Goal: Task Accomplishment & Management: Manage account settings

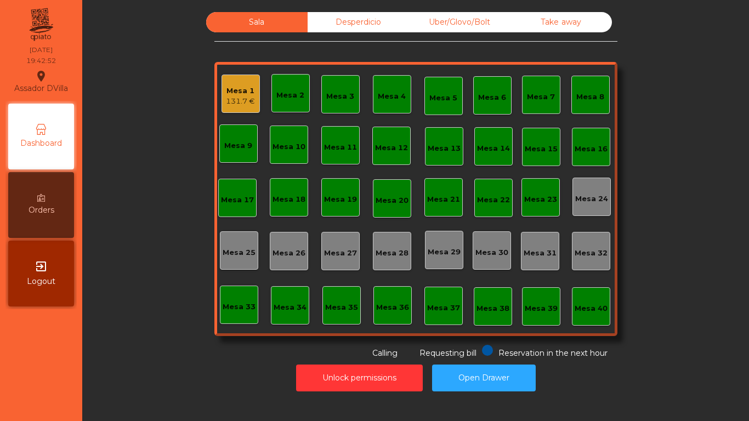
click at [252, 98] on div "Mesa 1 131.7 €" at bounding box center [240, 94] width 38 height 38
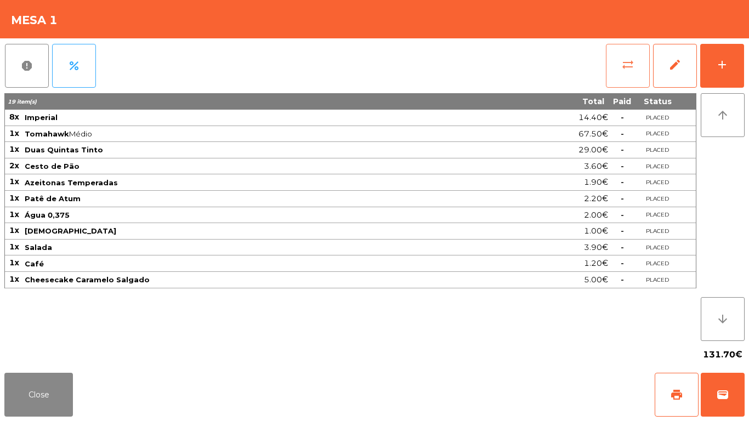
click at [622, 64] on span "sync_alt" at bounding box center [627, 64] width 13 height 13
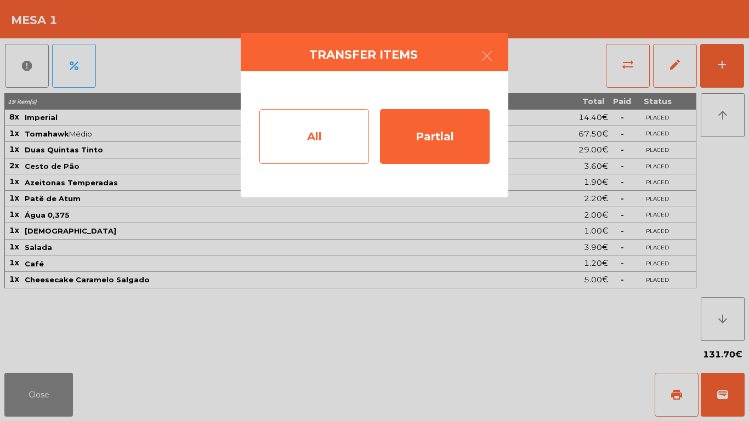
click at [298, 138] on div "All" at bounding box center [314, 136] width 110 height 55
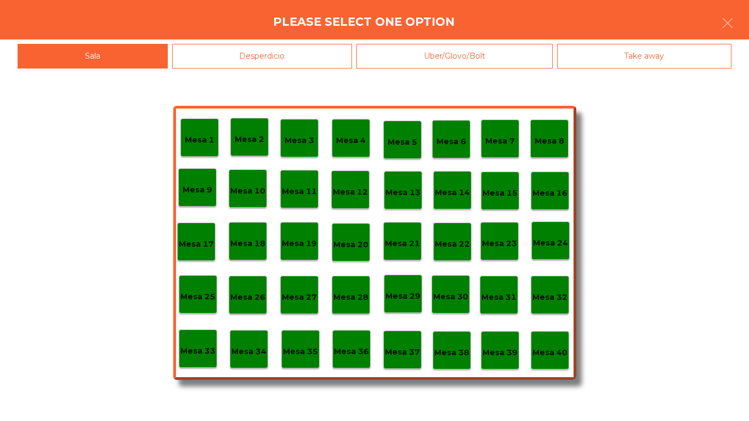
click at [568, 356] on div "Mesa 40" at bounding box center [550, 350] width 38 height 38
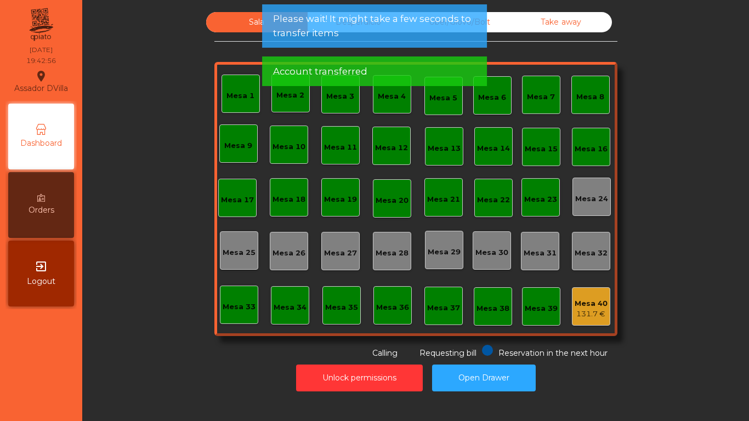
click at [554, 19] on div "Take away" at bounding box center [560, 22] width 101 height 20
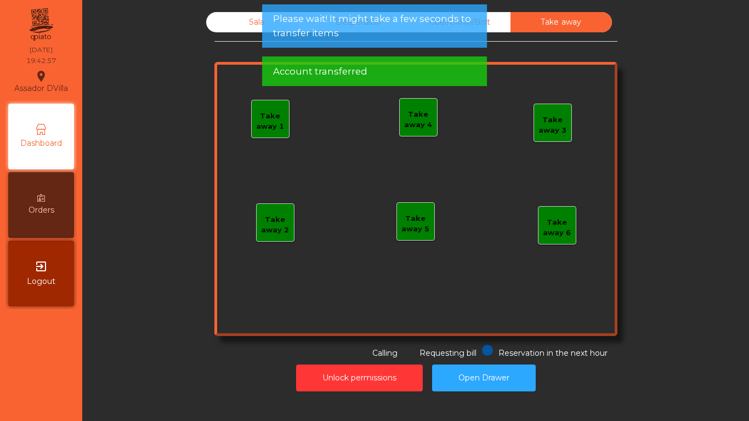
click at [485, 22] on div "Please wait! It might take a few seconds to transfer items" at bounding box center [374, 25] width 225 height 43
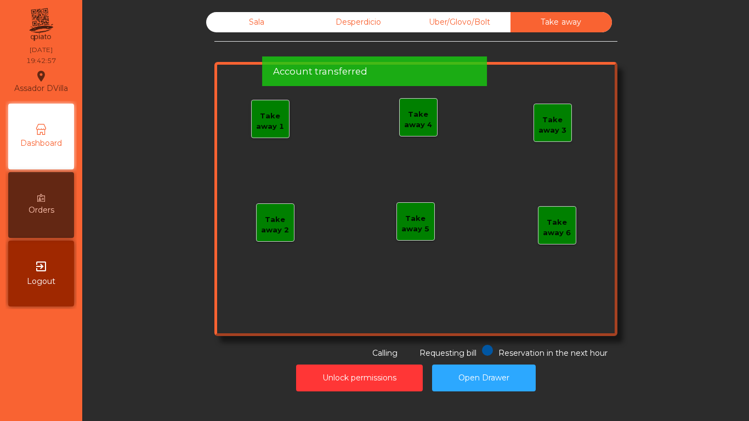
click at [494, 21] on div "Uber/Glovo/Bolt" at bounding box center [459, 22] width 101 height 20
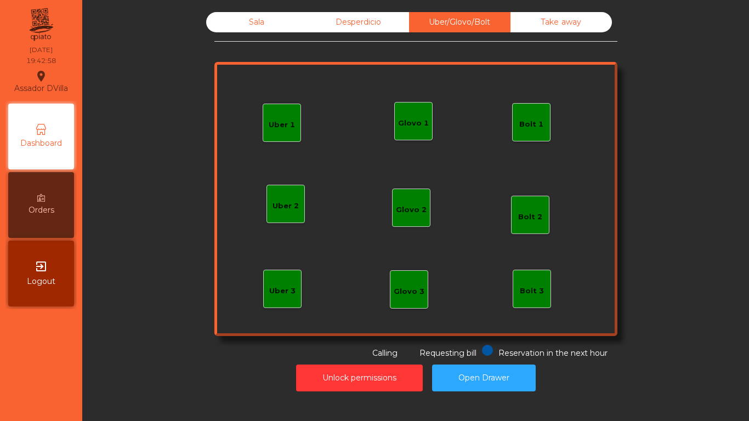
click at [537, 135] on div "Bolt 1" at bounding box center [531, 122] width 38 height 38
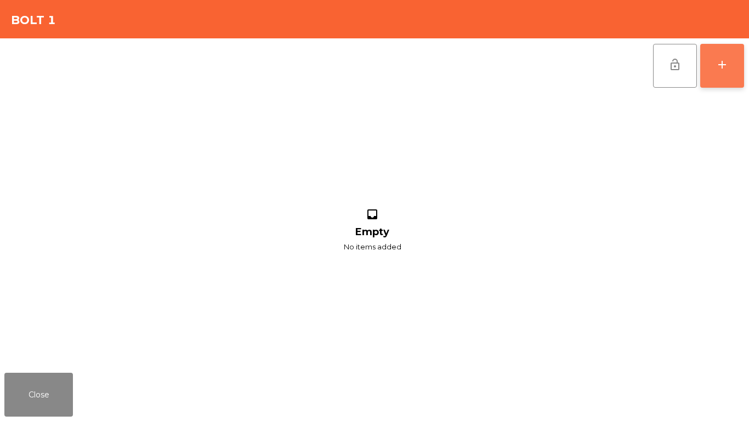
click at [714, 74] on button "add" at bounding box center [722, 66] width 44 height 44
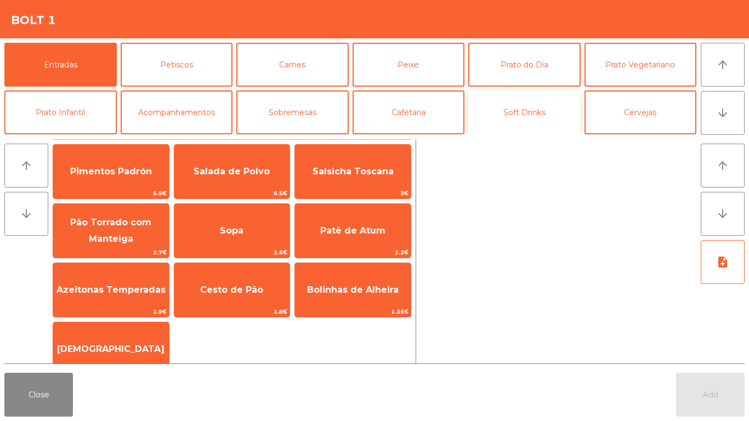
click at [538, 98] on button "Soft Drinks" at bounding box center [524, 112] width 112 height 44
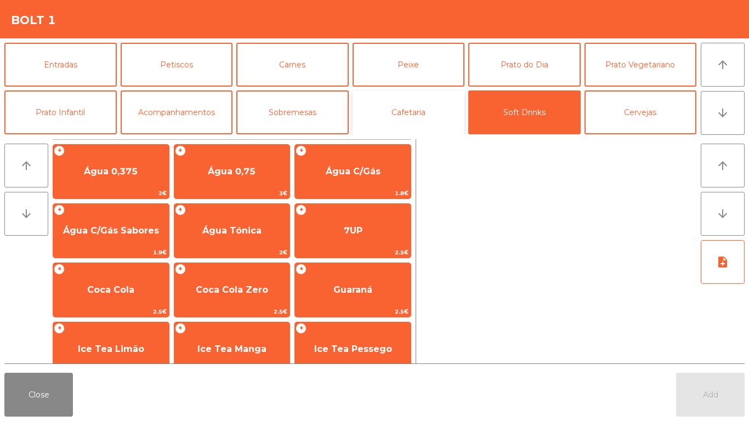
click at [436, 103] on button "Cafetaria" at bounding box center [408, 112] width 112 height 44
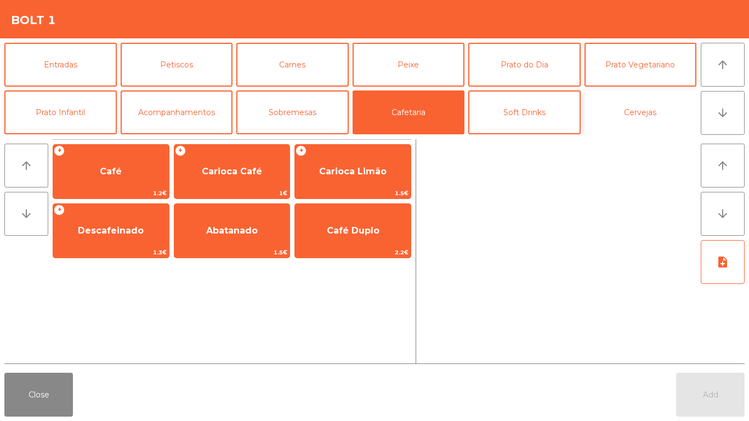
click at [627, 124] on button "Cervejas" at bounding box center [640, 112] width 112 height 44
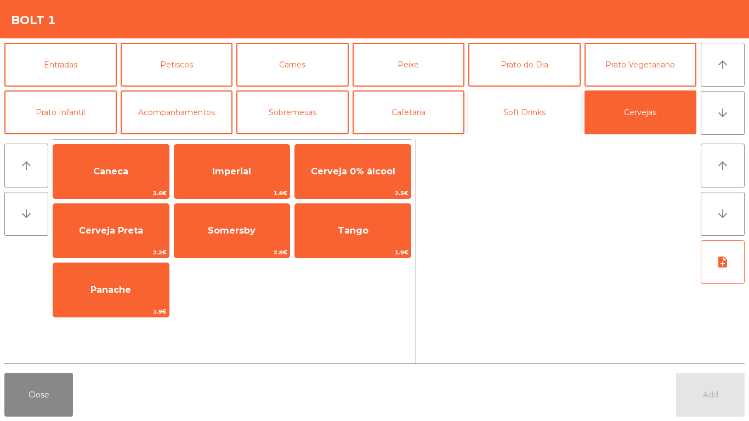
click at [529, 110] on button "Soft Drinks" at bounding box center [524, 112] width 112 height 44
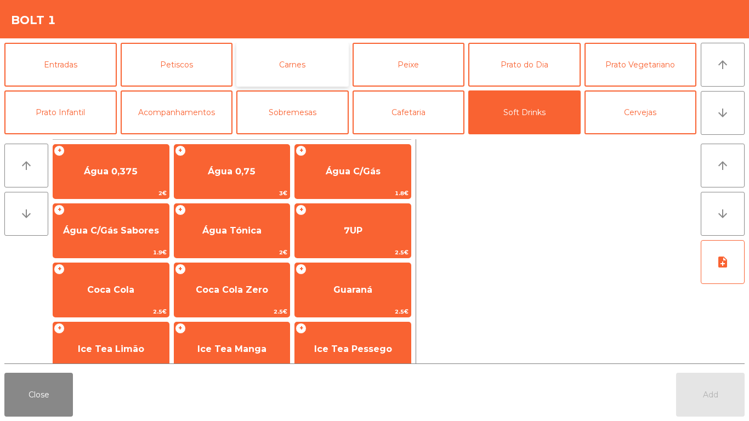
click at [288, 63] on button "Carnes" at bounding box center [292, 65] width 112 height 44
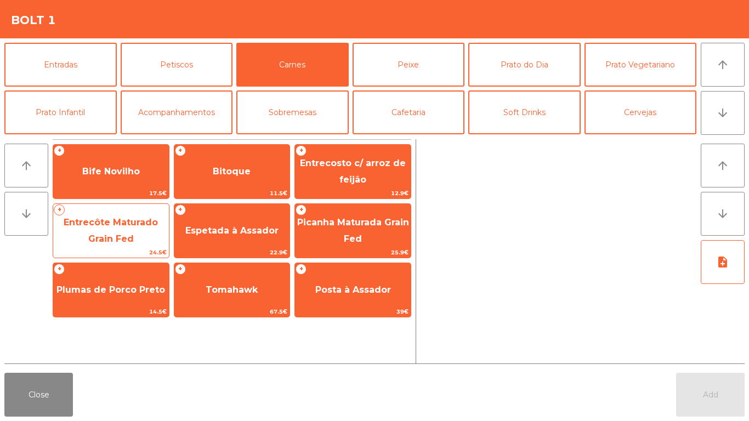
click at [93, 236] on span "Entrecôte Maturado Grain Fed" at bounding box center [111, 230] width 94 height 27
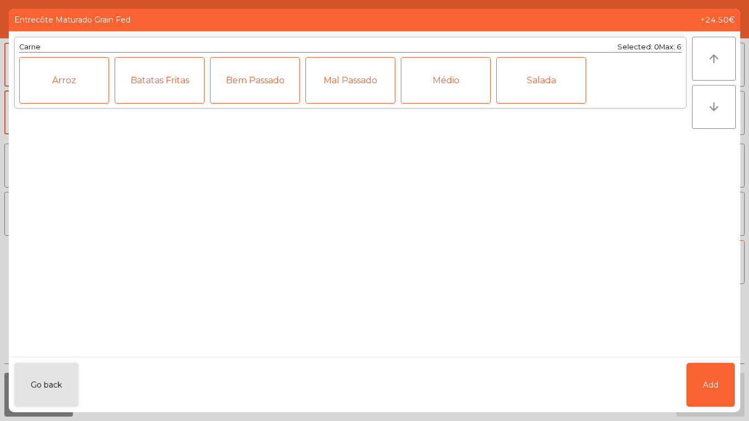
click at [443, 76] on div "Médio" at bounding box center [446, 80] width 90 height 47
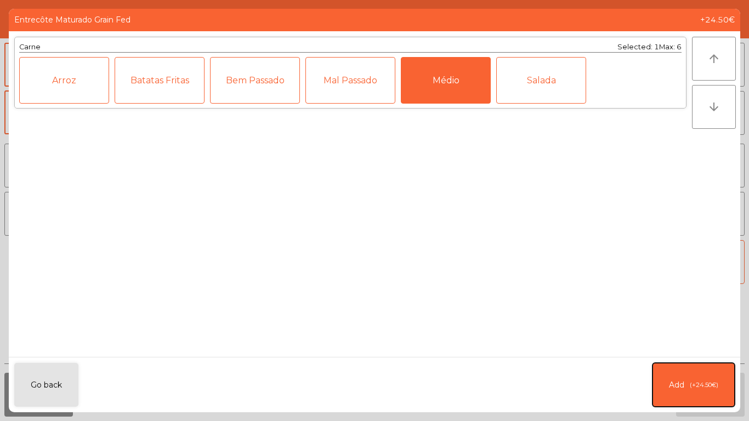
click at [667, 395] on button "Add (+24.50€)" at bounding box center [693, 385] width 82 height 44
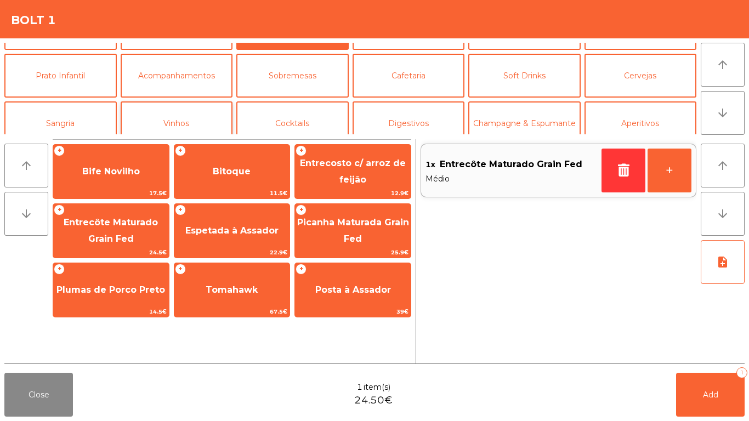
scroll to position [55, 0]
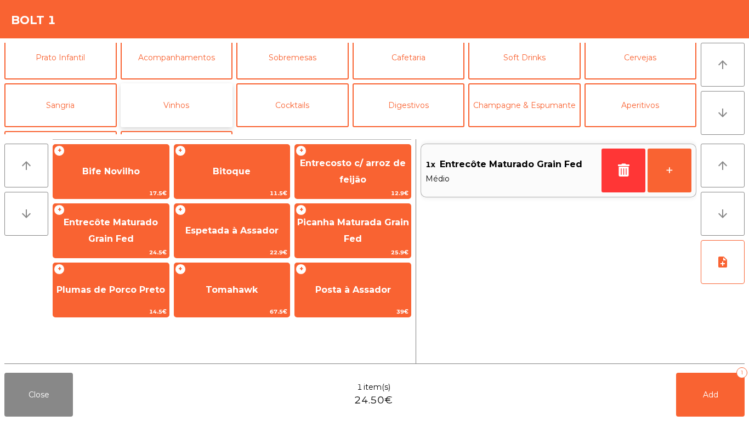
click at [159, 103] on button "Vinhos" at bounding box center [177, 105] width 112 height 44
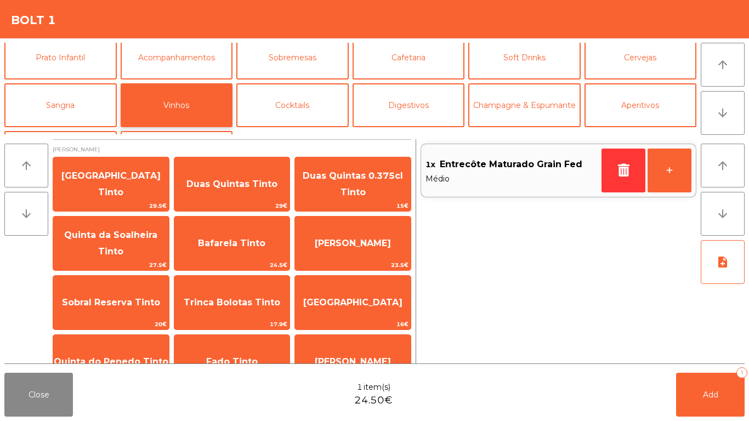
scroll to position [95, 0]
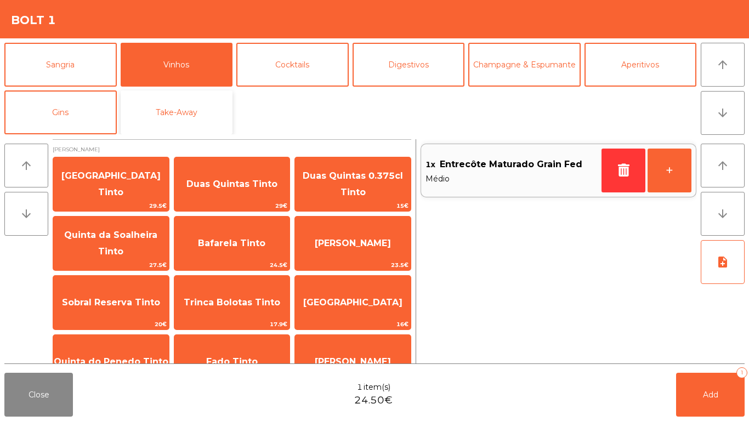
click at [162, 98] on button "Take-Away" at bounding box center [177, 112] width 112 height 44
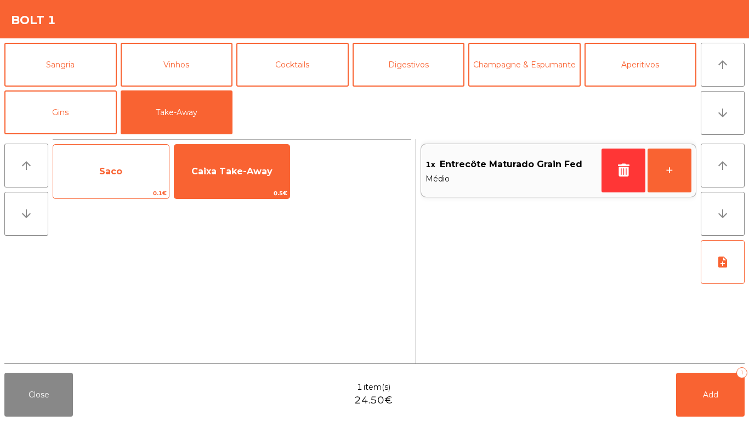
click at [164, 161] on span "Saco" at bounding box center [111, 172] width 116 height 30
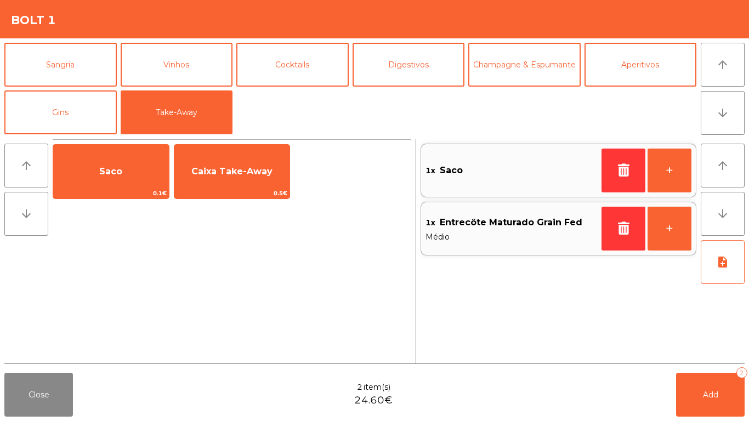
drag, startPoint x: 226, startPoint y: 169, endPoint x: 481, endPoint y: 344, distance: 308.7
click at [227, 169] on span "Caixa Take-Away" at bounding box center [231, 171] width 81 height 10
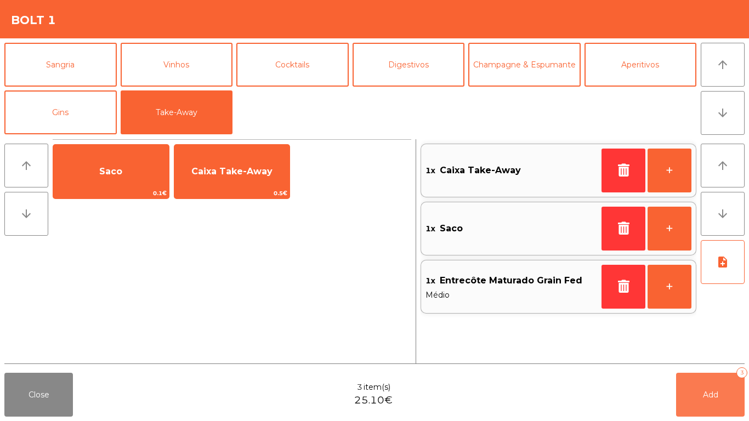
drag, startPoint x: 719, startPoint y: 389, endPoint x: 689, endPoint y: 388, distance: 30.2
click at [718, 389] on button "Add 3" at bounding box center [710, 395] width 69 height 44
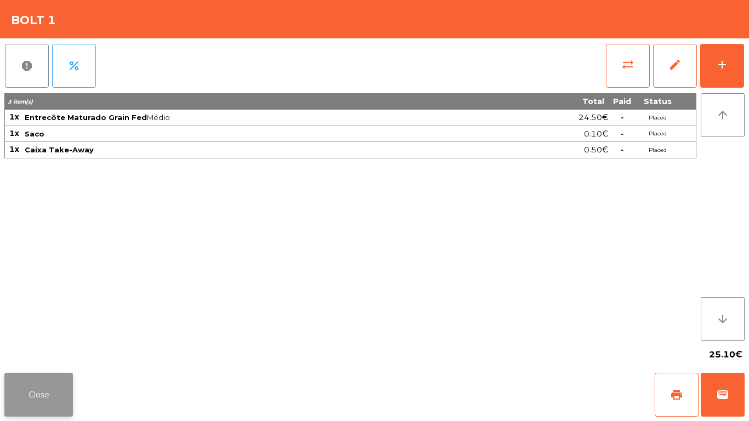
click at [53, 408] on button "Close" at bounding box center [38, 395] width 69 height 44
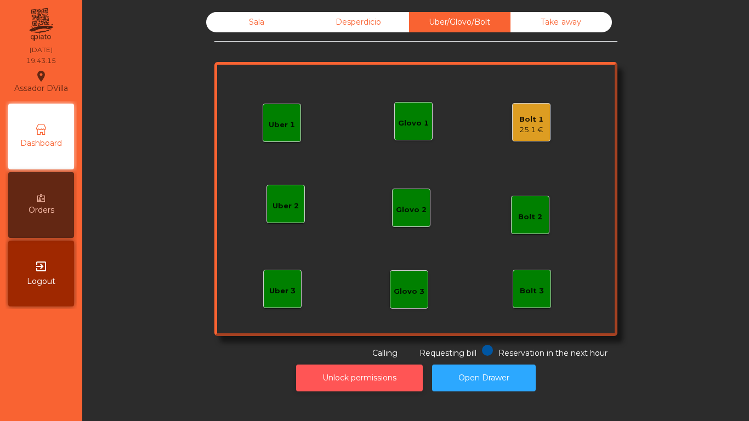
click at [364, 368] on button "Unlock permissions" at bounding box center [359, 378] width 127 height 27
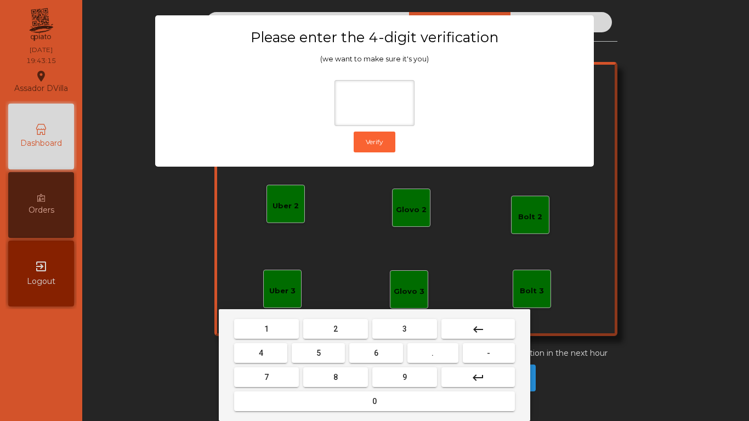
drag, startPoint x: 321, startPoint y: 331, endPoint x: 239, endPoint y: 346, distance: 83.2
click at [317, 330] on button "2" at bounding box center [335, 329] width 65 height 20
drag, startPoint x: 244, startPoint y: 348, endPoint x: 360, endPoint y: 357, distance: 115.5
click at [246, 349] on button "4" at bounding box center [260, 353] width 53 height 20
drag, startPoint x: 366, startPoint y: 358, endPoint x: 392, endPoint y: 373, distance: 30.2
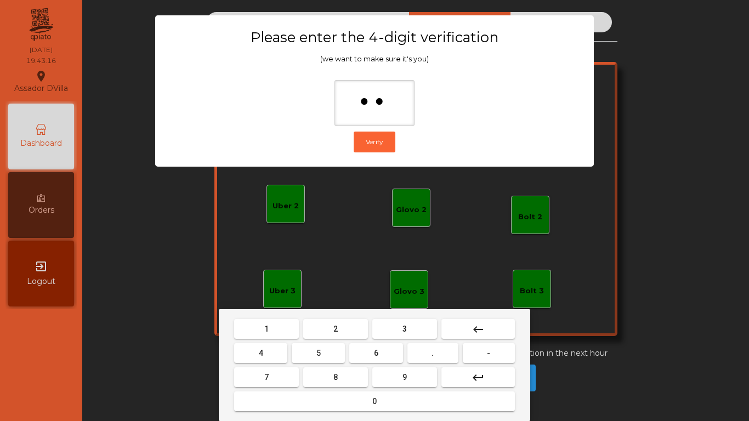
click at [370, 359] on button "6" at bounding box center [375, 353] width 53 height 20
click at [392, 374] on button "9" at bounding box center [404, 377] width 65 height 20
type input "****"
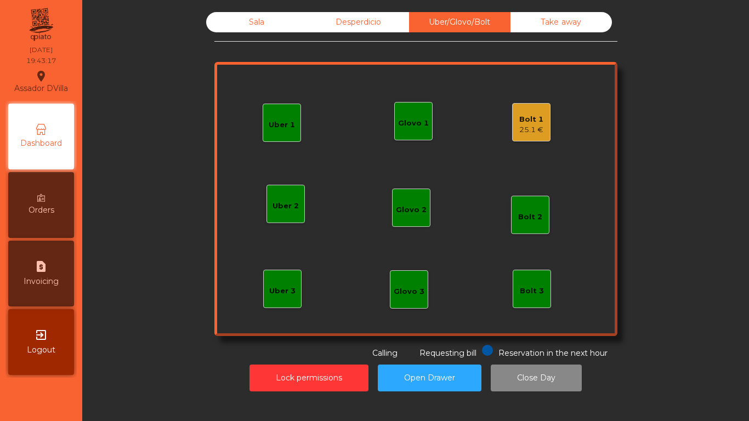
click at [526, 126] on div "25.1 €" at bounding box center [531, 129] width 24 height 11
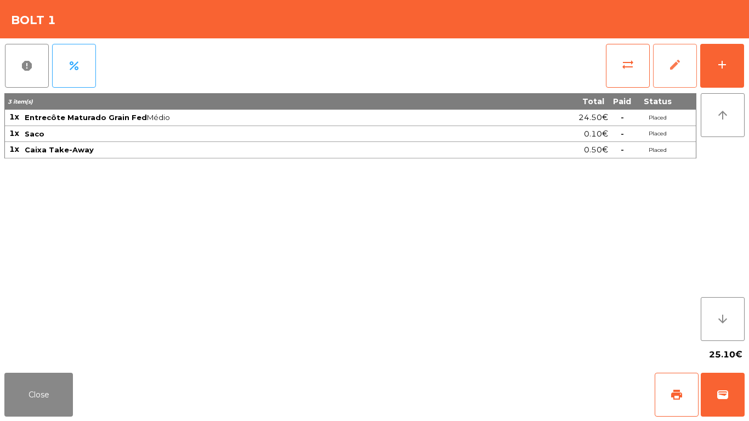
click at [665, 69] on button "edit" at bounding box center [675, 66] width 44 height 44
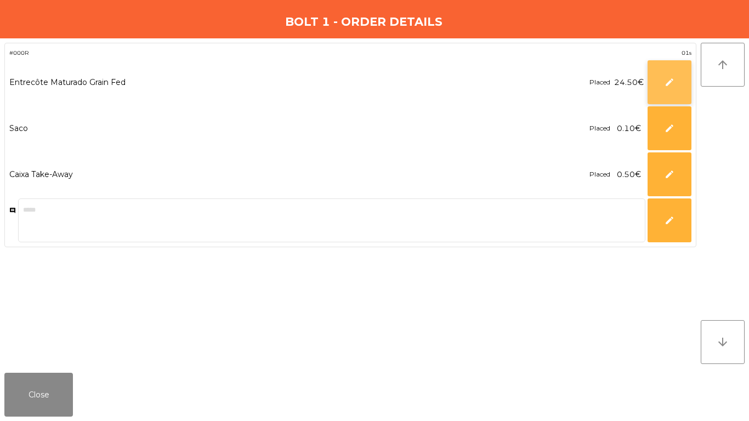
click at [669, 84] on span "edit" at bounding box center [669, 82] width 10 height 10
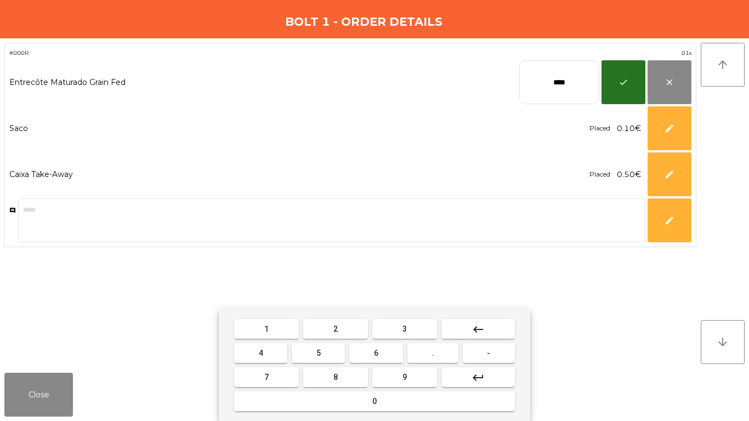
click at [563, 84] on input "****" at bounding box center [559, 82] width 80 height 44
type input "*****"
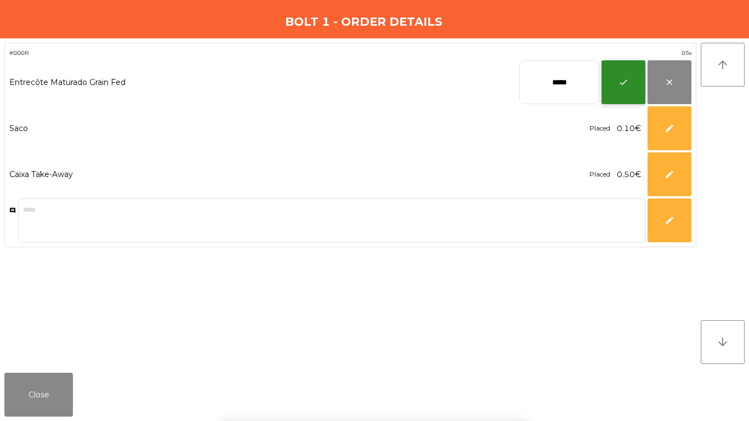
click at [627, 95] on button "check" at bounding box center [623, 82] width 44 height 44
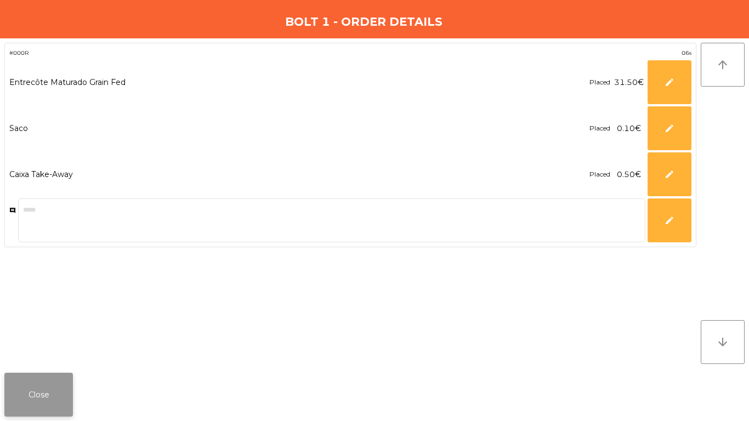
click at [32, 396] on button "Close" at bounding box center [38, 395] width 69 height 44
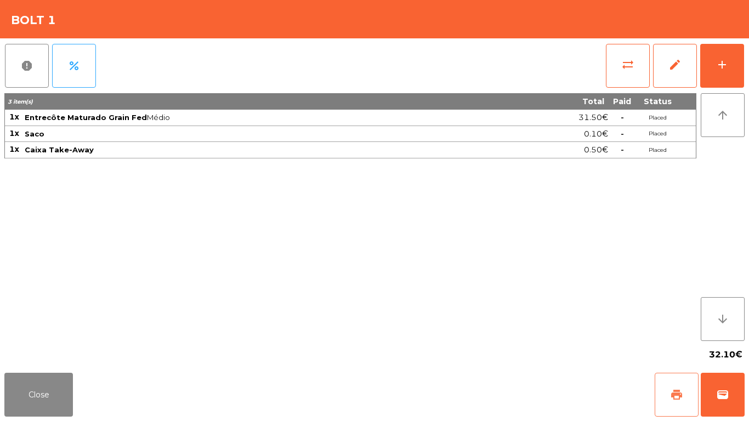
click at [688, 400] on button "print" at bounding box center [677, 395] width 44 height 44
click at [743, 389] on button "wallet" at bounding box center [723, 395] width 44 height 44
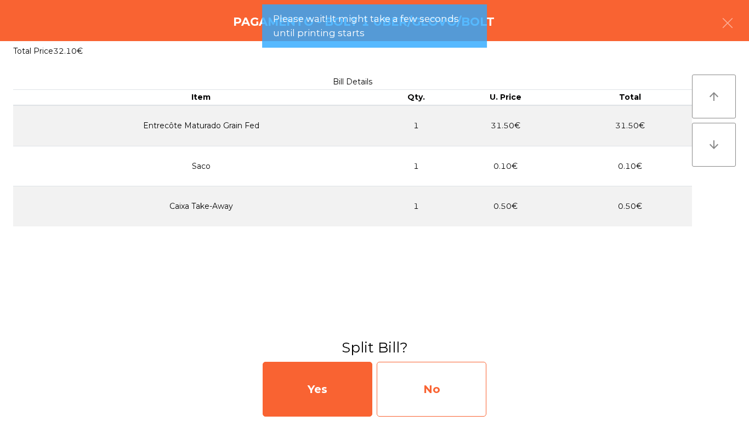
click at [413, 383] on div "No" at bounding box center [432, 389] width 110 height 55
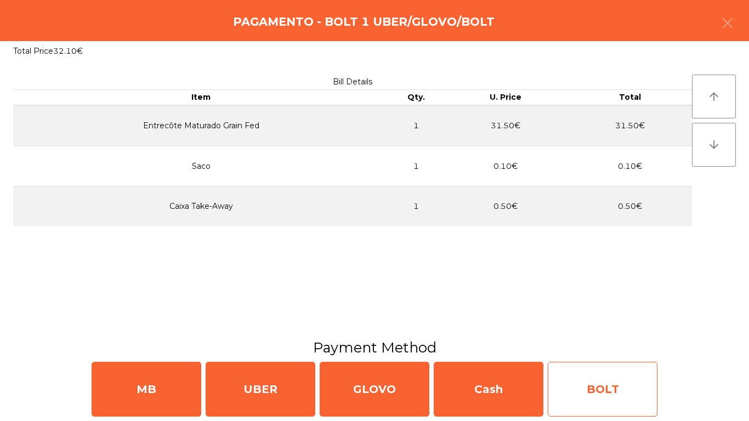
click at [589, 389] on div "BOLT" at bounding box center [603, 389] width 110 height 55
select select "**"
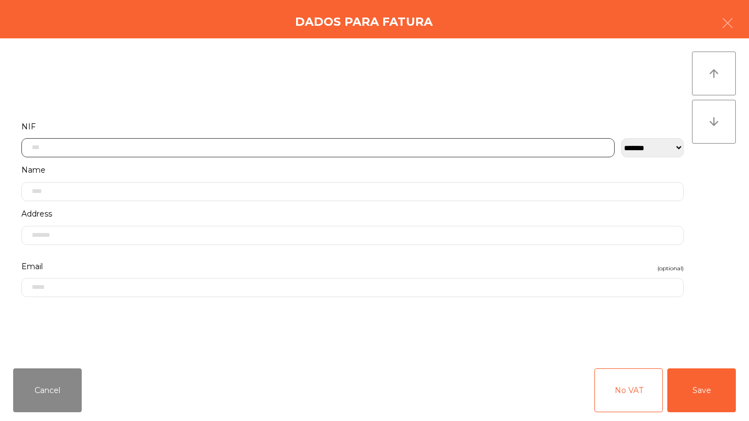
click at [312, 144] on input "text" at bounding box center [317, 147] width 593 height 19
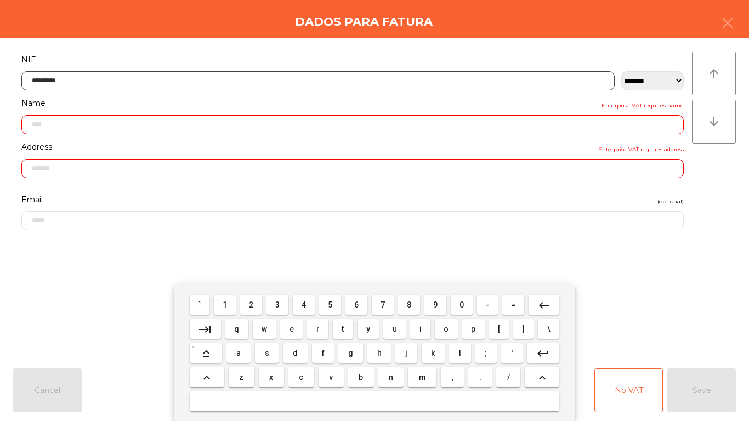
type input "*********"
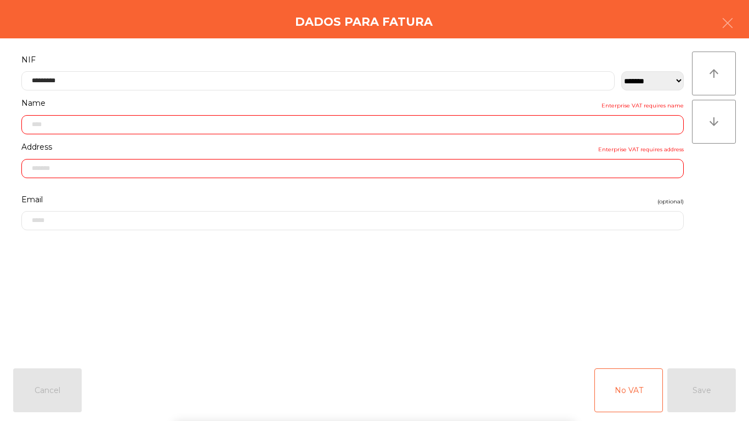
type input "**********"
drag, startPoint x: 687, startPoint y: 287, endPoint x: 682, endPoint y: 339, distance: 52.4
click at [687, 286] on div "` 1 2 3 4 5 6 7 8 9 0 - = keyboard_backspace keyboard_tab q w e r t y u i o p […" at bounding box center [374, 353] width 749 height 136
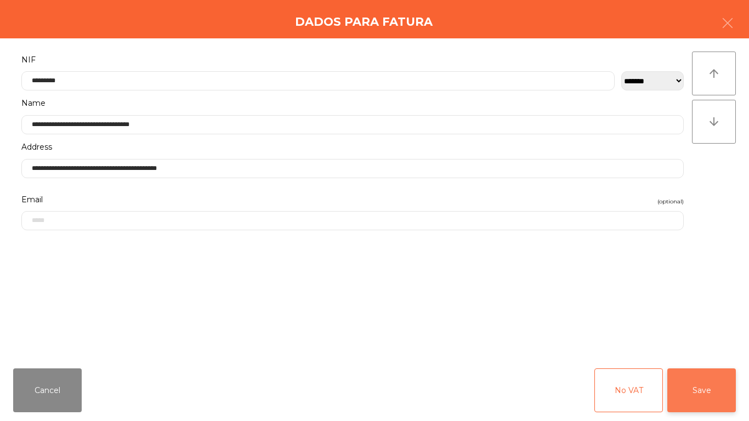
click at [693, 377] on button "Save" at bounding box center [701, 390] width 69 height 44
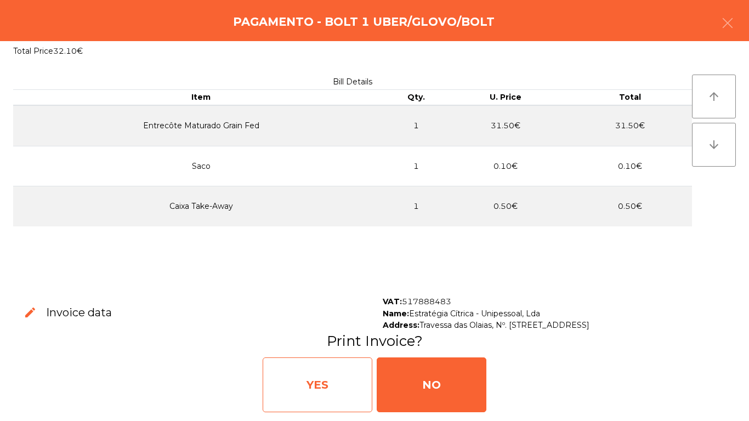
click at [325, 392] on div "YES" at bounding box center [318, 384] width 110 height 55
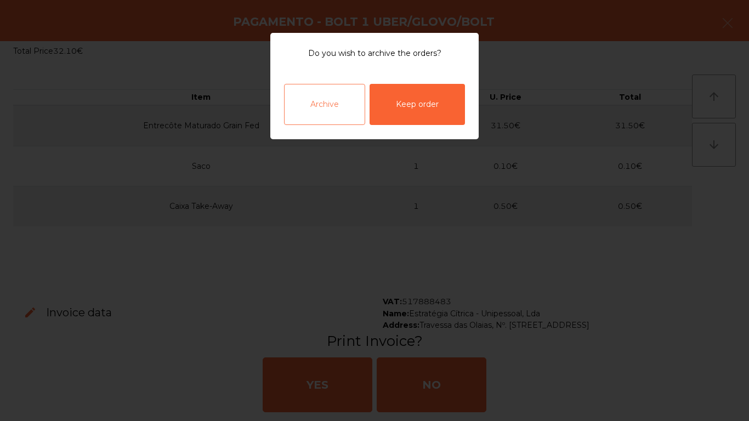
click at [330, 113] on div "Archive" at bounding box center [324, 104] width 81 height 41
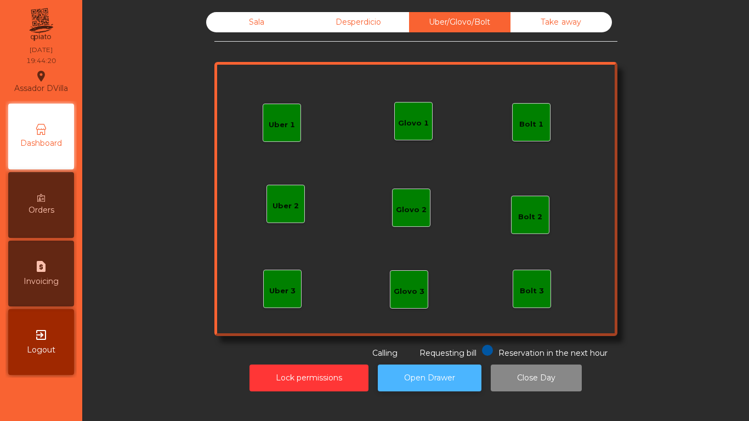
click at [426, 368] on button "Open Drawer" at bounding box center [430, 378] width 104 height 27
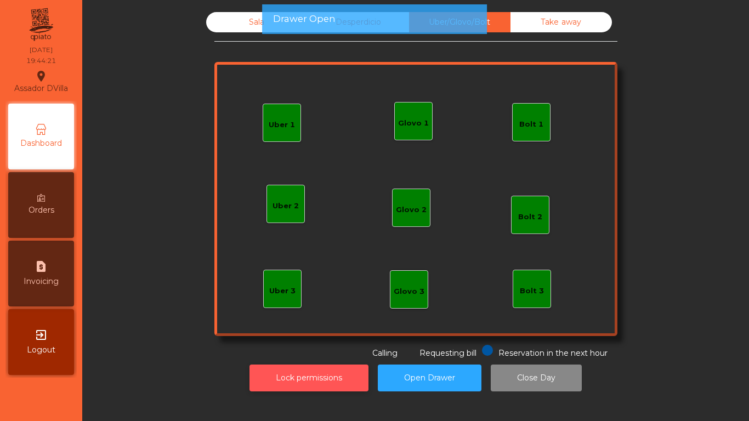
click at [293, 367] on button "Lock permissions" at bounding box center [308, 378] width 119 height 27
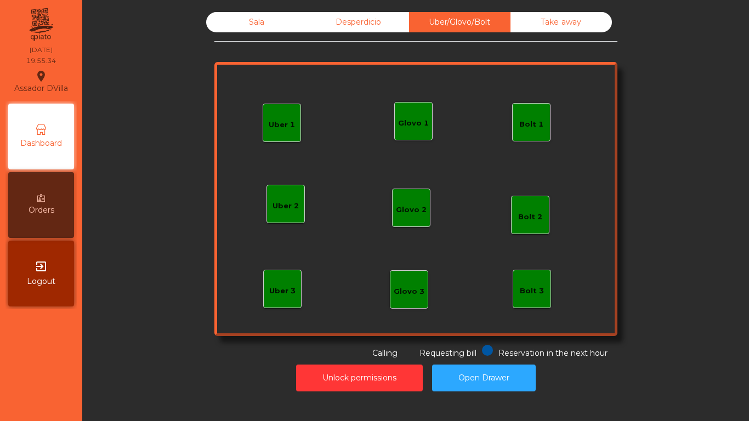
drag, startPoint x: 214, startPoint y: 13, endPoint x: 219, endPoint y: 39, distance: 27.4
click at [213, 13] on div "Sala" at bounding box center [256, 22] width 101 height 20
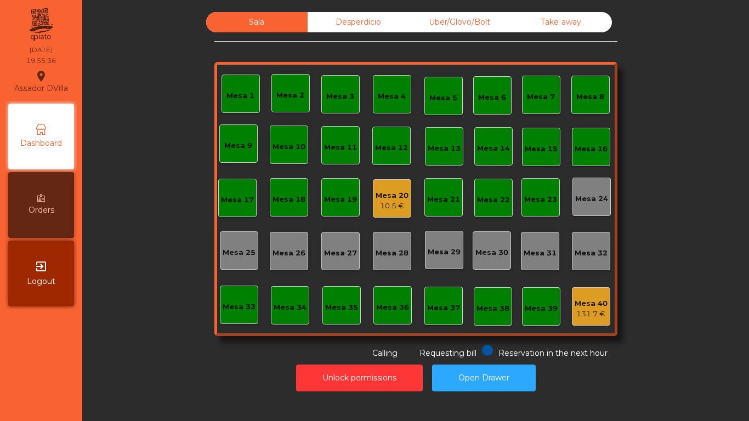
click at [404, 202] on div "Mesa 20 10.5 €" at bounding box center [392, 198] width 38 height 38
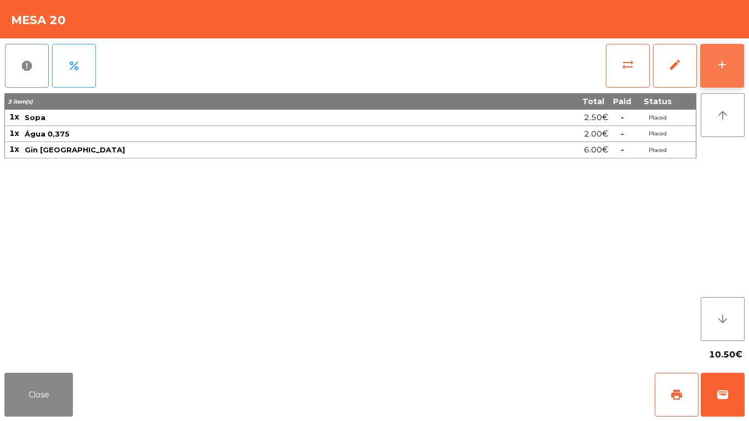
click at [732, 59] on button "add" at bounding box center [722, 66] width 44 height 44
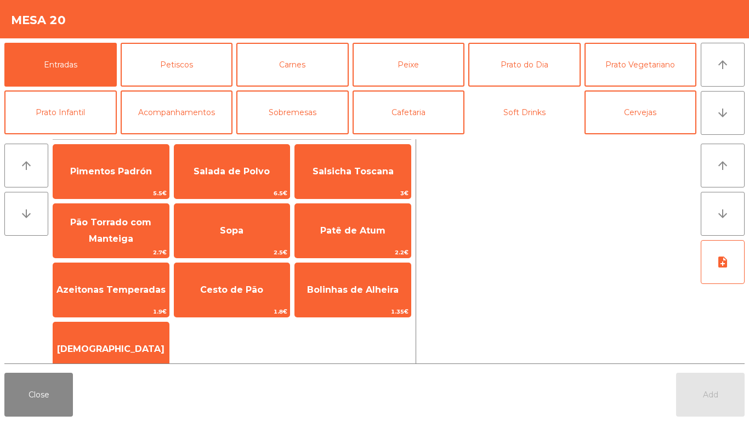
drag, startPoint x: 510, startPoint y: 116, endPoint x: 380, endPoint y: 136, distance: 131.6
click at [509, 115] on button "Soft Drinks" at bounding box center [524, 112] width 112 height 44
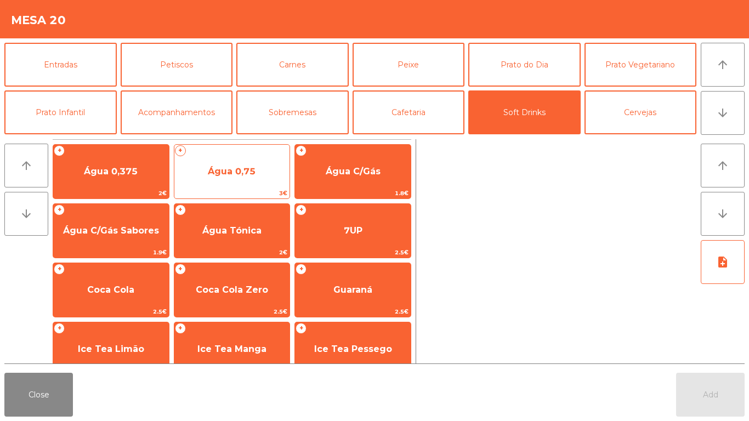
click at [204, 187] on div "+ Água 0,75 3€" at bounding box center [232, 171] width 117 height 55
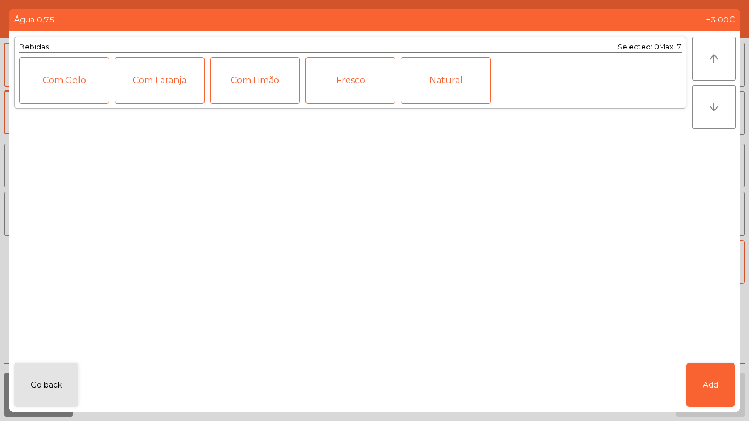
click at [722, 389] on ngb-modal-window "Água 0,75 +3.00€ Bebidas Selected: 0 Max: 7 Com Gelo Com Laranja Com Limão Fres…" at bounding box center [374, 210] width 749 height 421
click at [708, 390] on span "Add" at bounding box center [710, 385] width 15 height 12
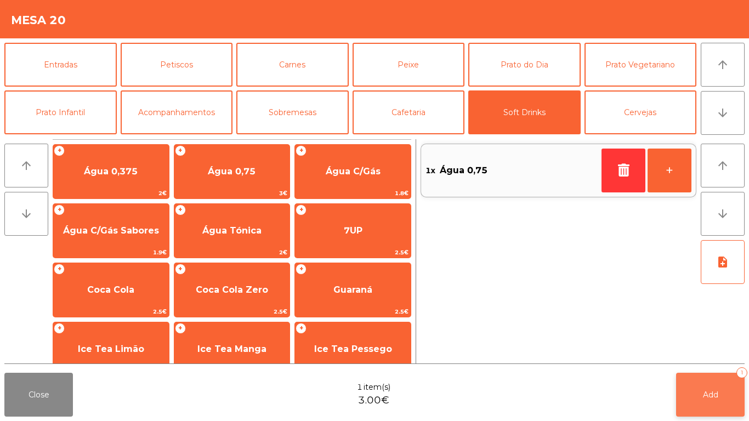
click at [709, 392] on span "Add" at bounding box center [710, 395] width 15 height 10
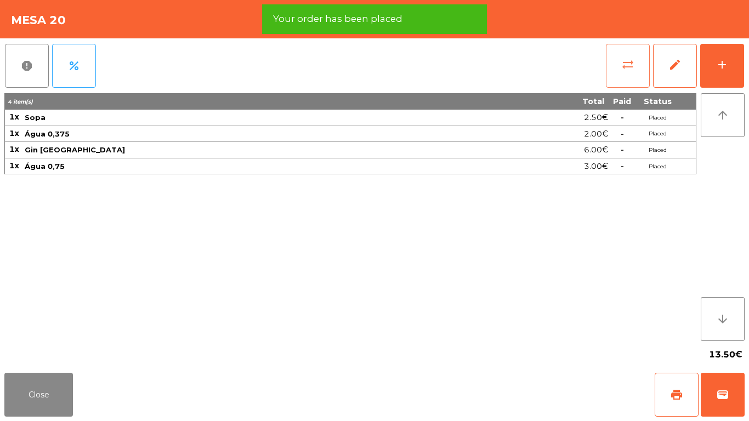
click at [619, 73] on button "sync_alt" at bounding box center [628, 66] width 44 height 44
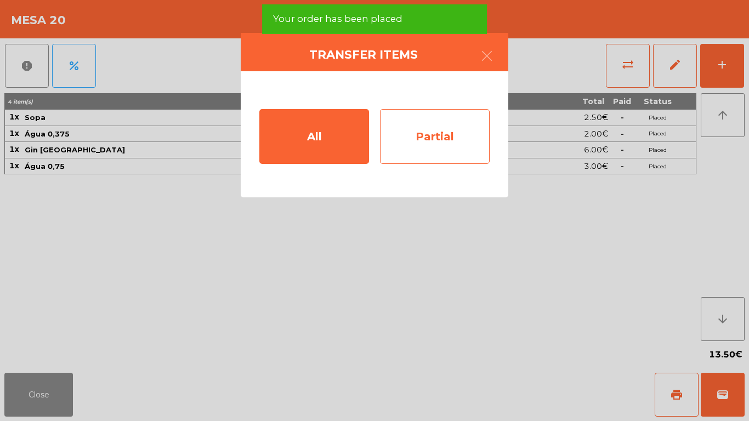
click at [417, 164] on div "All Partial" at bounding box center [375, 134] width 268 height 126
click at [424, 150] on div "Partial" at bounding box center [435, 136] width 110 height 55
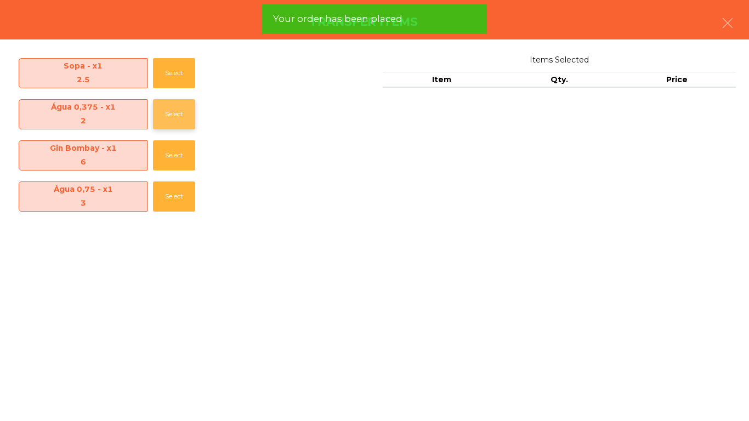
click at [153, 110] on button "Select" at bounding box center [174, 114] width 42 height 30
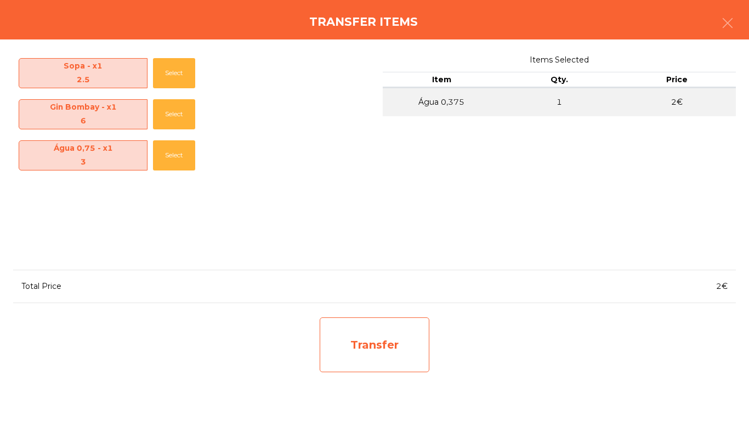
click at [343, 330] on div "Transfer" at bounding box center [375, 344] width 110 height 55
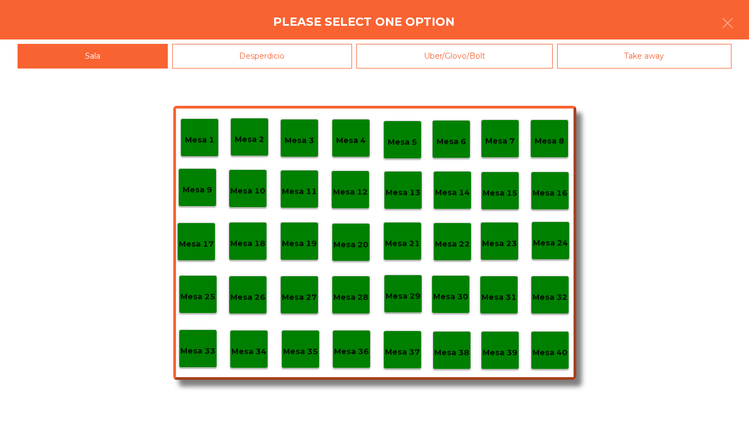
click at [228, 60] on div "Desperdicio" at bounding box center [262, 56] width 180 height 25
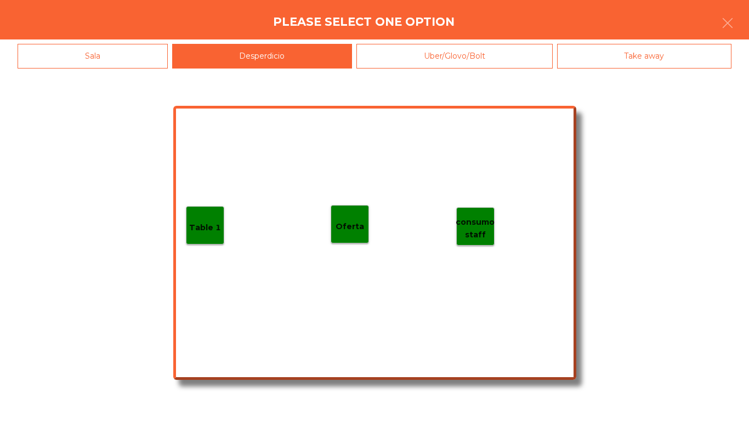
click at [201, 214] on div "Table 1" at bounding box center [205, 225] width 38 height 38
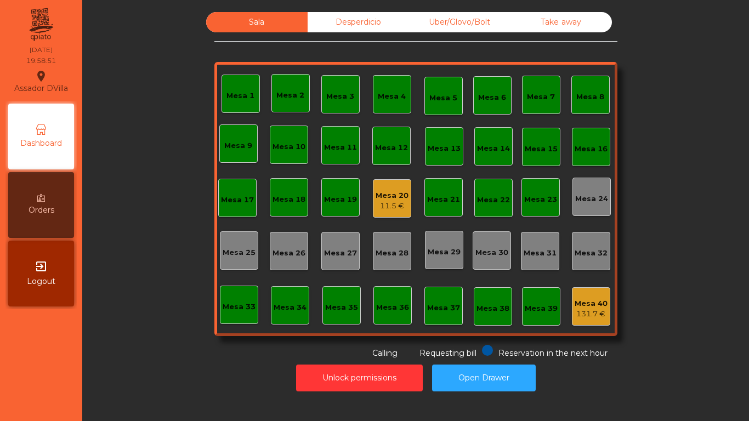
click at [382, 207] on div "11.5 €" at bounding box center [392, 206] width 33 height 11
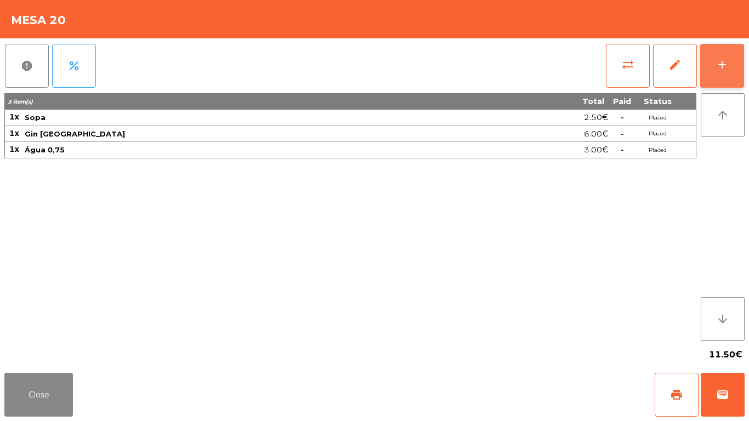
click at [727, 64] on div "add" at bounding box center [721, 64] width 13 height 13
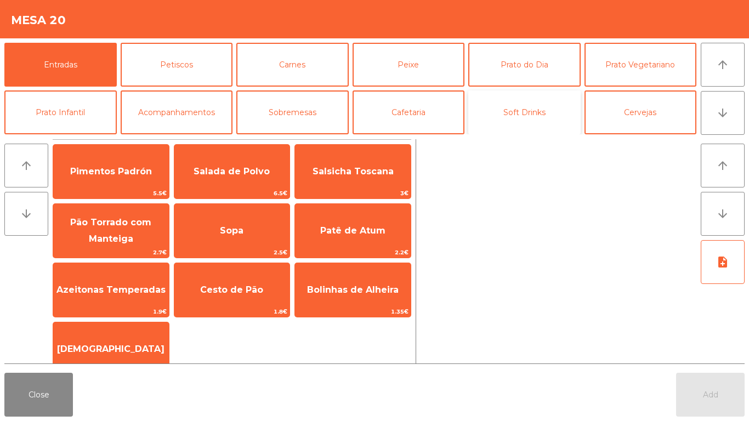
click at [518, 114] on button "Soft Drinks" at bounding box center [524, 112] width 112 height 44
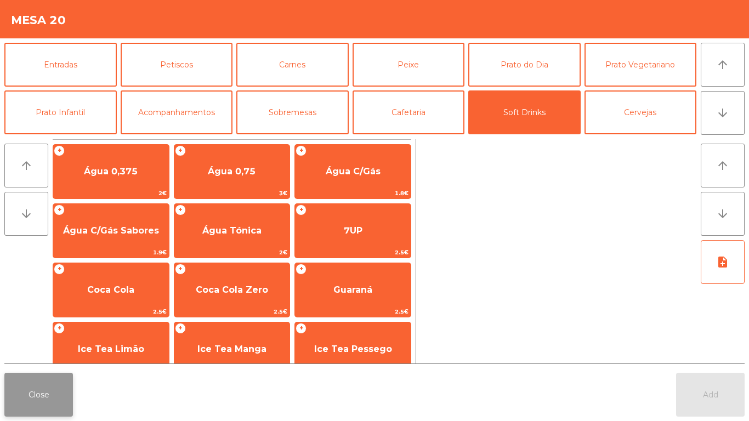
click at [52, 388] on button "Close" at bounding box center [38, 395] width 69 height 44
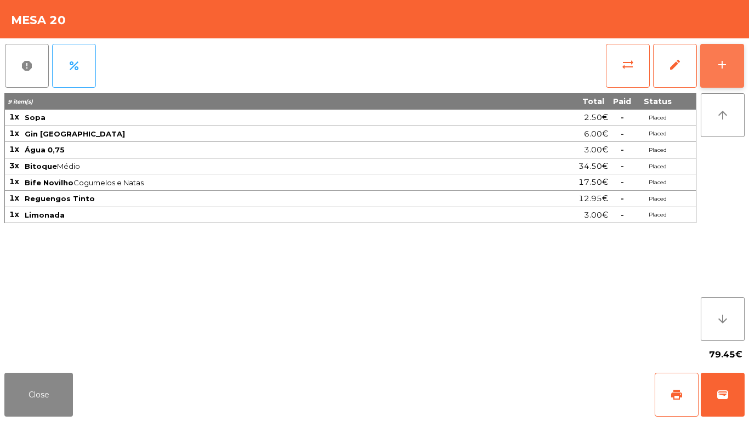
click at [724, 55] on button "add" at bounding box center [722, 66] width 44 height 44
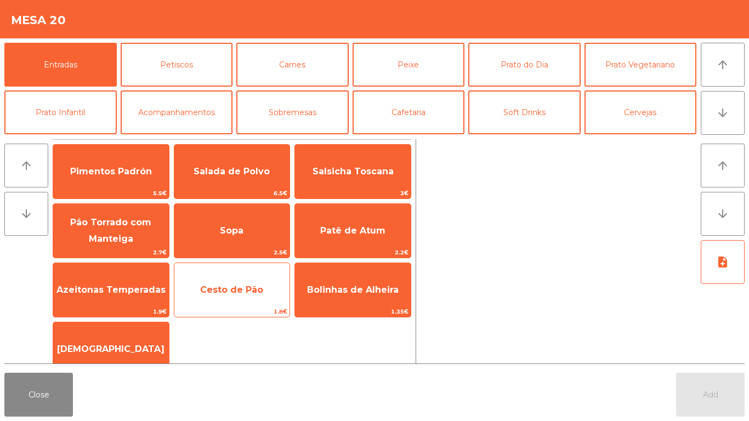
click at [236, 283] on span "Cesto de Pão" at bounding box center [232, 290] width 116 height 30
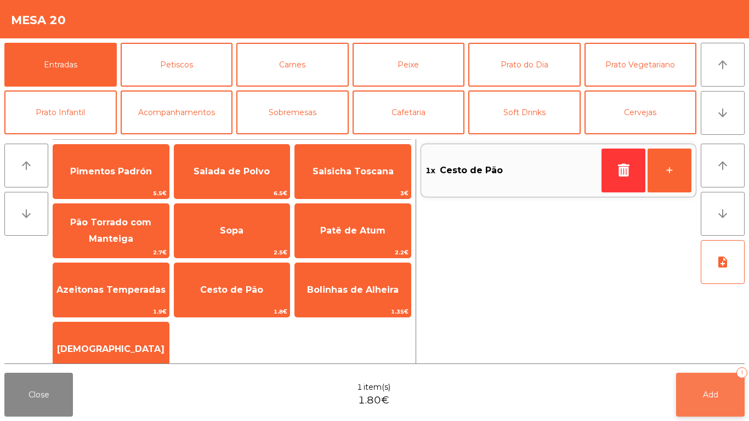
click at [709, 388] on button "Add 1" at bounding box center [710, 395] width 69 height 44
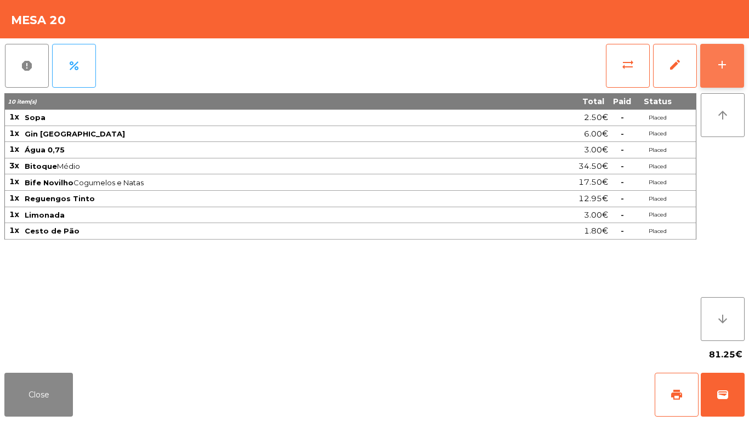
click at [735, 60] on button "add" at bounding box center [722, 66] width 44 height 44
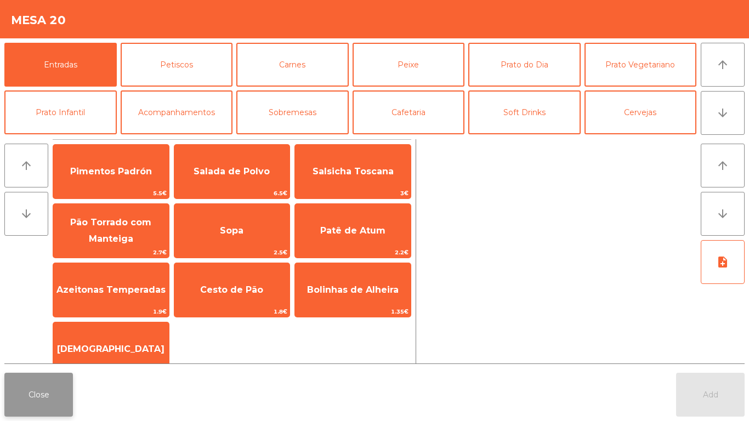
click at [30, 395] on button "Close" at bounding box center [38, 395] width 69 height 44
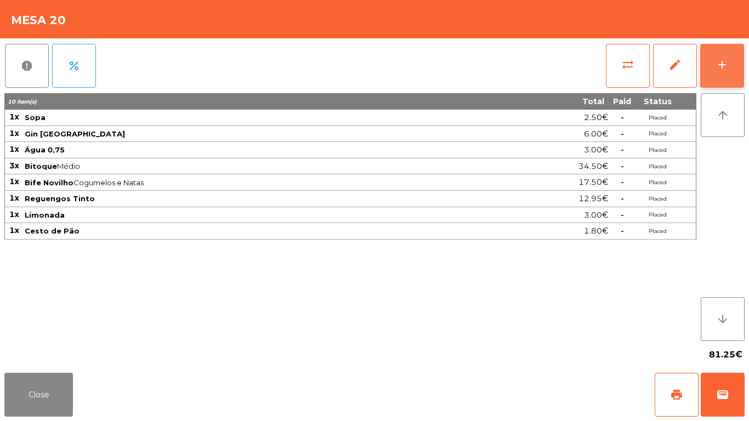
click at [743, 69] on button "add" at bounding box center [722, 66] width 44 height 44
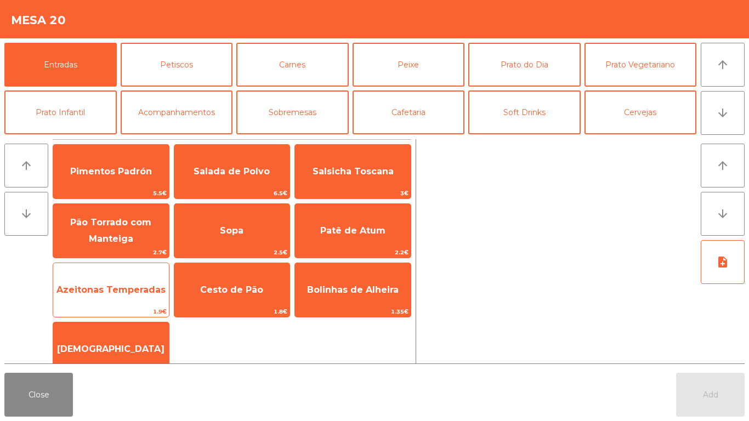
click at [101, 287] on span "Azeitonas Temperadas" at bounding box center [110, 290] width 109 height 10
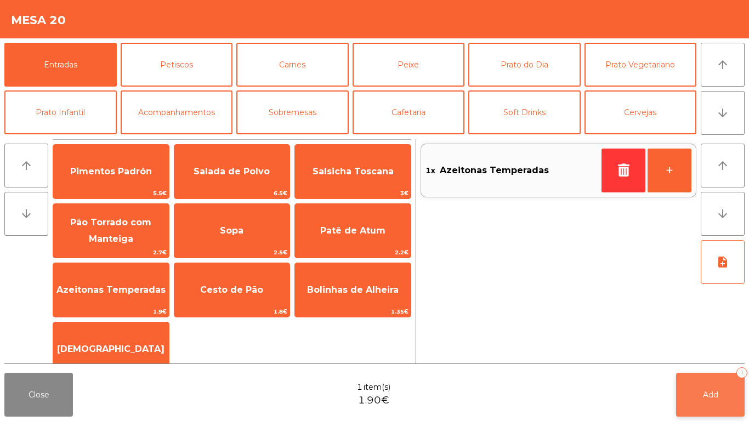
click at [718, 387] on button "Add 1" at bounding box center [710, 395] width 69 height 44
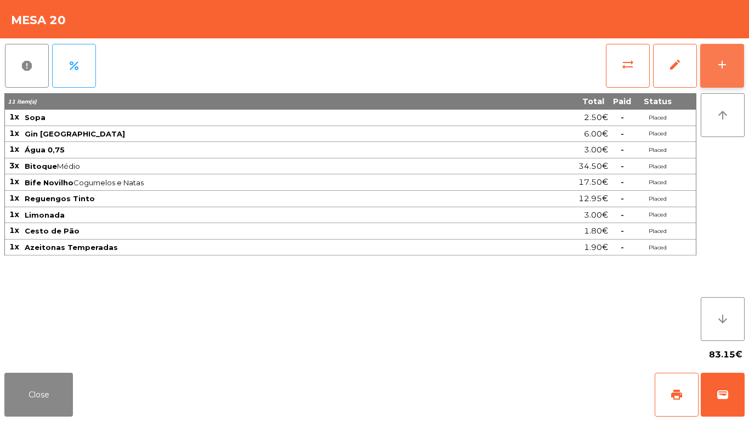
click at [740, 61] on button "add" at bounding box center [722, 66] width 44 height 44
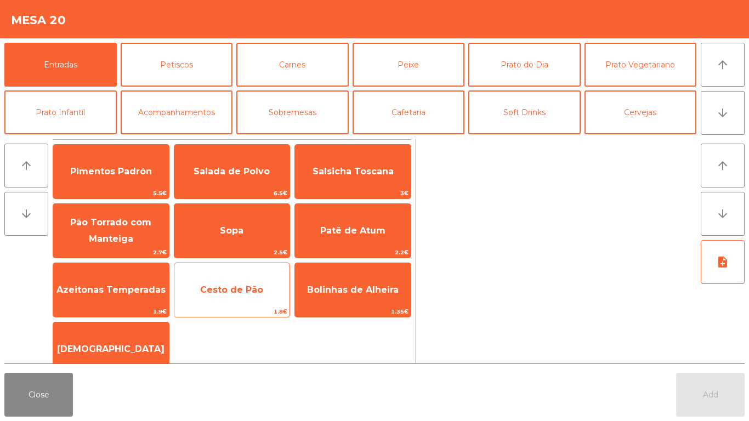
click at [236, 291] on span "Cesto de Pão" at bounding box center [231, 290] width 63 height 10
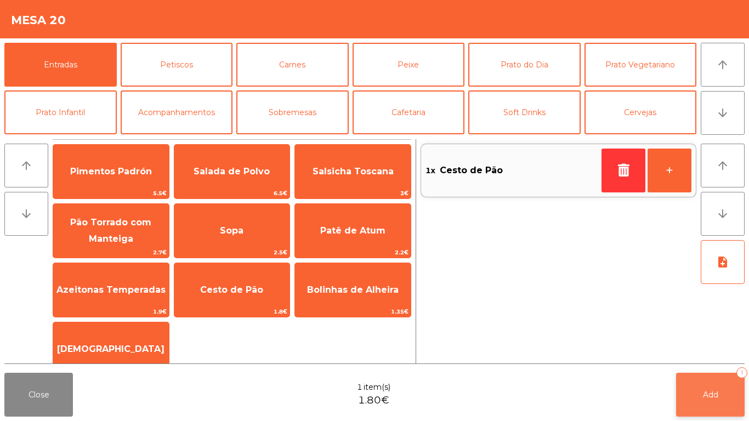
click at [703, 385] on button "Add 1" at bounding box center [710, 395] width 69 height 44
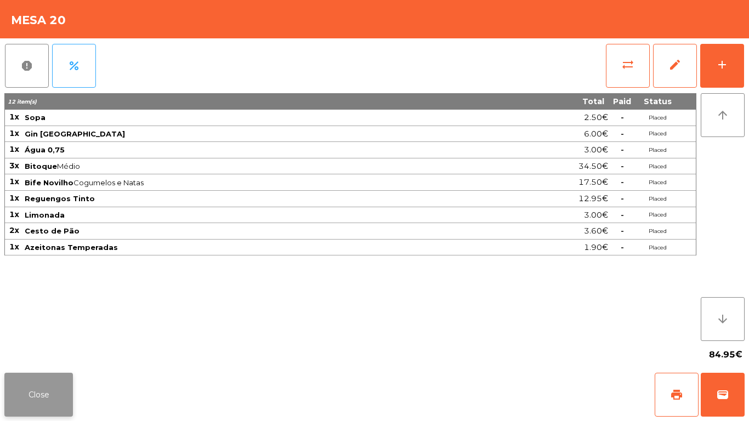
click at [10, 384] on button "Close" at bounding box center [38, 395] width 69 height 44
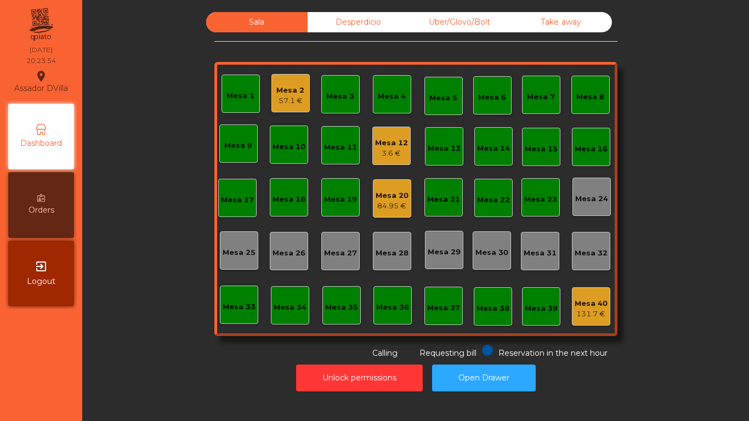
click at [576, 13] on div "Take away" at bounding box center [560, 22] width 101 height 20
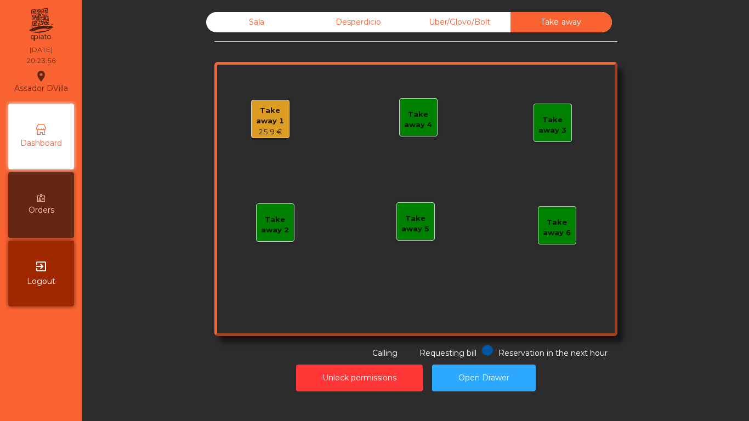
click at [252, 131] on div "25.9 €" at bounding box center [270, 132] width 37 height 11
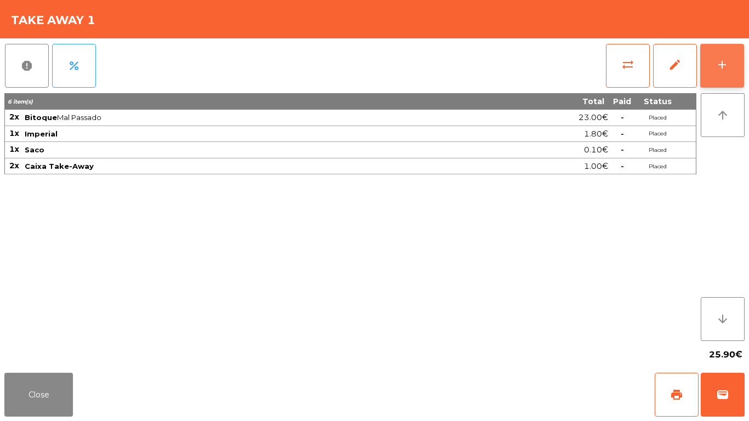
click at [738, 66] on button "add" at bounding box center [722, 66] width 44 height 44
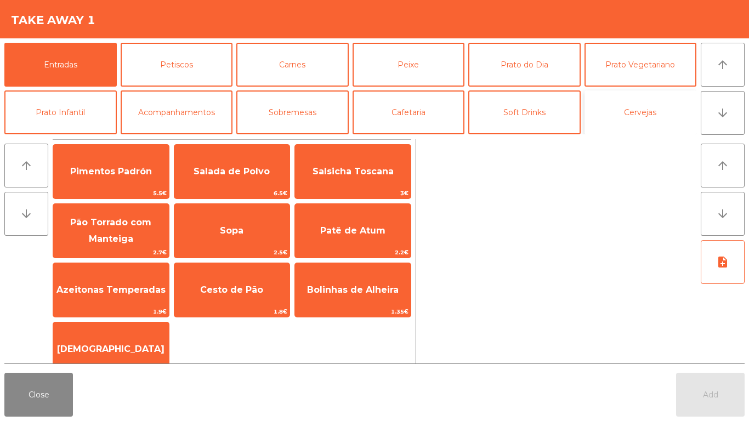
click at [653, 114] on button "Cervejas" at bounding box center [640, 112] width 112 height 44
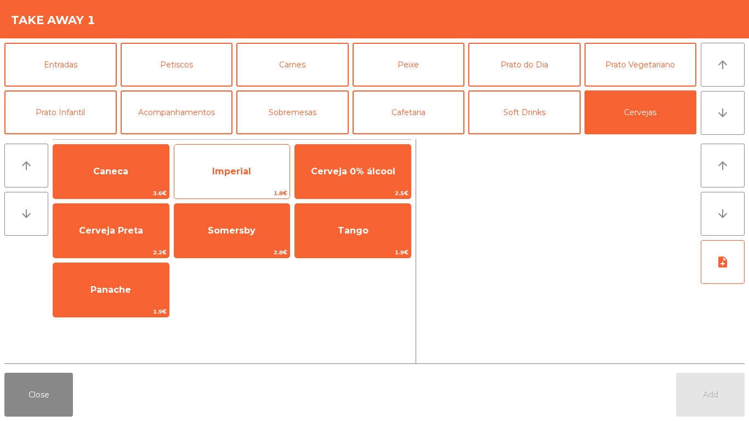
click at [220, 174] on span "Imperial" at bounding box center [231, 171] width 39 height 10
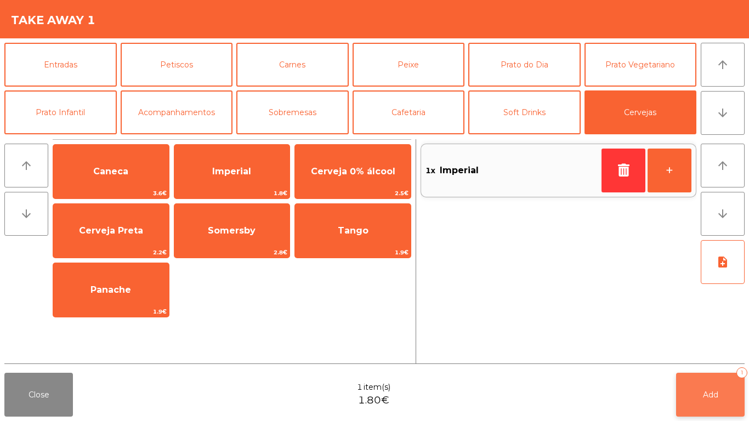
click at [708, 395] on span "Add" at bounding box center [710, 395] width 15 height 10
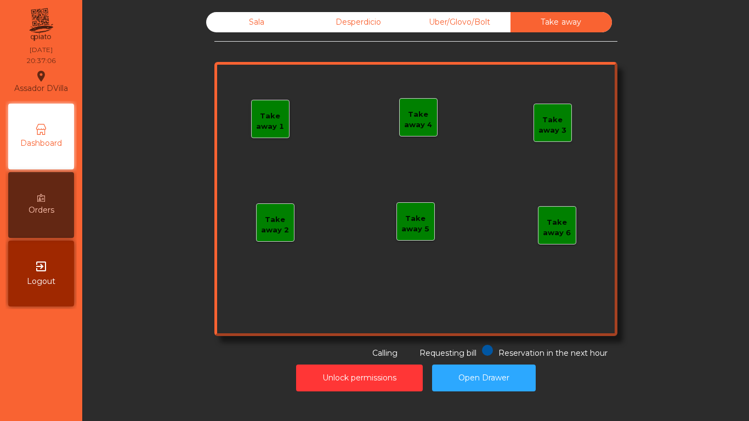
click at [227, 30] on div "Sala" at bounding box center [256, 22] width 101 height 20
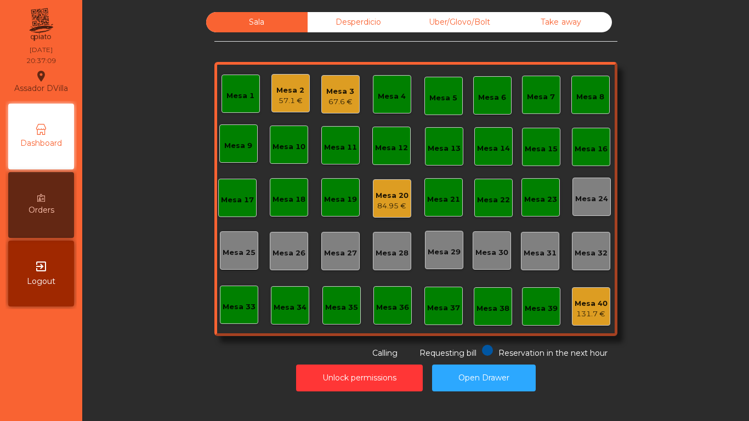
click at [385, 190] on div "Mesa 20" at bounding box center [392, 195] width 33 height 11
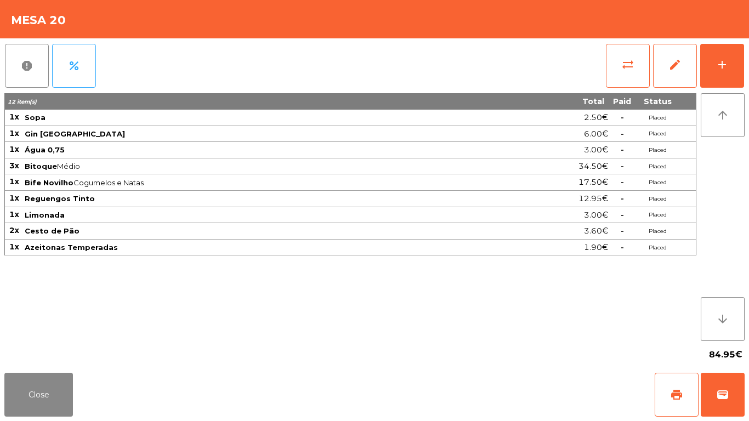
click at [747, 59] on div "report percent sync_alt edit add 12 item(s) Total Paid Status 1x Sopa 2.50€ - P…" at bounding box center [374, 203] width 749 height 330
click at [739, 58] on button "add" at bounding box center [722, 66] width 44 height 44
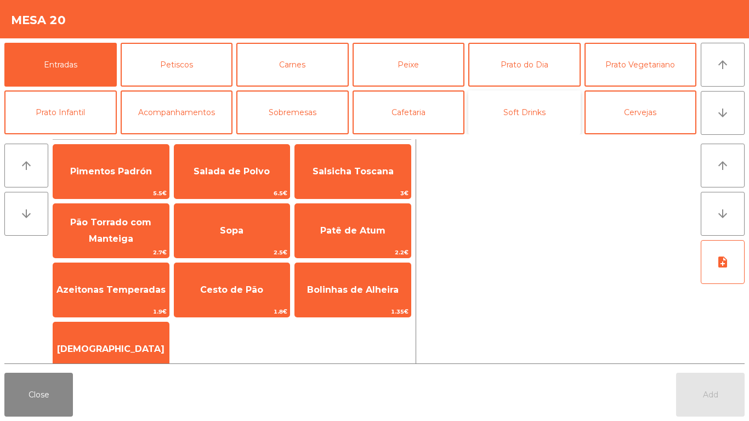
click at [519, 102] on button "Soft Drinks" at bounding box center [524, 112] width 112 height 44
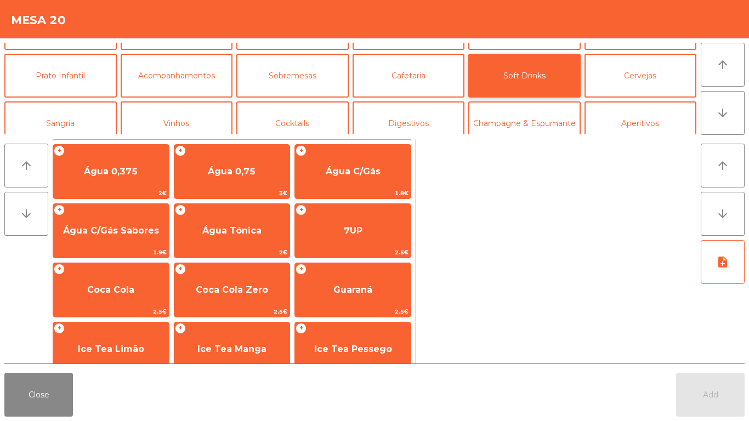
scroll to position [37, 0]
click at [281, 102] on button "Cocktails" at bounding box center [292, 123] width 112 height 44
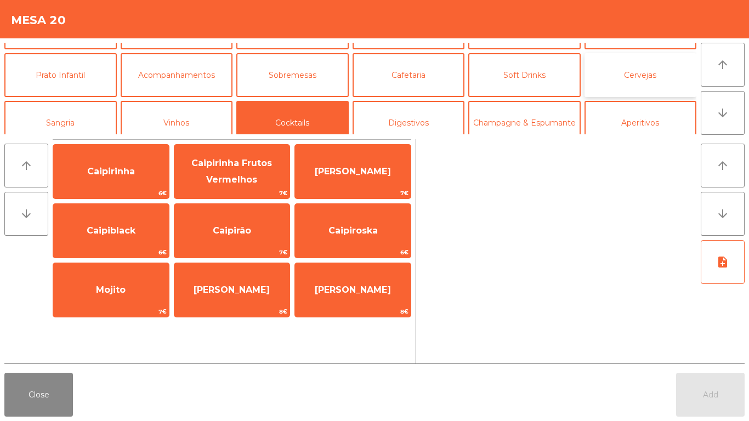
click at [651, 73] on button "Cervejas" at bounding box center [640, 75] width 112 height 44
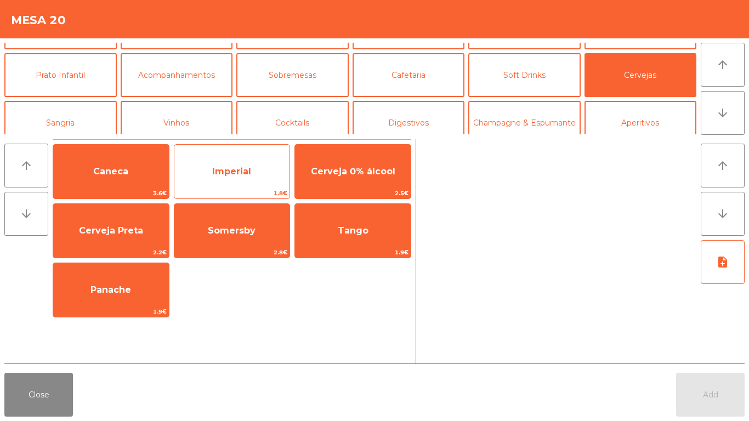
click at [227, 173] on span "Imperial" at bounding box center [231, 171] width 39 height 10
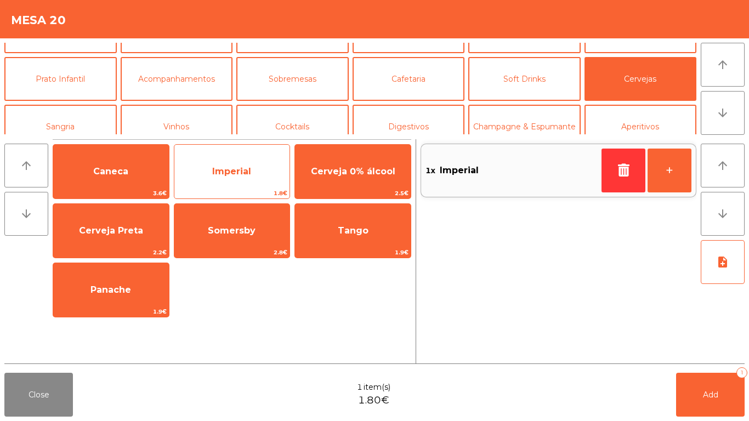
scroll to position [34, 0]
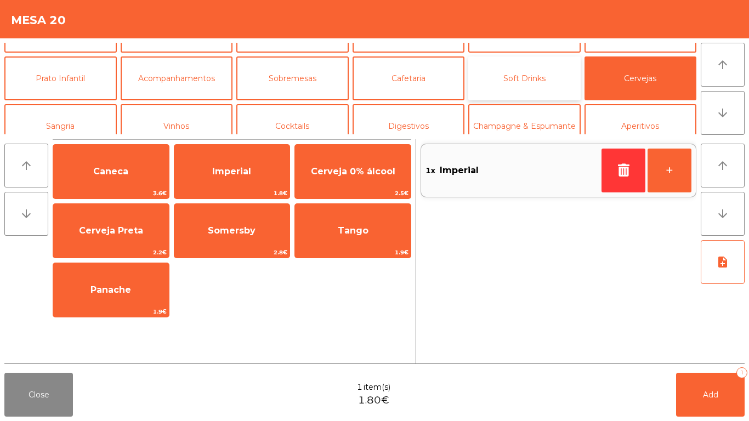
click at [526, 73] on button "Soft Drinks" at bounding box center [524, 78] width 112 height 44
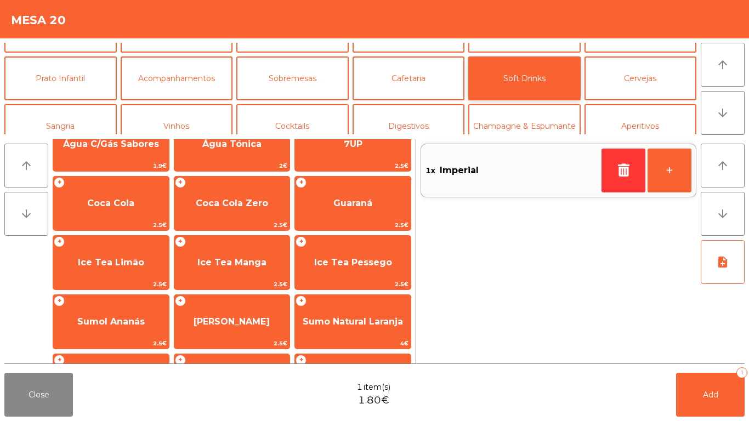
scroll to position [136, 0]
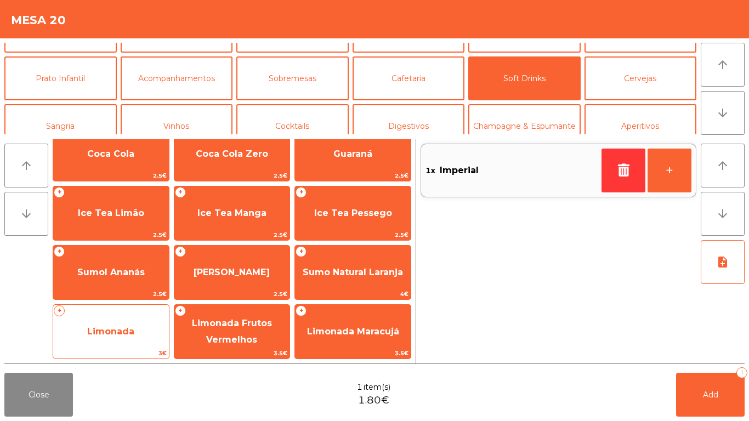
click at [89, 335] on span "Limonada" at bounding box center [110, 331] width 47 height 10
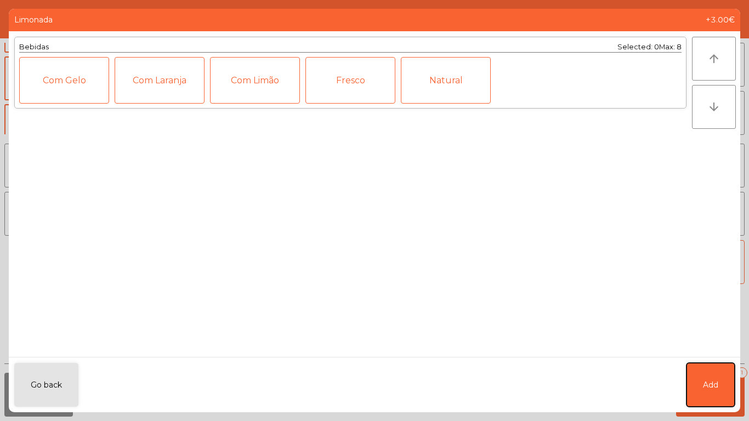
click at [725, 387] on button "Add" at bounding box center [710, 385] width 48 height 44
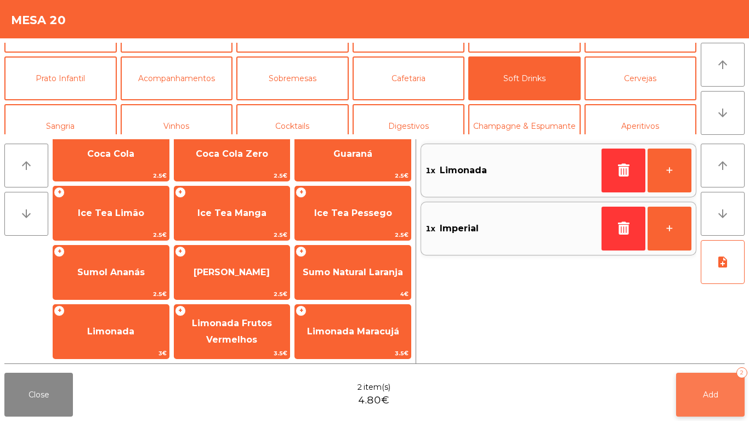
click at [698, 391] on button "Add 2" at bounding box center [710, 395] width 69 height 44
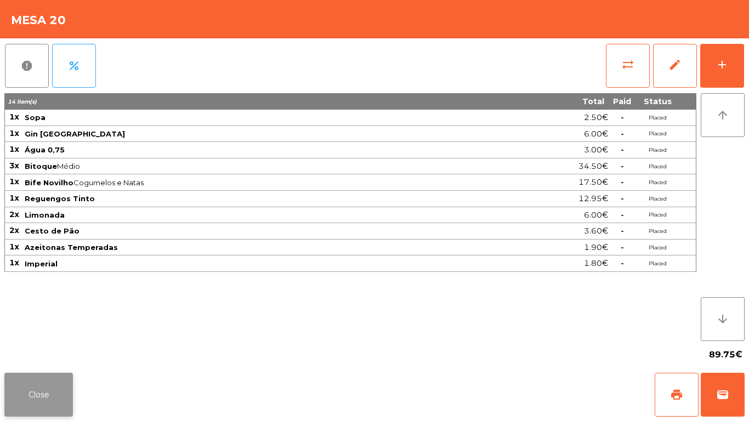
click at [39, 379] on button "Close" at bounding box center [38, 395] width 69 height 44
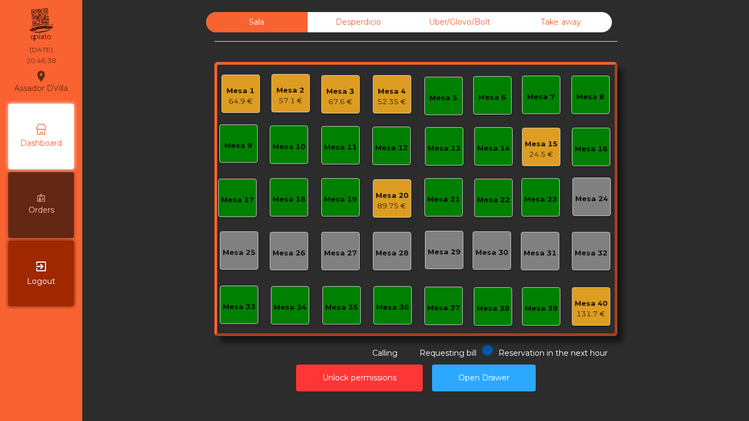
click at [522, 143] on div "Mesa 15 24.5 €" at bounding box center [541, 147] width 38 height 38
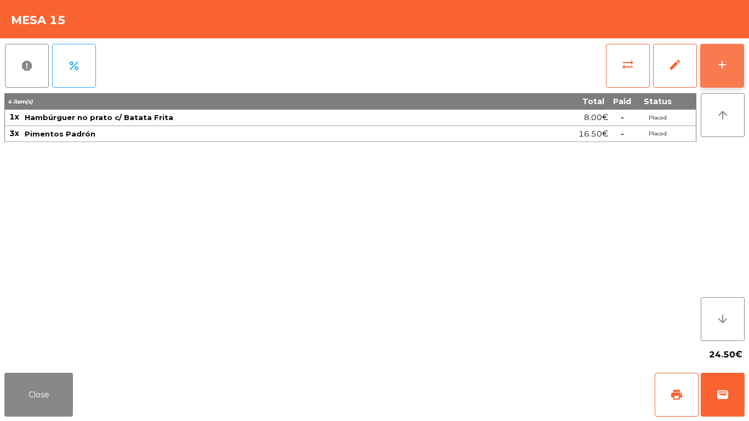
click at [709, 63] on button "add" at bounding box center [722, 66] width 44 height 44
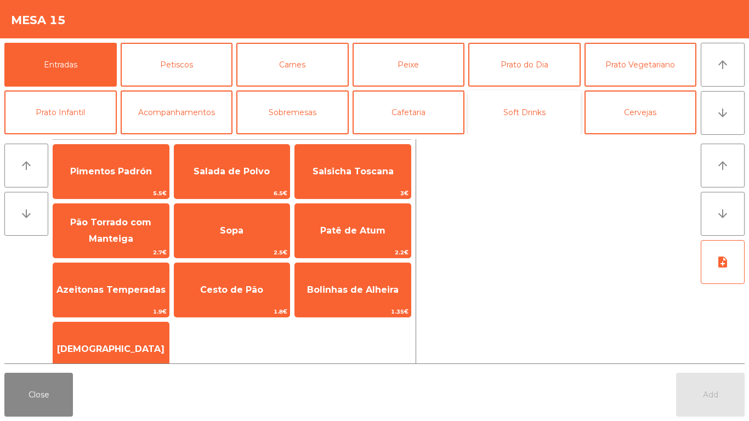
click at [532, 116] on button "Soft Drinks" at bounding box center [524, 112] width 112 height 44
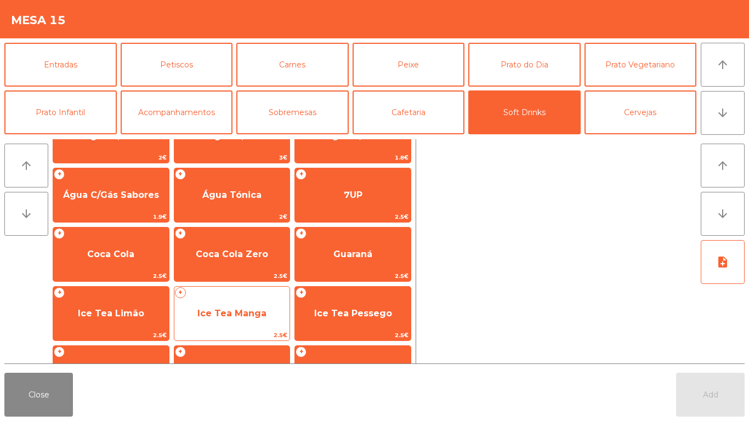
scroll to position [55, 0]
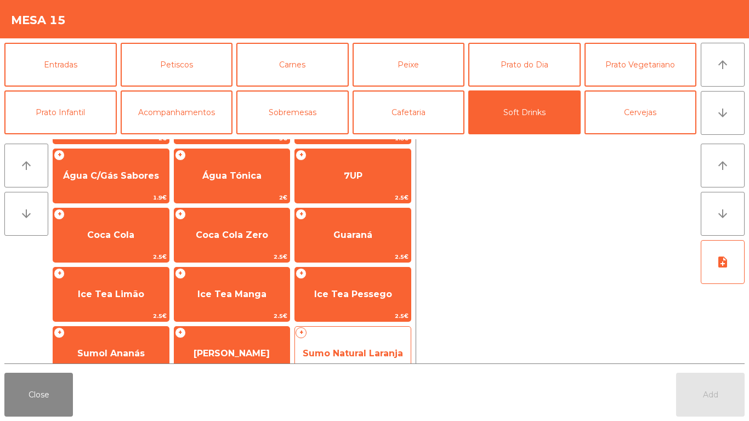
click at [337, 346] on span "Sumo Natural Laranja" at bounding box center [353, 354] width 116 height 30
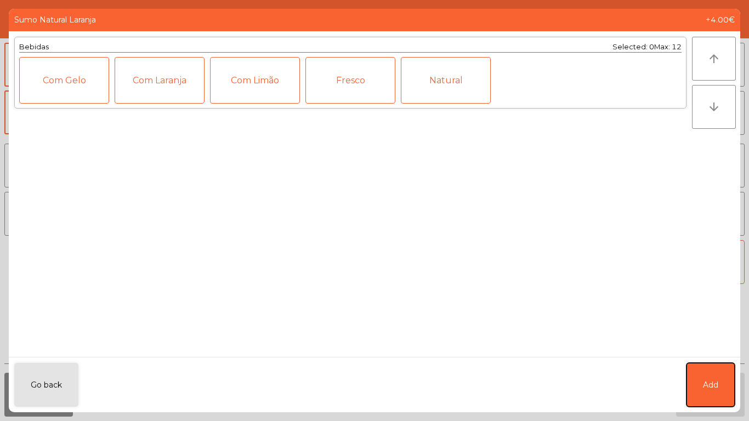
click at [710, 396] on button "Add" at bounding box center [710, 385] width 48 height 44
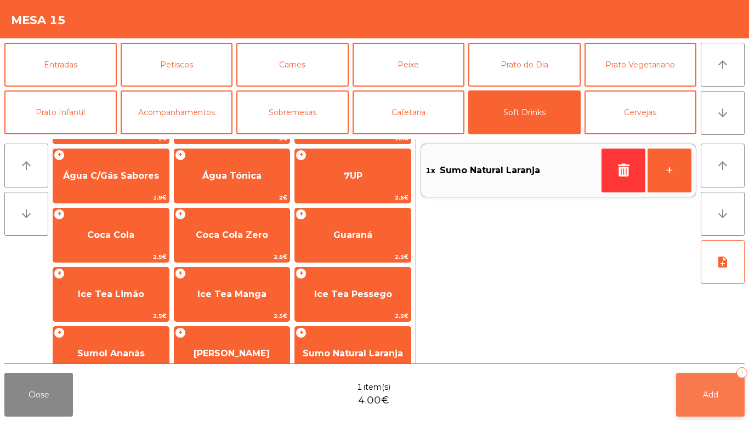
click at [710, 396] on span "Add" at bounding box center [710, 395] width 15 height 10
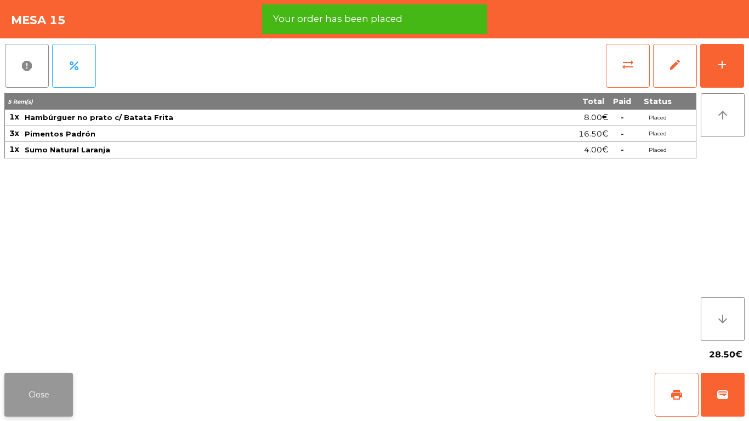
click at [26, 384] on button "Close" at bounding box center [38, 395] width 69 height 44
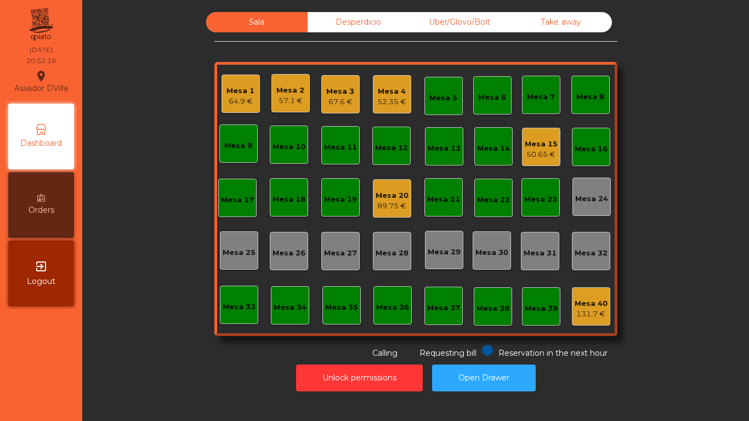
click at [538, 143] on div "Mesa 15" at bounding box center [541, 144] width 33 height 11
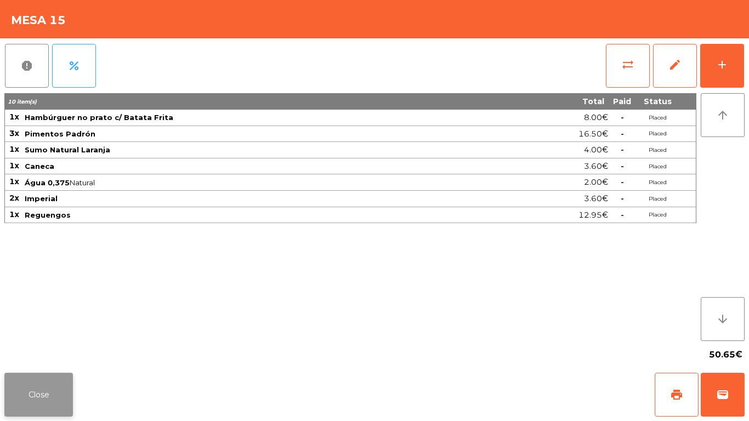
click at [39, 379] on button "Close" at bounding box center [38, 395] width 69 height 44
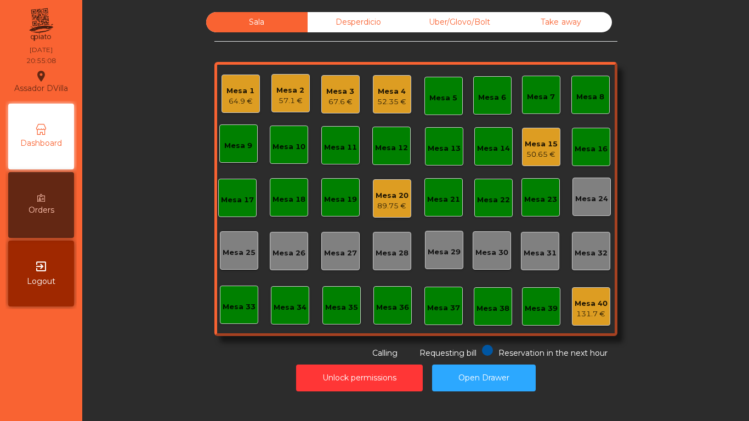
click at [329, 111] on div "Mesa 3 67.6 €" at bounding box center [340, 94] width 38 height 38
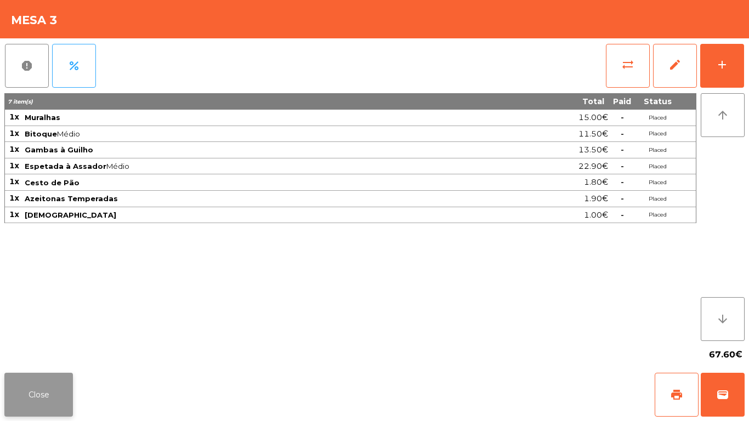
click at [32, 401] on button "Close" at bounding box center [38, 395] width 69 height 44
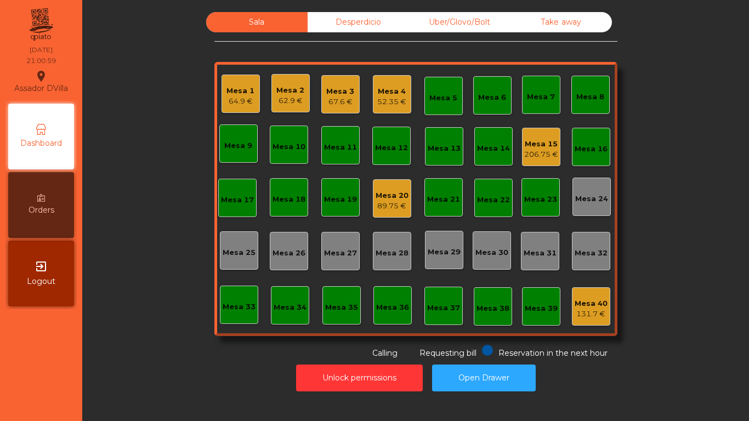
click at [376, 192] on div "Mesa 20" at bounding box center [392, 195] width 33 height 11
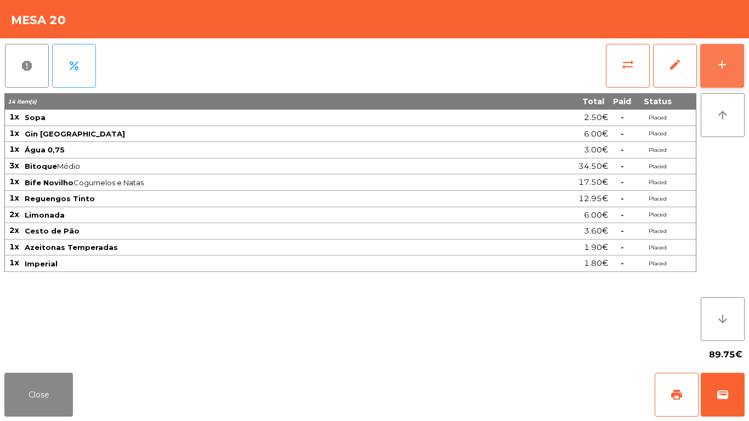
click at [736, 62] on button "add" at bounding box center [722, 66] width 44 height 44
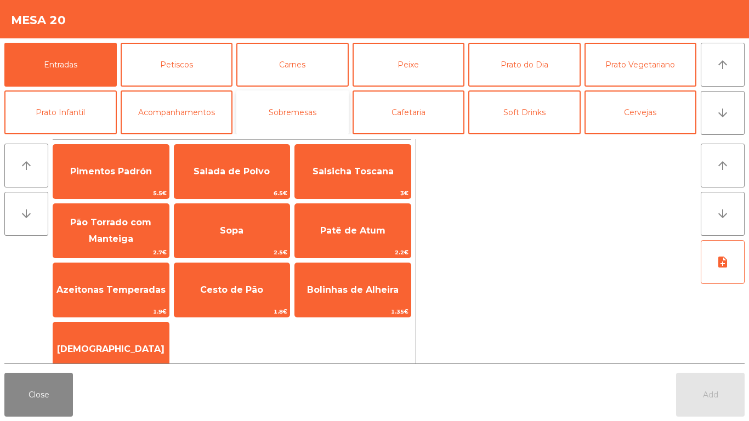
click at [296, 111] on button "Sobremesas" at bounding box center [292, 112] width 112 height 44
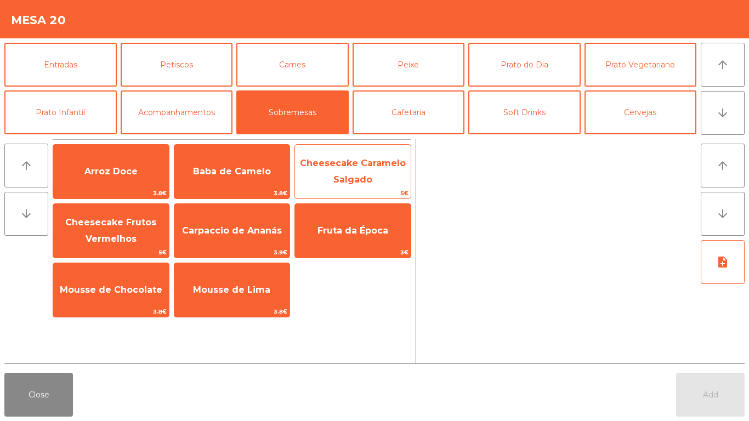
click at [365, 164] on span "Cheesecake Caramelo Salgado" at bounding box center [353, 171] width 106 height 27
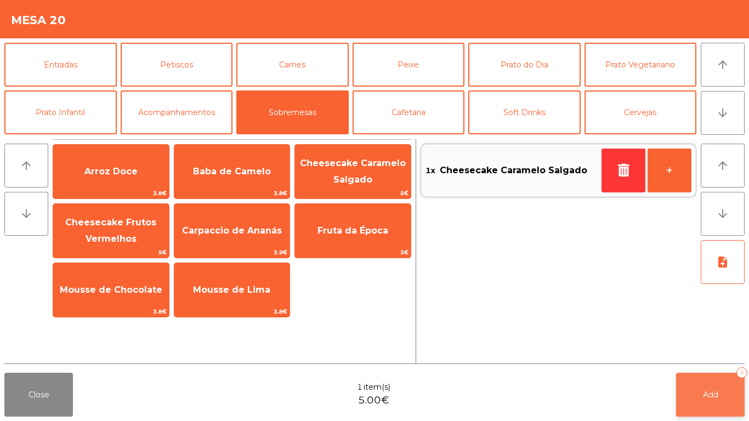
click at [723, 384] on button "Add 1" at bounding box center [710, 395] width 69 height 44
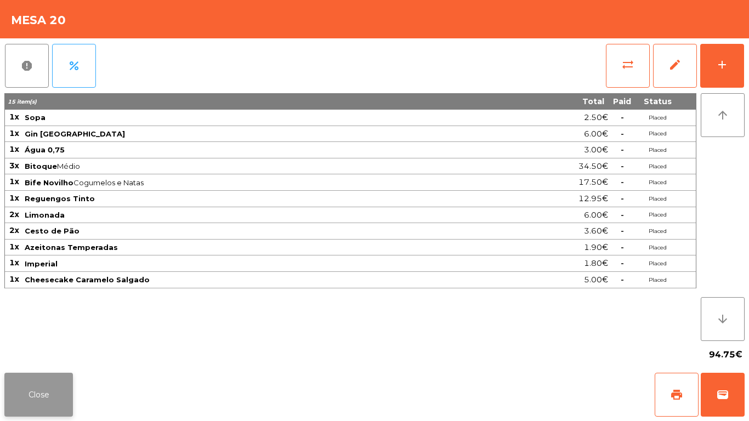
click at [35, 400] on button "Close" at bounding box center [38, 395] width 69 height 44
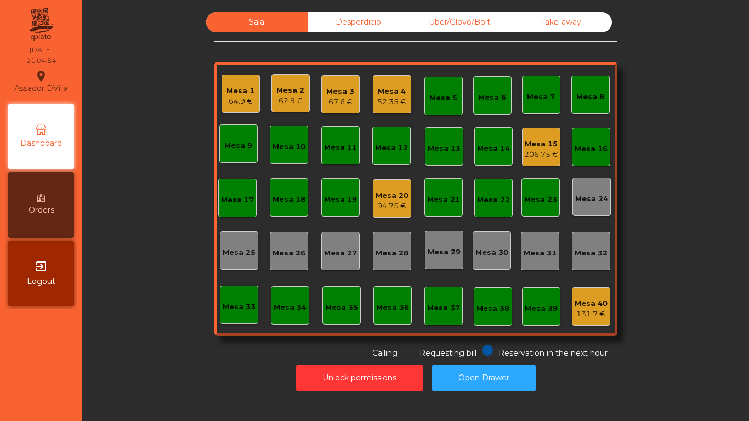
click at [384, 104] on div "52.35 €" at bounding box center [391, 101] width 29 height 11
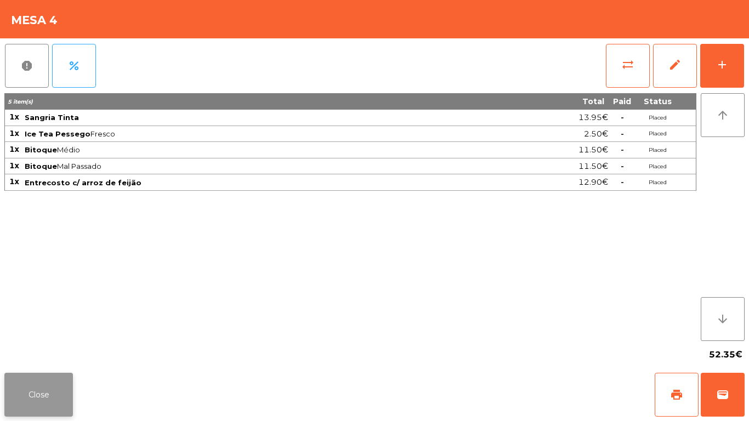
click at [52, 395] on button "Close" at bounding box center [38, 395] width 69 height 44
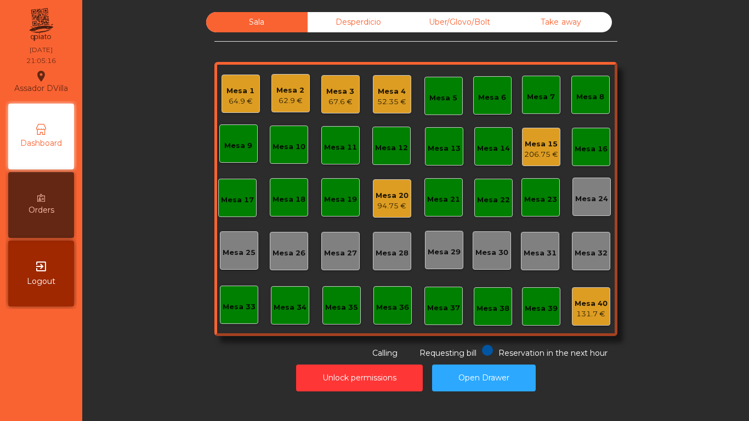
click at [491, 92] on div "Mesa 6" at bounding box center [492, 97] width 28 height 11
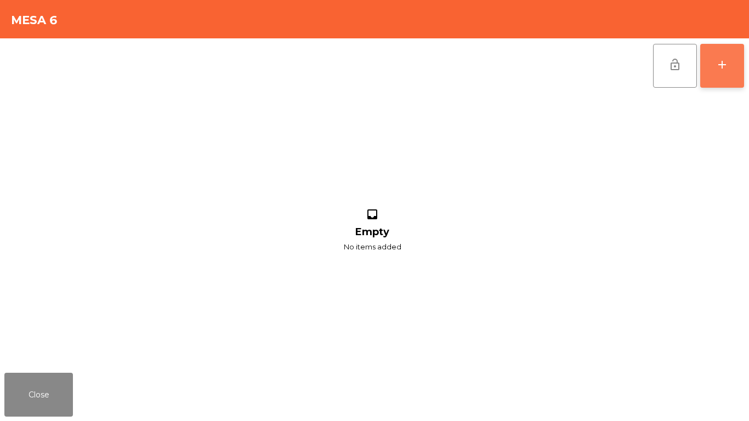
click at [733, 60] on button "add" at bounding box center [722, 66] width 44 height 44
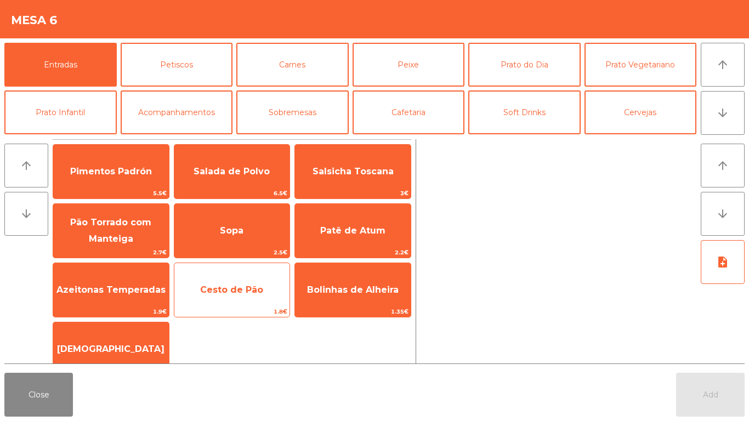
click at [219, 293] on span "Cesto de Pão" at bounding box center [231, 290] width 63 height 10
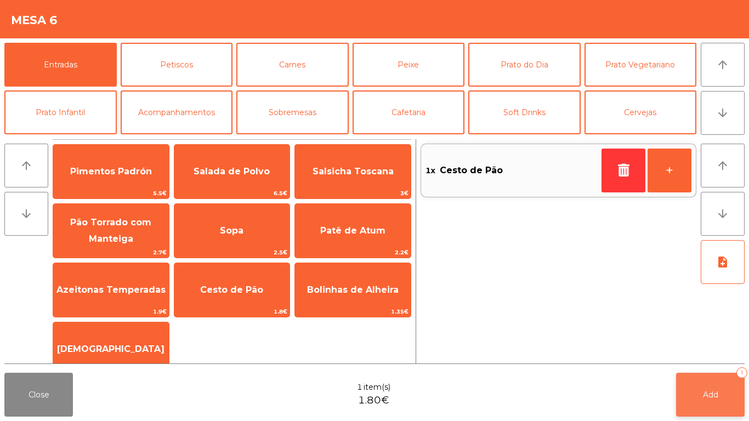
click at [704, 382] on button "Add 1" at bounding box center [710, 395] width 69 height 44
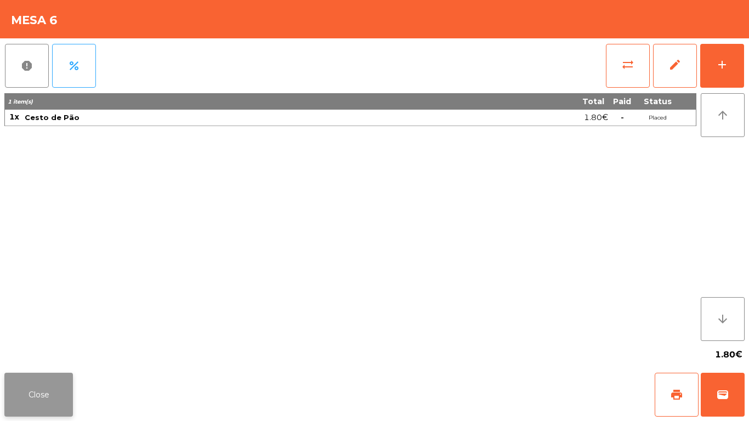
click at [35, 392] on button "Close" at bounding box center [38, 395] width 69 height 44
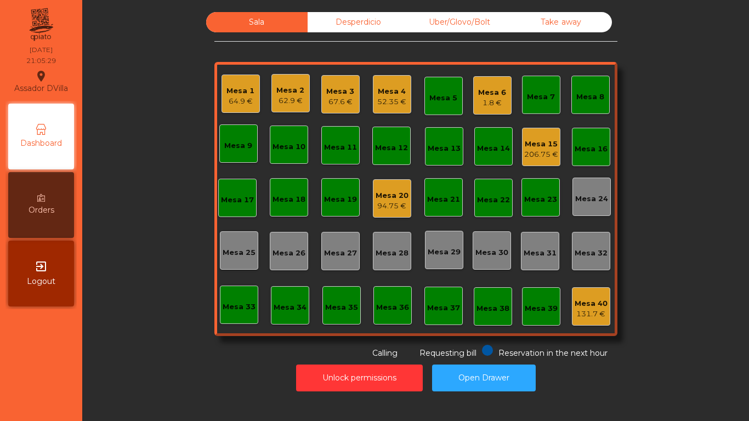
click at [380, 82] on div "Mesa 4 52.35 €" at bounding box center [391, 95] width 29 height 26
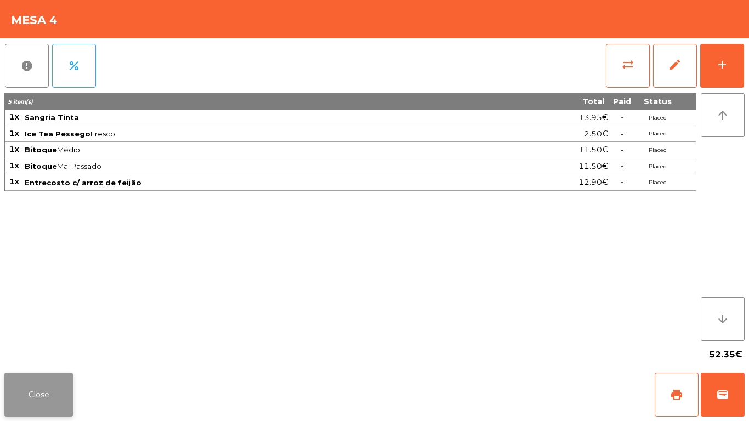
click at [30, 407] on button "Close" at bounding box center [38, 395] width 69 height 44
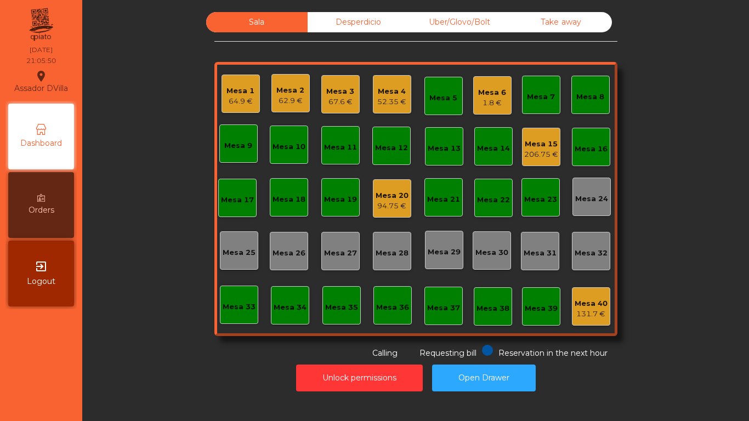
click at [337, 80] on div "Mesa 3 67.6 €" at bounding box center [340, 94] width 38 height 38
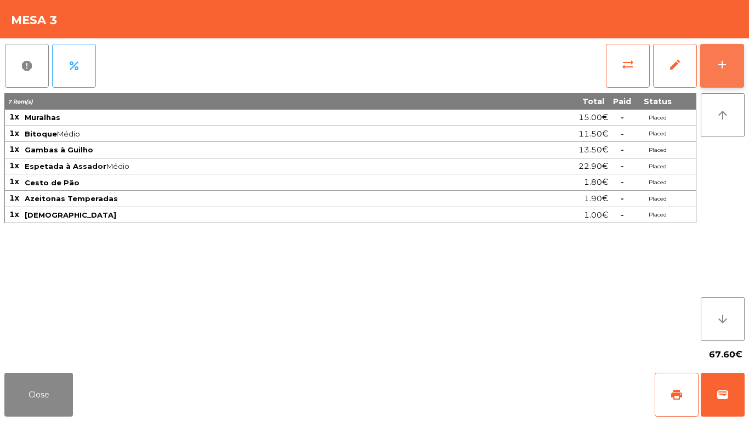
click at [734, 64] on button "add" at bounding box center [722, 66] width 44 height 44
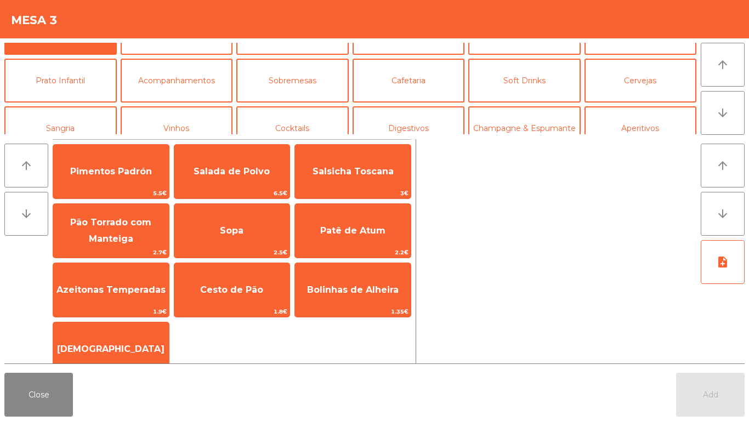
scroll to position [35, 0]
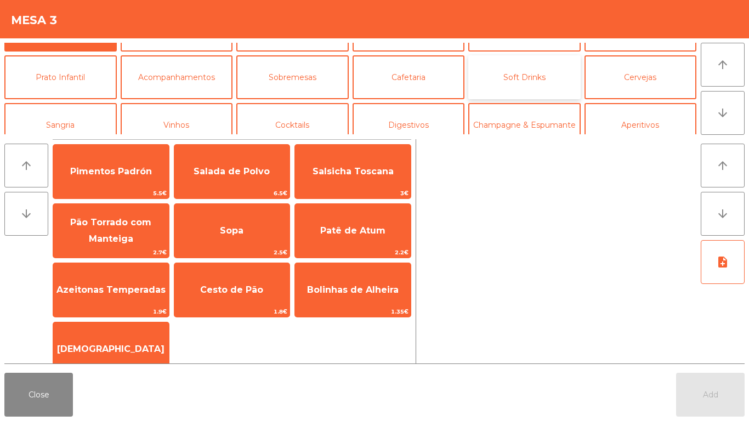
click at [557, 73] on button "Soft Drinks" at bounding box center [524, 77] width 112 height 44
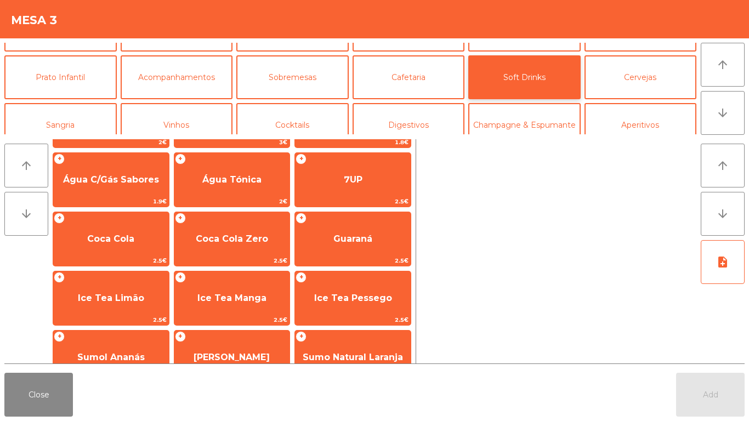
scroll to position [136, 0]
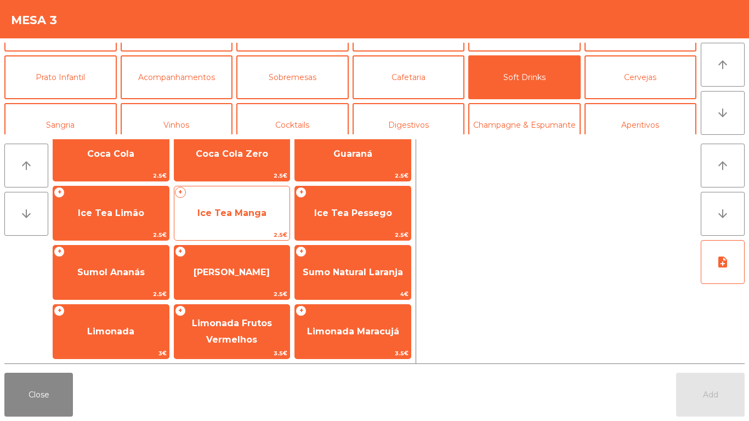
click at [236, 211] on span "Ice Tea Manga" at bounding box center [231, 213] width 69 height 10
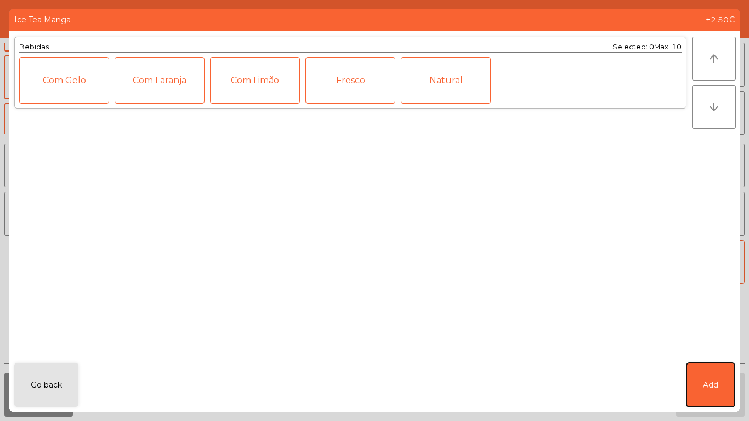
click at [716, 377] on button "Add" at bounding box center [710, 385] width 48 height 44
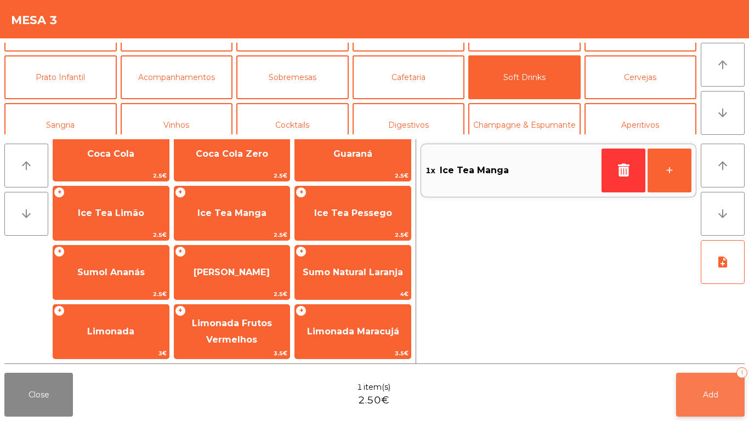
click at [719, 383] on button "Add 1" at bounding box center [710, 395] width 69 height 44
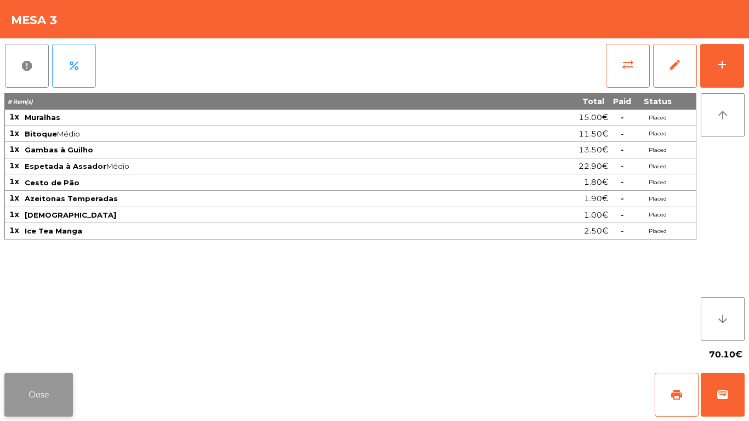
click at [36, 395] on button "Close" at bounding box center [38, 395] width 69 height 44
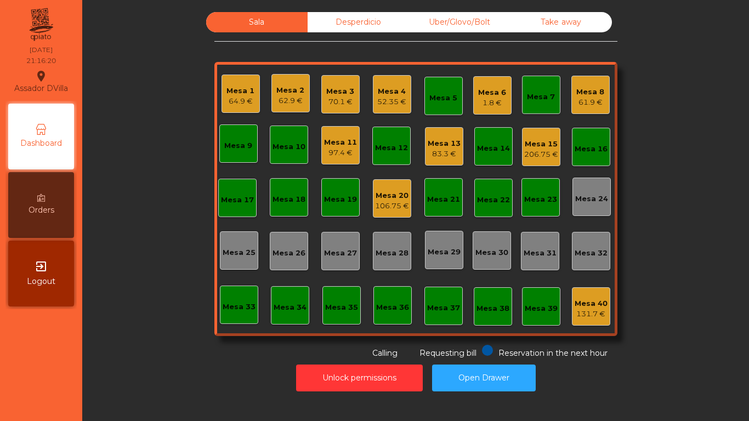
click at [271, 95] on div "Mesa 2 62.9 €" at bounding box center [290, 93] width 38 height 38
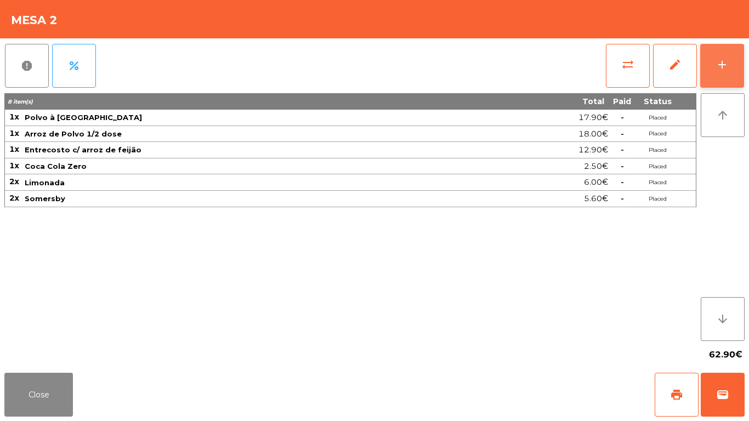
click at [726, 59] on div "add" at bounding box center [721, 64] width 13 height 13
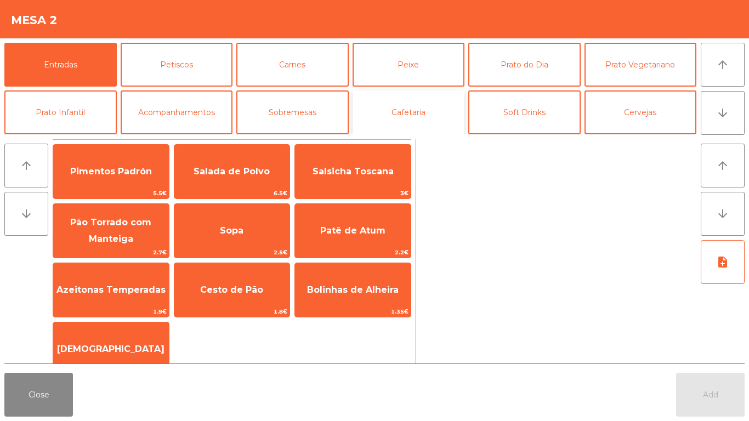
click at [412, 113] on button "Cafetaria" at bounding box center [408, 112] width 112 height 44
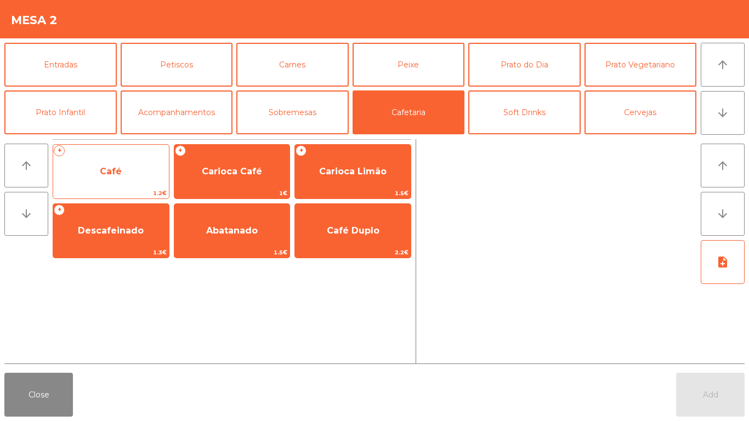
click at [117, 177] on span "Café" at bounding box center [111, 172] width 116 height 30
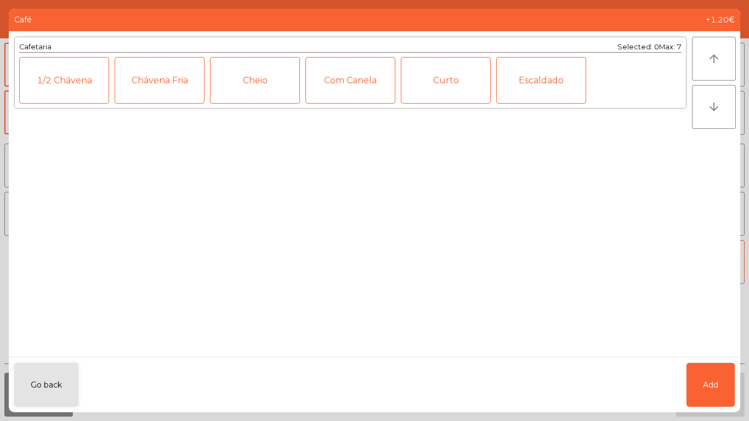
click at [452, 75] on div "Curto" at bounding box center [446, 80] width 90 height 47
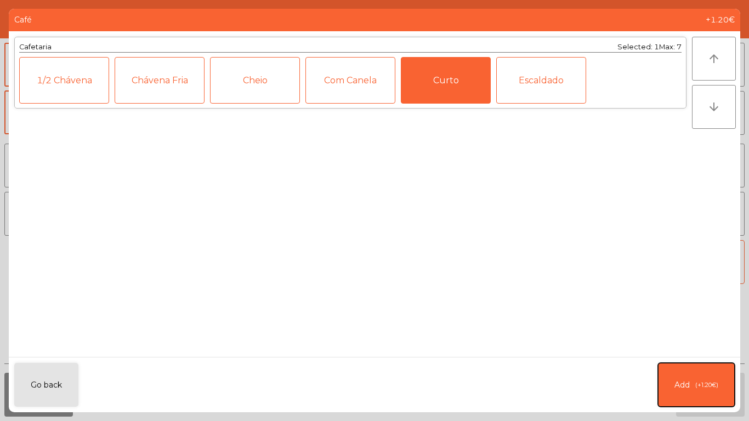
click at [695, 377] on button "Add (+1.20€)" at bounding box center [696, 385] width 77 height 44
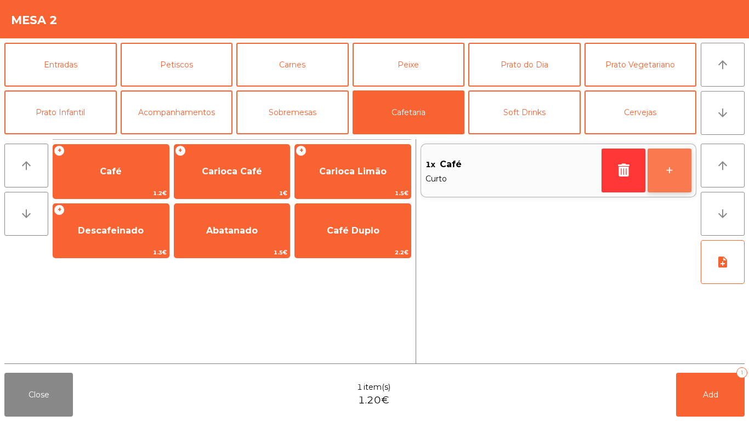
click at [662, 161] on button "+" at bounding box center [669, 171] width 44 height 44
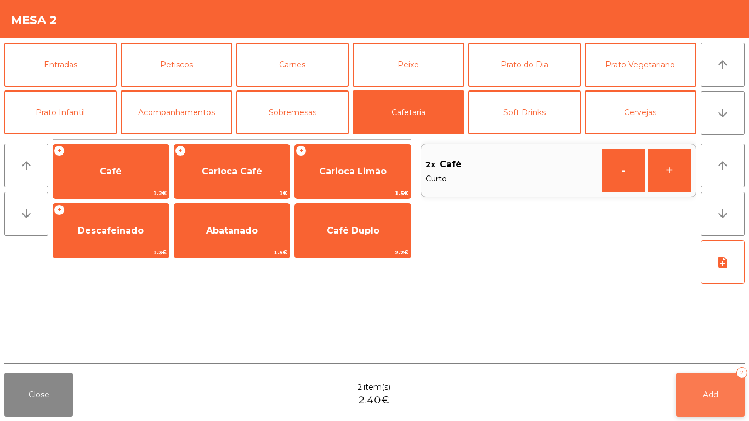
click at [712, 380] on button "Add 2" at bounding box center [710, 395] width 69 height 44
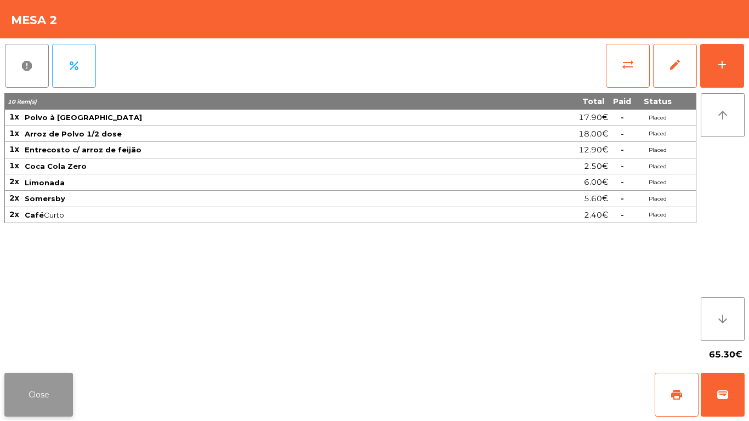
click at [12, 391] on button "Close" at bounding box center [38, 395] width 69 height 44
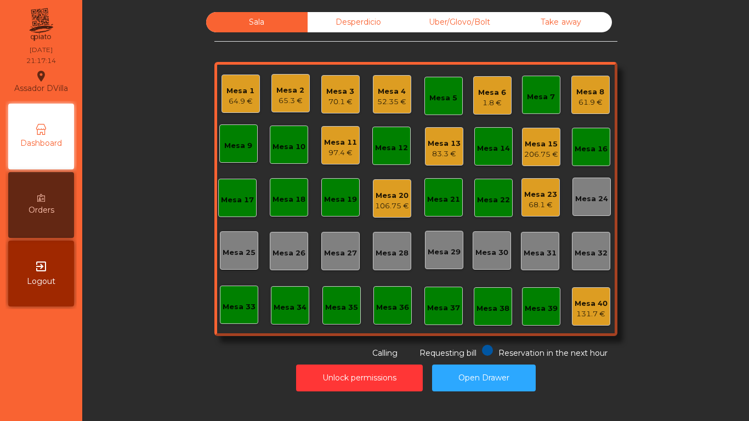
click at [598, 92] on div "Mesa 8" at bounding box center [590, 92] width 28 height 11
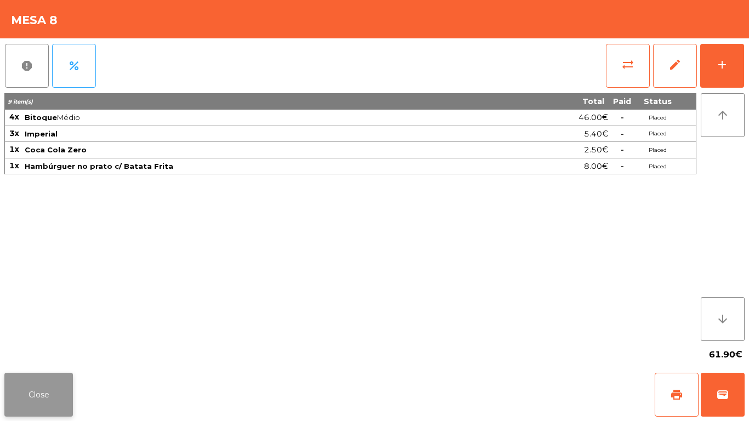
click at [34, 409] on button "Close" at bounding box center [38, 395] width 69 height 44
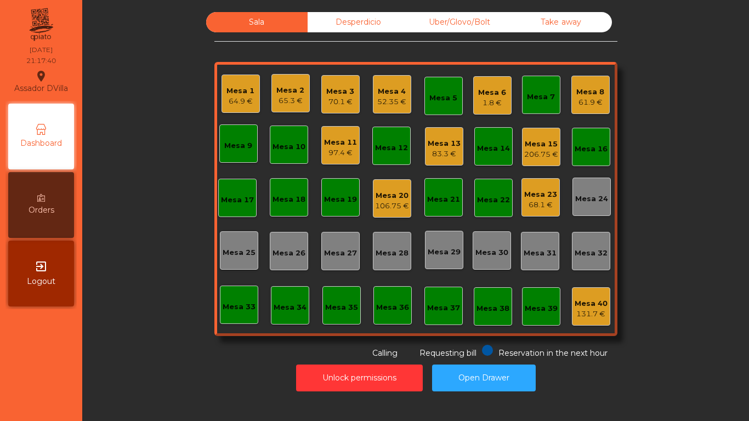
click at [221, 84] on div "Mesa 1 64.9 €" at bounding box center [240, 94] width 38 height 38
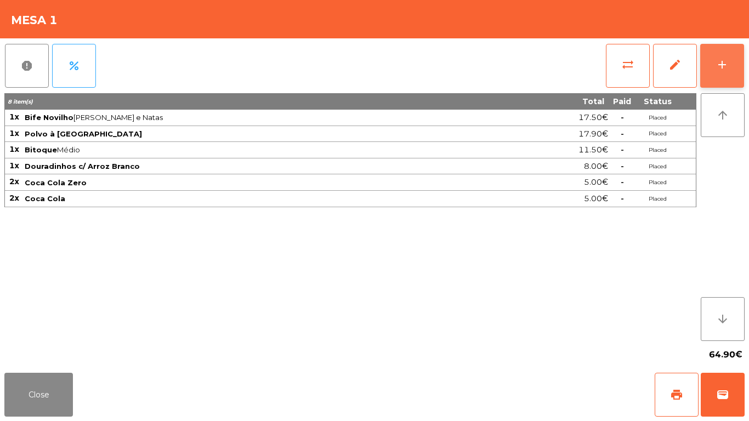
click at [716, 55] on button "add" at bounding box center [722, 66] width 44 height 44
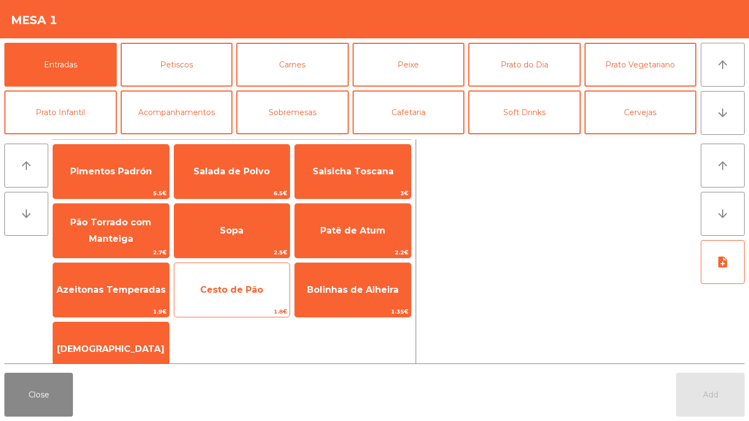
click at [238, 283] on span "Cesto de Pão" at bounding box center [232, 290] width 116 height 30
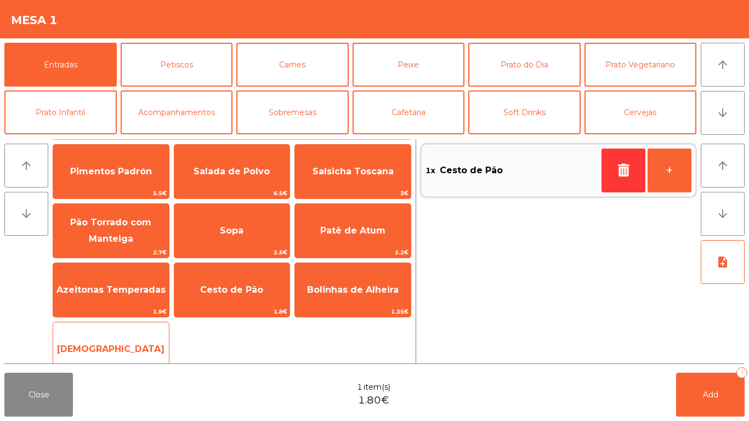
click at [113, 338] on span "[DEMOGRAPHIC_DATA]" at bounding box center [111, 349] width 116 height 30
click at [110, 337] on span "[DEMOGRAPHIC_DATA]" at bounding box center [111, 349] width 116 height 30
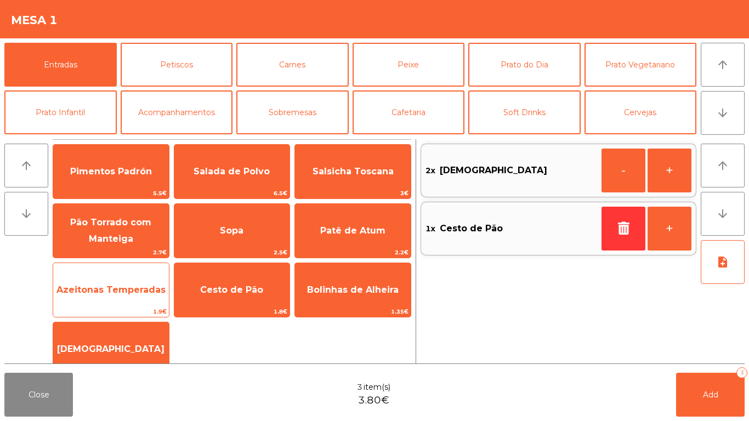
click at [113, 293] on span "Azeitonas Temperadas" at bounding box center [110, 290] width 109 height 10
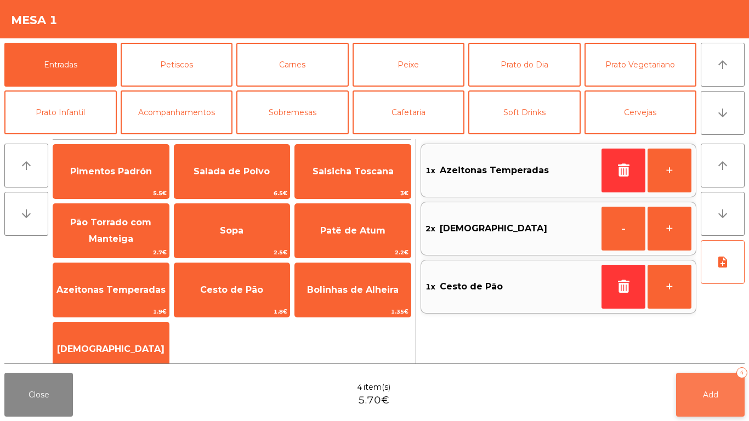
click at [708, 395] on span "Add" at bounding box center [710, 395] width 15 height 10
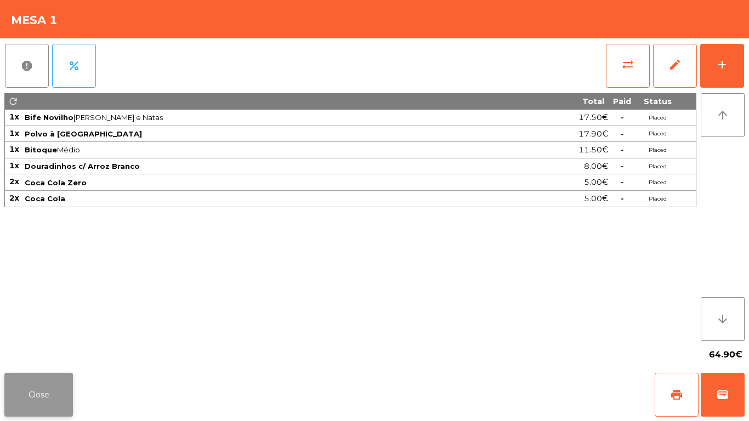
click at [28, 399] on button "Close" at bounding box center [38, 395] width 69 height 44
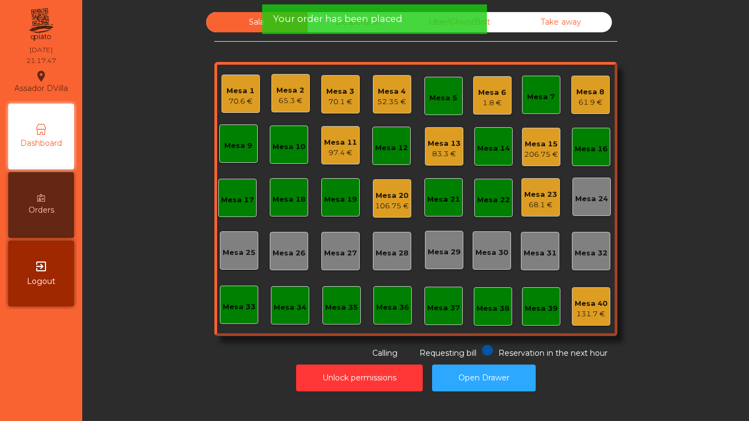
click at [279, 88] on div "Mesa 2" at bounding box center [290, 90] width 28 height 11
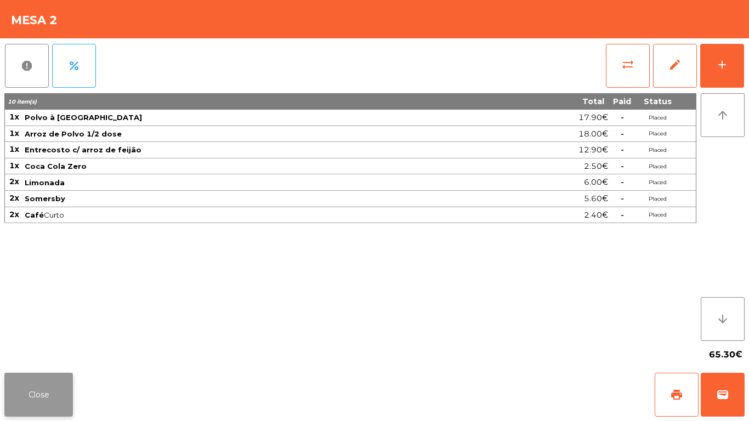
click at [39, 394] on button "Close" at bounding box center [38, 395] width 69 height 44
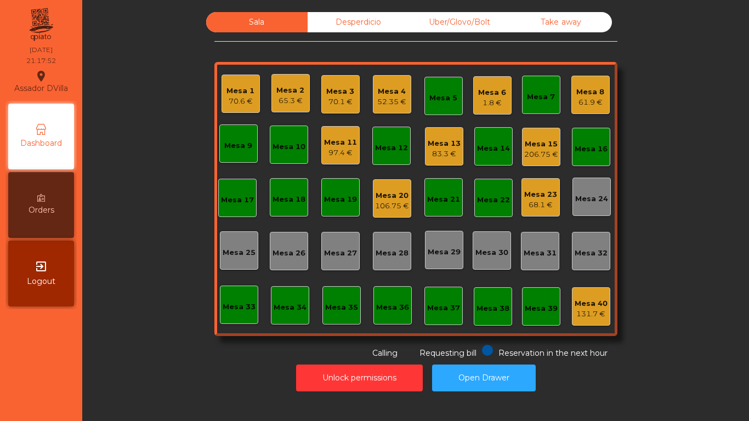
click at [380, 97] on div "52.35 €" at bounding box center [391, 101] width 29 height 11
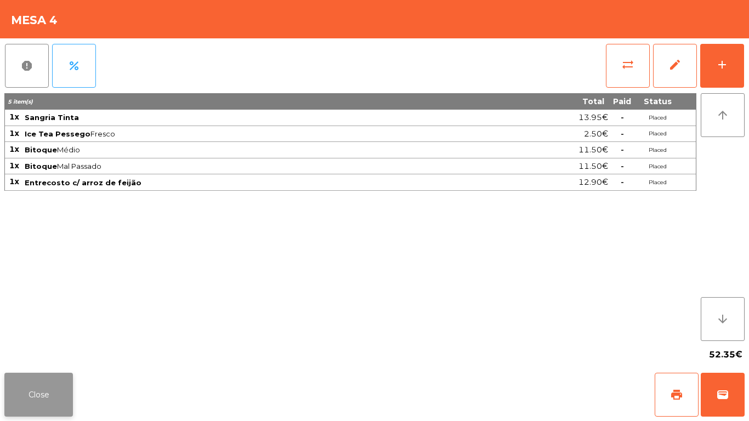
click at [43, 383] on button "Close" at bounding box center [38, 395] width 69 height 44
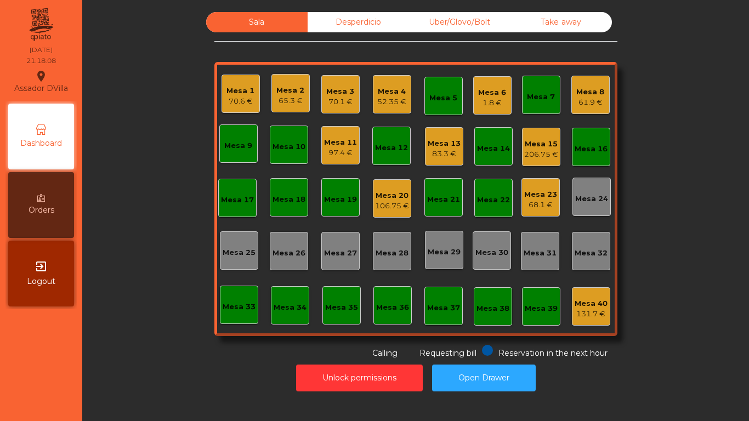
click at [276, 87] on div "Mesa 2" at bounding box center [290, 90] width 28 height 11
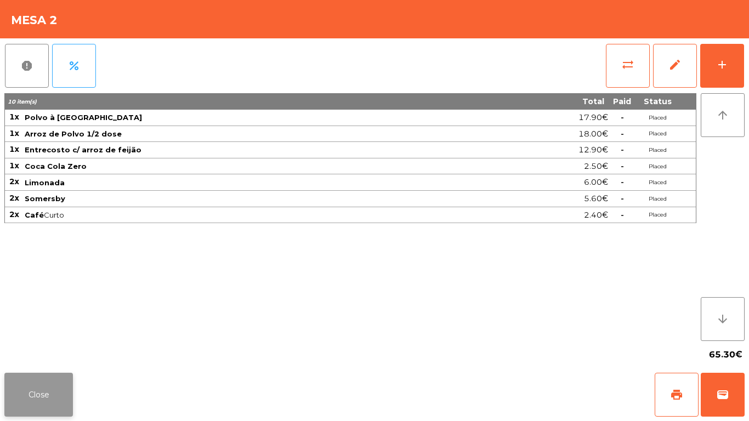
click at [32, 389] on button "Close" at bounding box center [38, 395] width 69 height 44
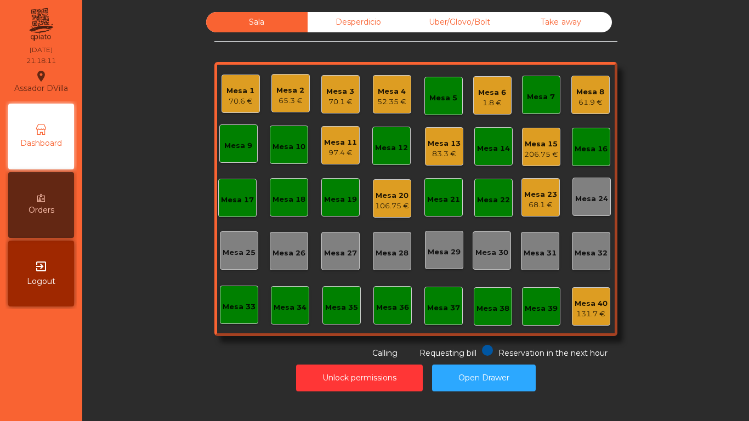
click at [280, 95] on div "65.3 €" at bounding box center [290, 100] width 28 height 11
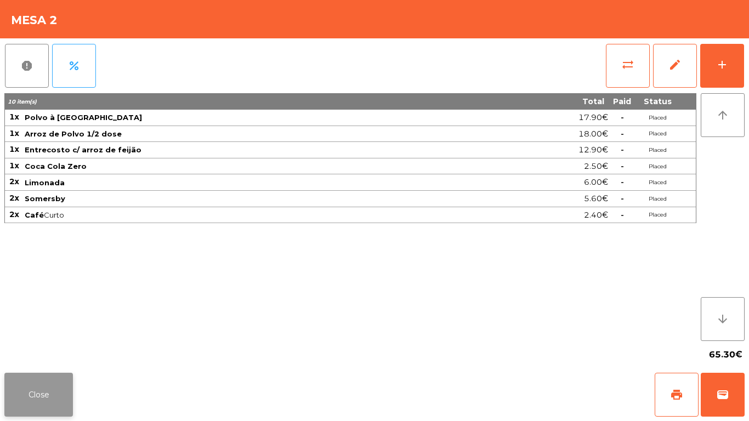
click at [22, 393] on button "Close" at bounding box center [38, 395] width 69 height 44
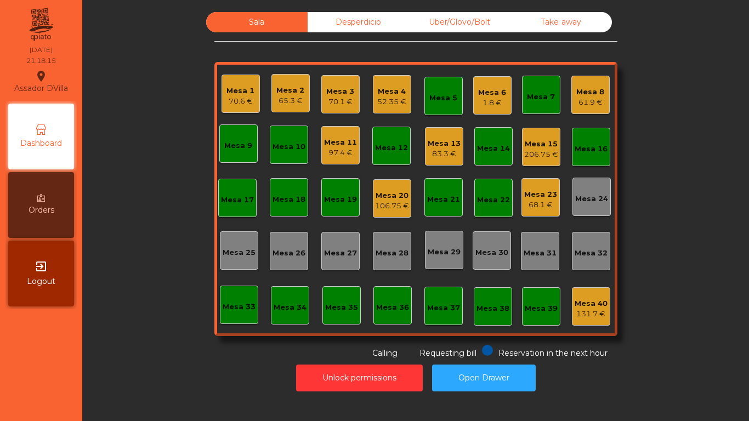
click at [226, 81] on div "Mesa 1 70.6 €" at bounding box center [240, 94] width 28 height 26
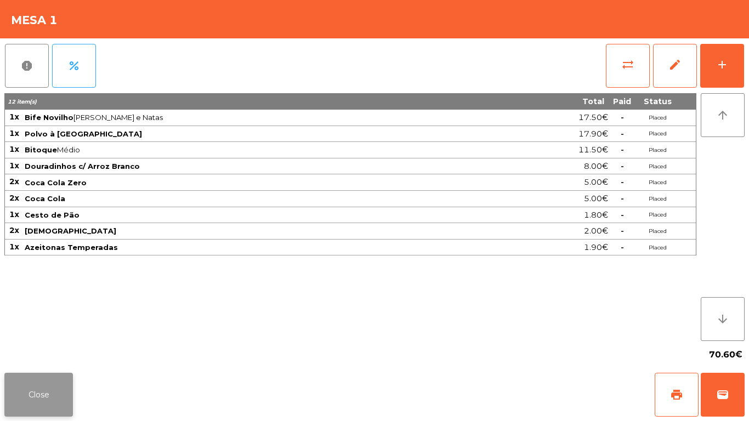
click at [32, 399] on button "Close" at bounding box center [38, 395] width 69 height 44
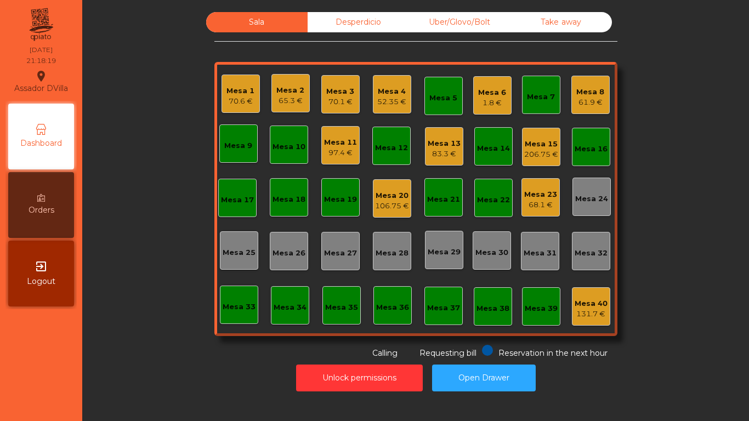
click at [329, 87] on div "Mesa 3" at bounding box center [340, 91] width 28 height 11
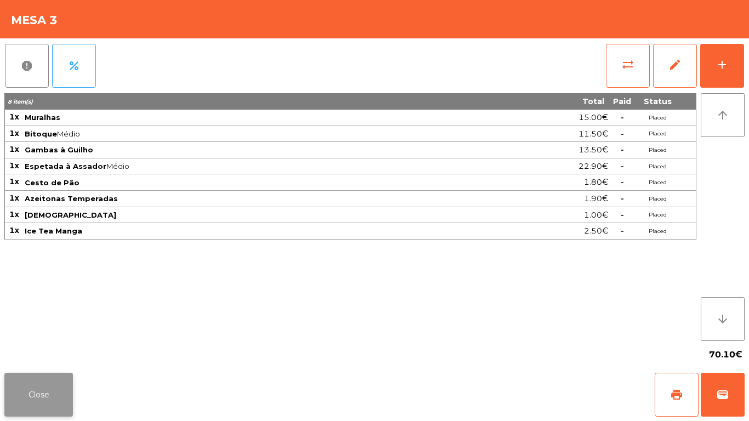
click at [35, 401] on button "Close" at bounding box center [38, 395] width 69 height 44
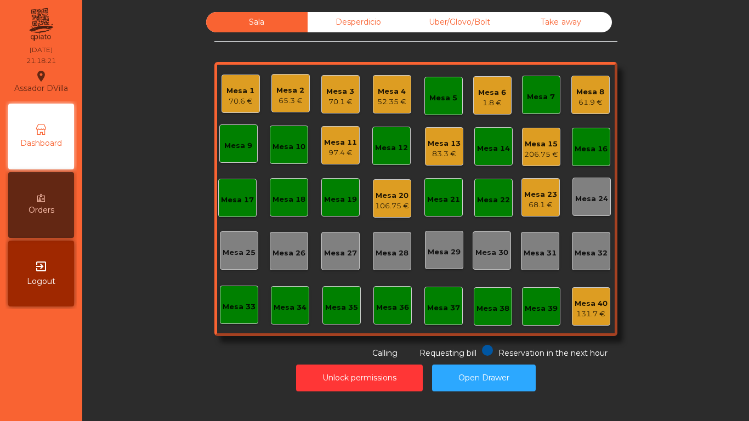
click at [389, 90] on div "Mesa 4" at bounding box center [391, 91] width 29 height 11
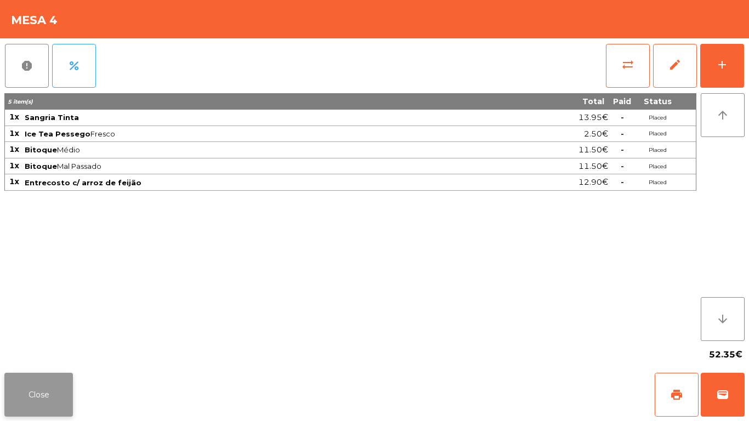
click at [9, 401] on button "Close" at bounding box center [38, 395] width 69 height 44
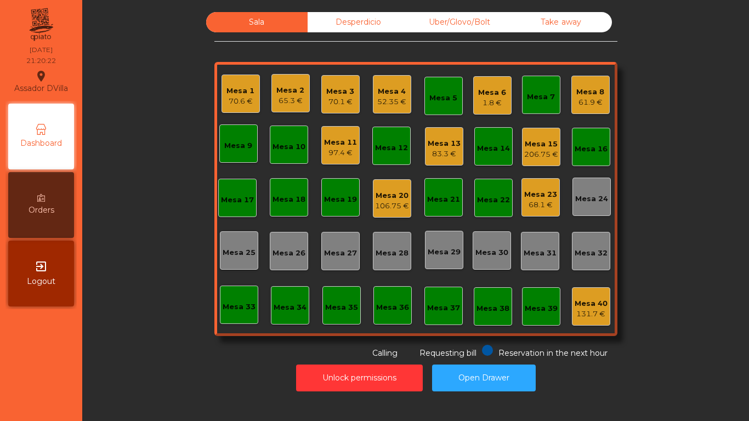
click at [319, 66] on div "Mesa 1 70.6 € Mesa 2 65.3 € Mesa 3 70.1 € Mesa 4 52.35 € Mesa 5 Mesa 6 1.8 € Me…" at bounding box center [415, 199] width 403 height 274
click at [341, 76] on div "Mesa 3 70.1 €" at bounding box center [340, 94] width 38 height 38
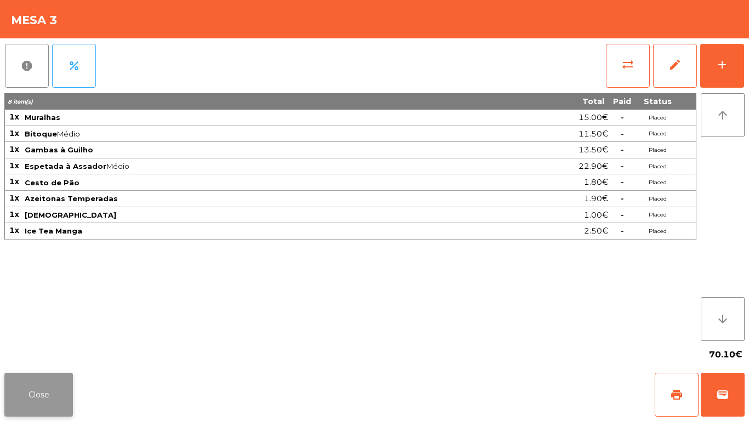
click at [21, 409] on button "Close" at bounding box center [38, 395] width 69 height 44
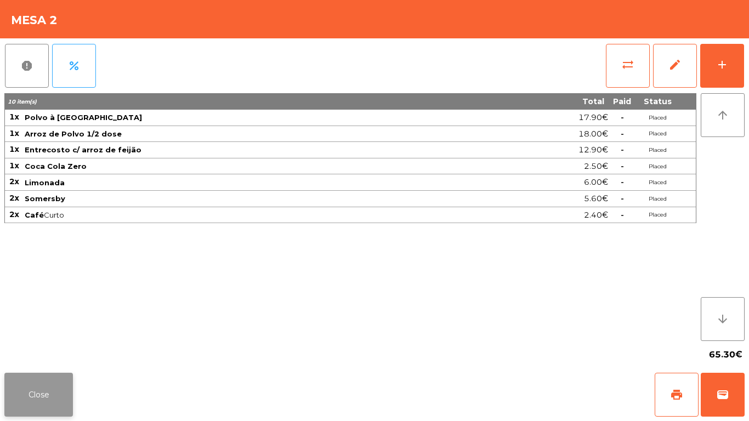
click at [43, 389] on button "Close" at bounding box center [38, 395] width 69 height 44
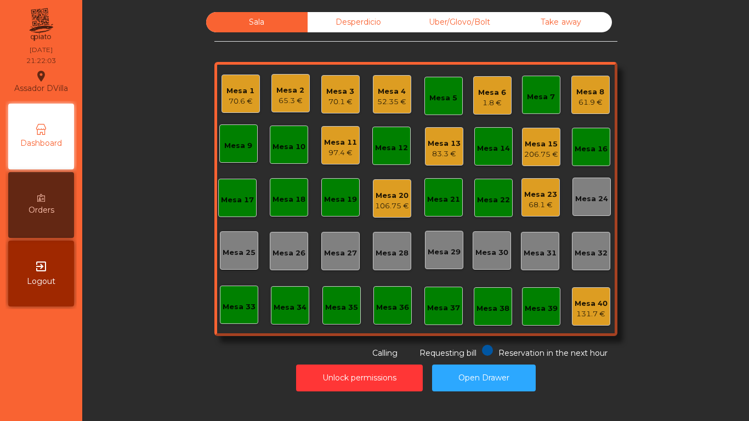
click at [389, 198] on div "Mesa 20" at bounding box center [392, 195] width 34 height 11
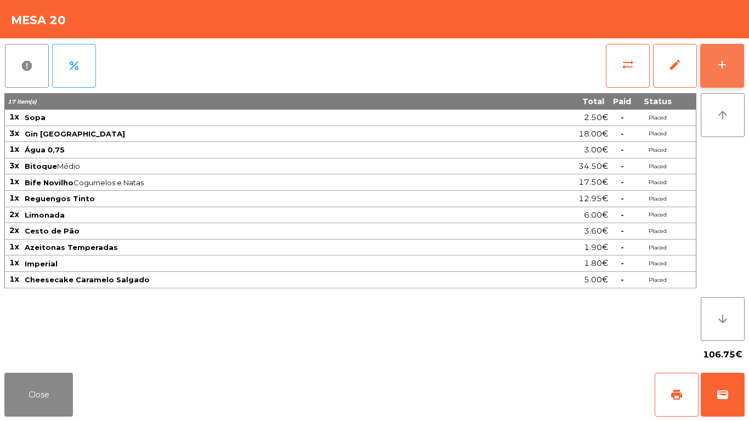
click at [722, 53] on button "add" at bounding box center [722, 66] width 44 height 44
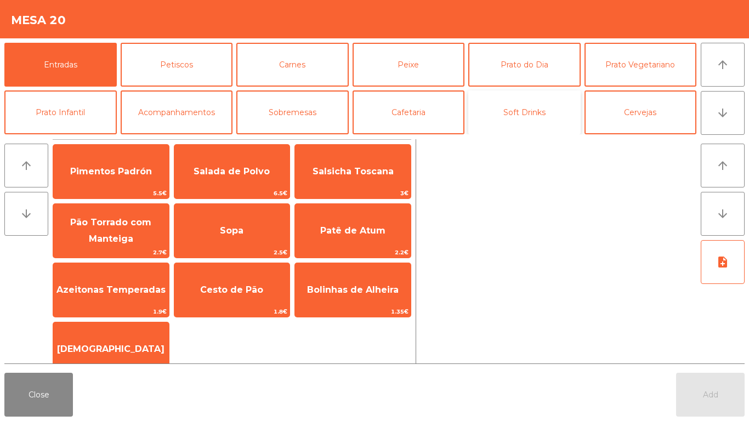
click at [536, 110] on button "Soft Drinks" at bounding box center [524, 112] width 112 height 44
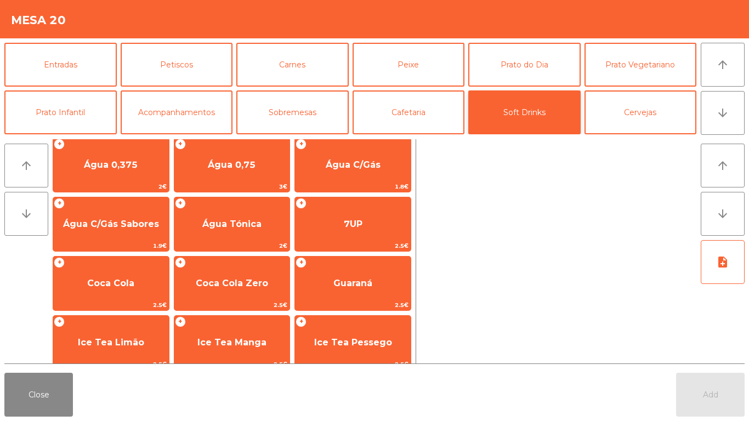
scroll to position [0, 0]
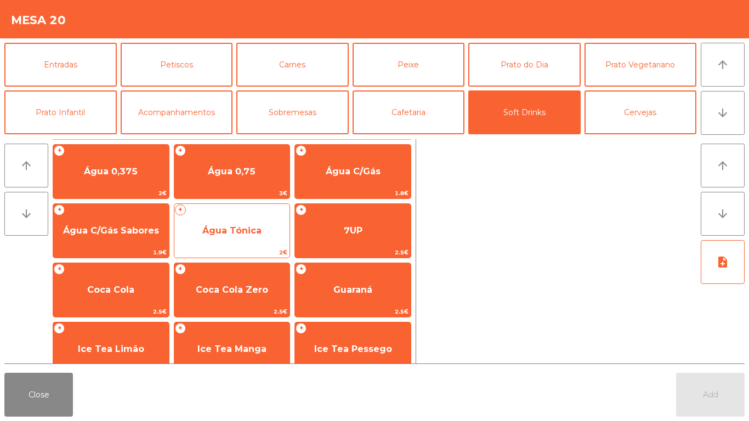
click at [232, 219] on span "Água Tónica" at bounding box center [232, 231] width 116 height 30
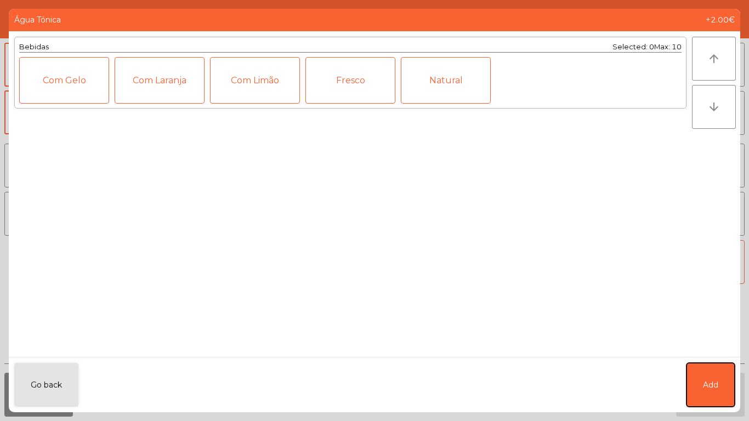
click at [712, 379] on span "Add" at bounding box center [710, 385] width 15 height 12
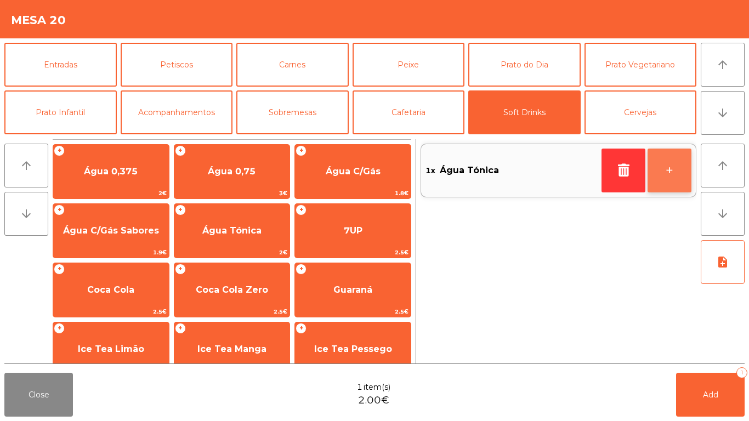
click at [675, 170] on button "+" at bounding box center [669, 171] width 44 height 44
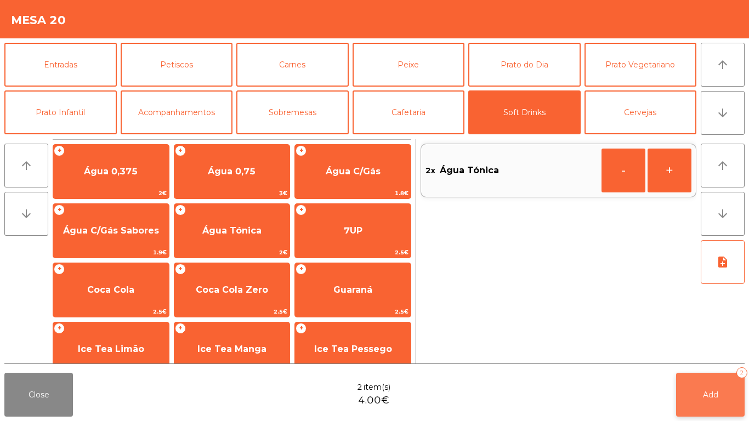
click at [710, 388] on button "Add 2" at bounding box center [710, 395] width 69 height 44
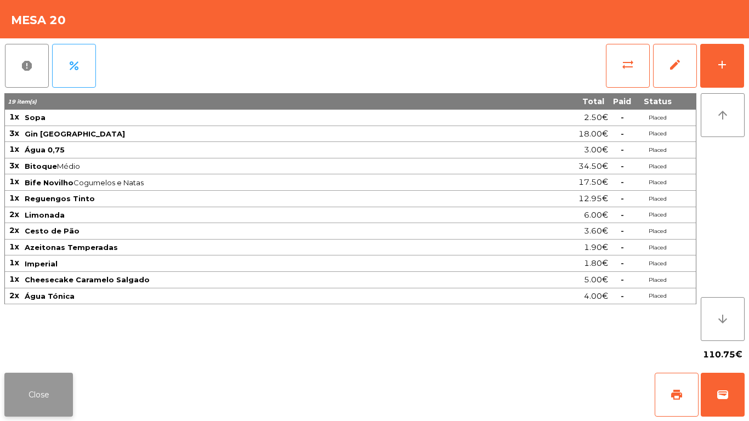
click at [6, 380] on button "Close" at bounding box center [38, 395] width 69 height 44
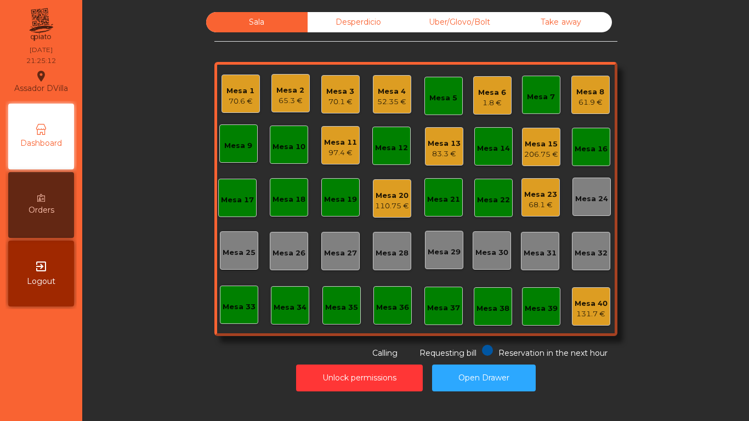
click at [595, 103] on div "61.9 €" at bounding box center [590, 102] width 28 height 11
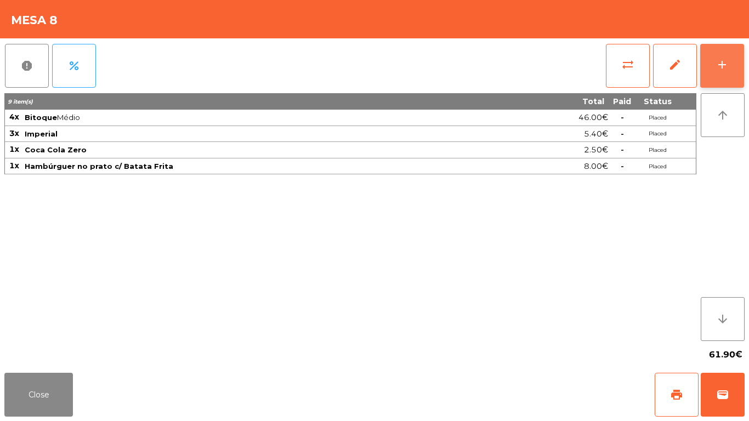
click at [738, 64] on button "add" at bounding box center [722, 66] width 44 height 44
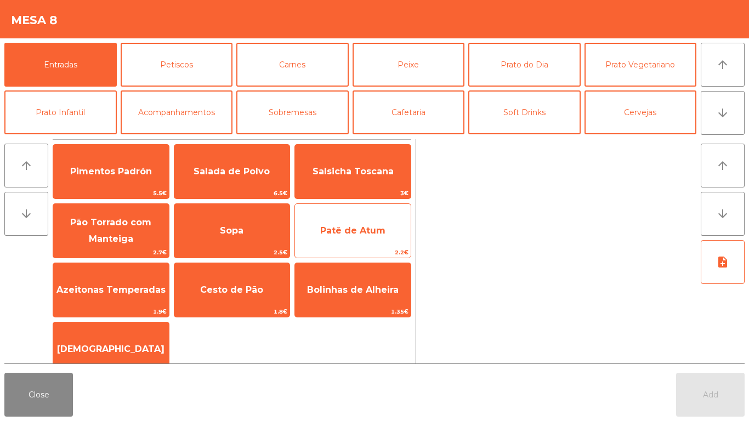
click at [357, 229] on span "Patê de Atum" at bounding box center [352, 230] width 65 height 10
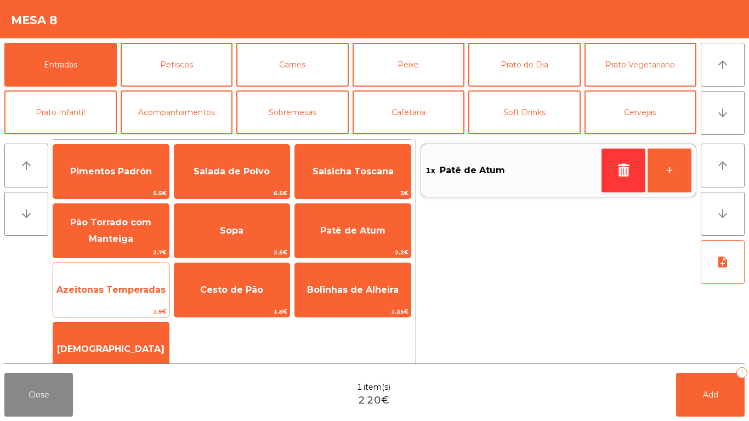
click at [101, 292] on span "Azeitonas Temperadas" at bounding box center [110, 290] width 109 height 10
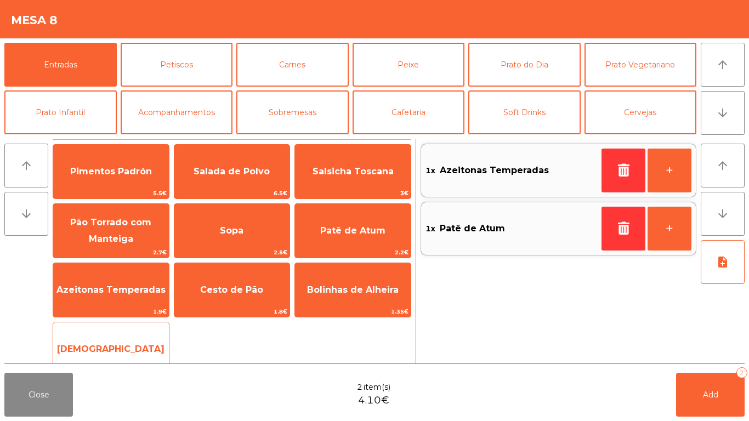
click at [118, 337] on span "[DEMOGRAPHIC_DATA]" at bounding box center [111, 349] width 116 height 30
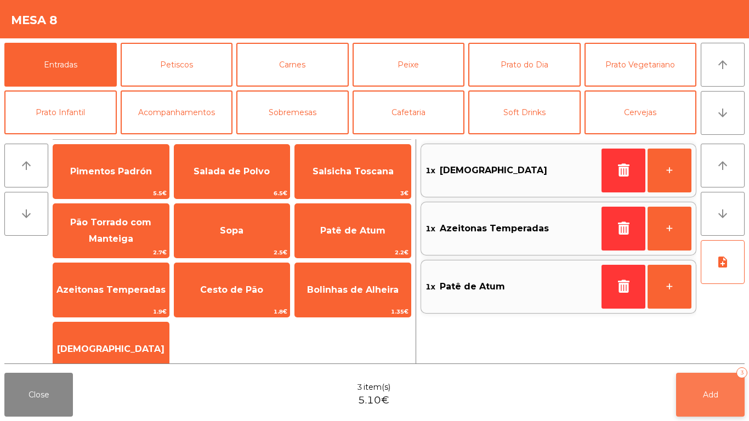
click at [720, 396] on button "Add 3" at bounding box center [710, 395] width 69 height 44
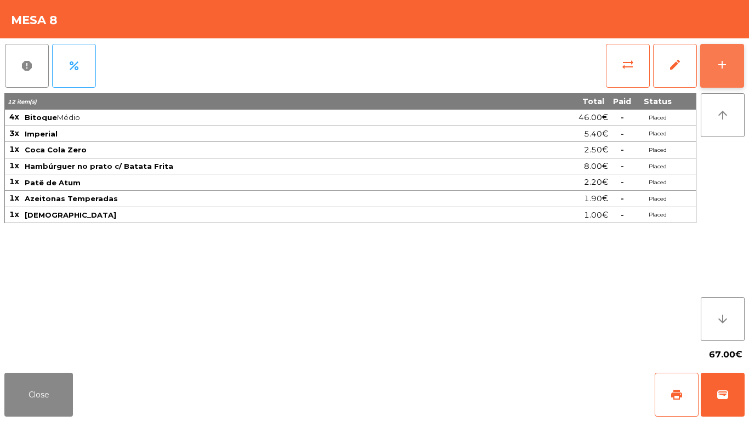
click at [743, 55] on button "add" at bounding box center [722, 66] width 44 height 44
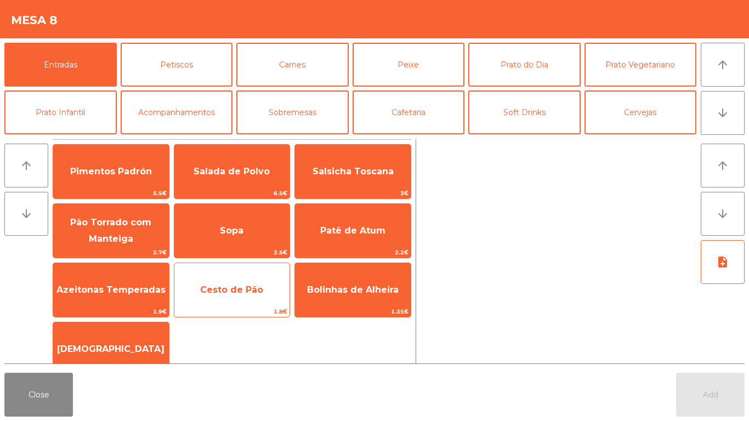
click at [229, 285] on span "Cesto de Pão" at bounding box center [231, 290] width 63 height 10
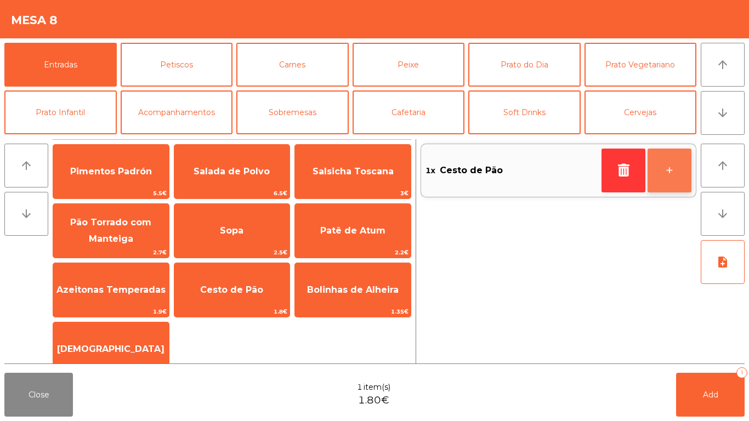
click at [689, 157] on button "+" at bounding box center [669, 171] width 44 height 44
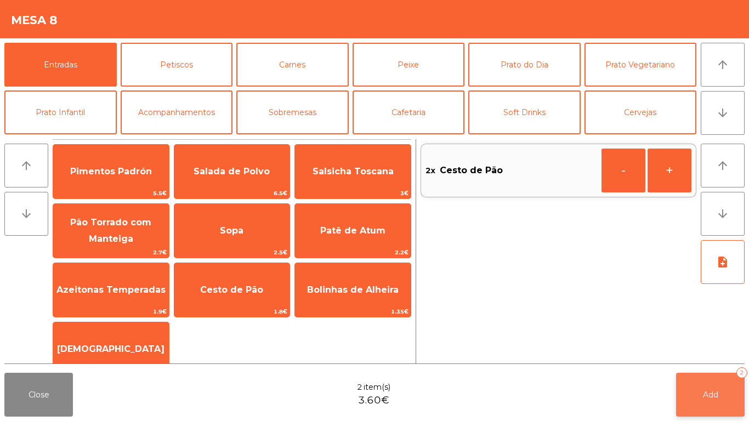
click at [731, 393] on button "Add 2" at bounding box center [710, 395] width 69 height 44
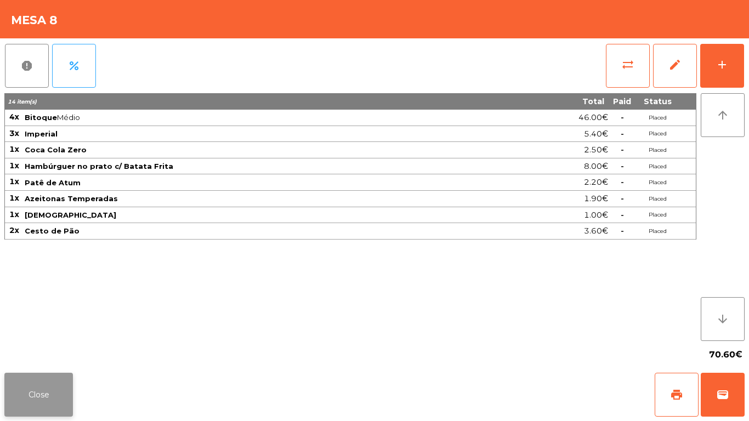
click at [39, 394] on button "Close" at bounding box center [38, 395] width 69 height 44
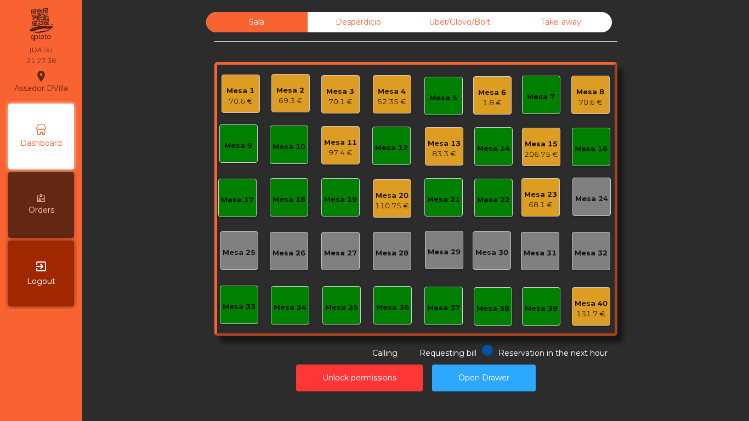
click at [330, 100] on div "70.1 €" at bounding box center [340, 101] width 28 height 11
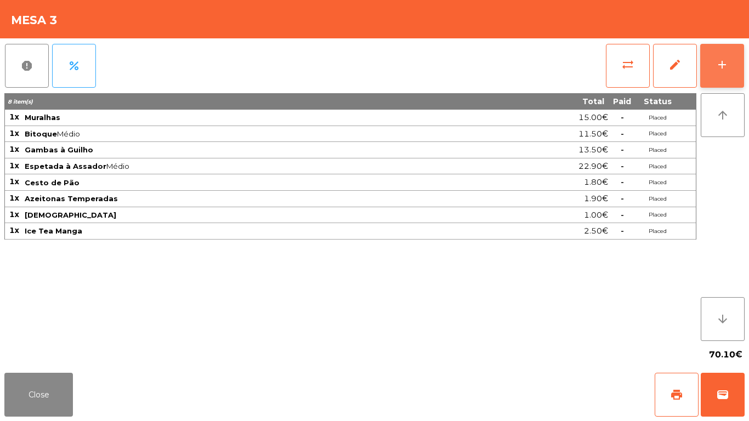
click at [741, 54] on button "add" at bounding box center [722, 66] width 44 height 44
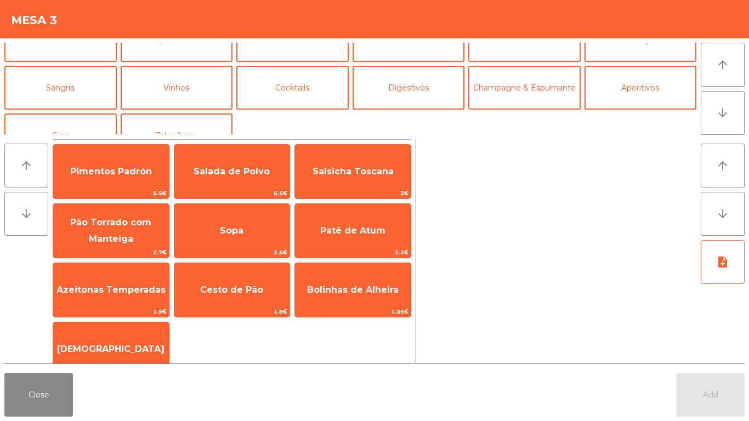
scroll to position [95, 0]
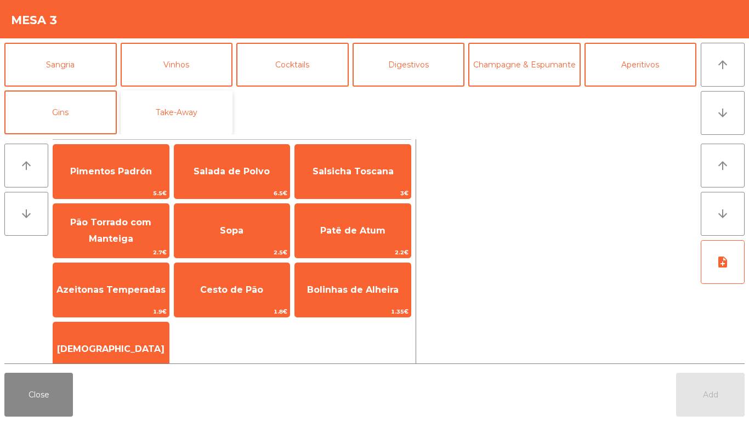
click at [164, 114] on button "Take-Away" at bounding box center [177, 112] width 112 height 44
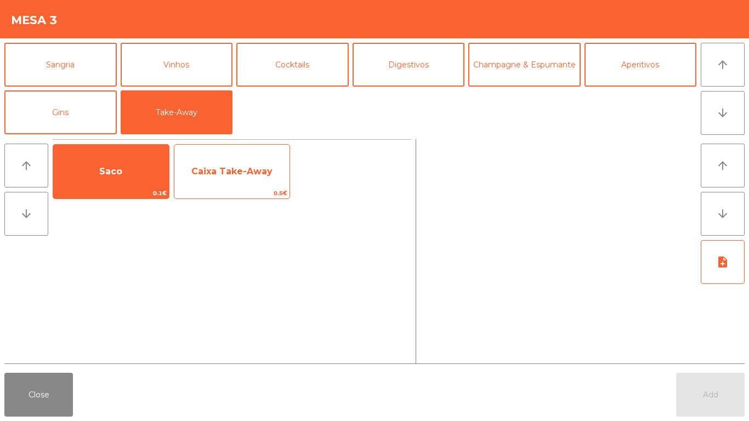
click at [238, 172] on span "Caixa Take-Away" at bounding box center [231, 171] width 81 height 10
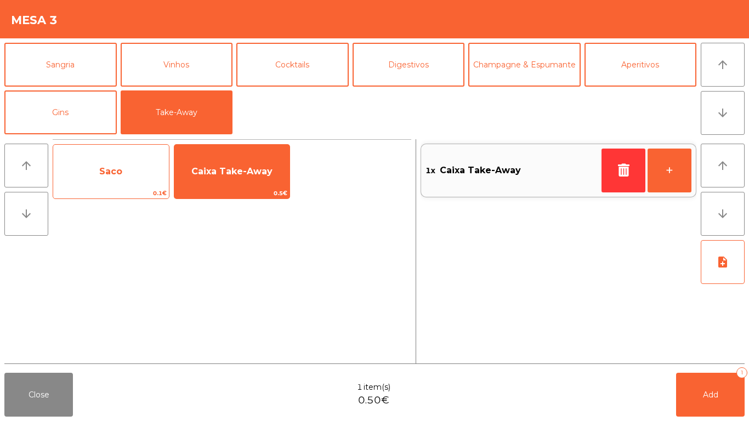
click at [98, 176] on span "Saco" at bounding box center [111, 172] width 116 height 30
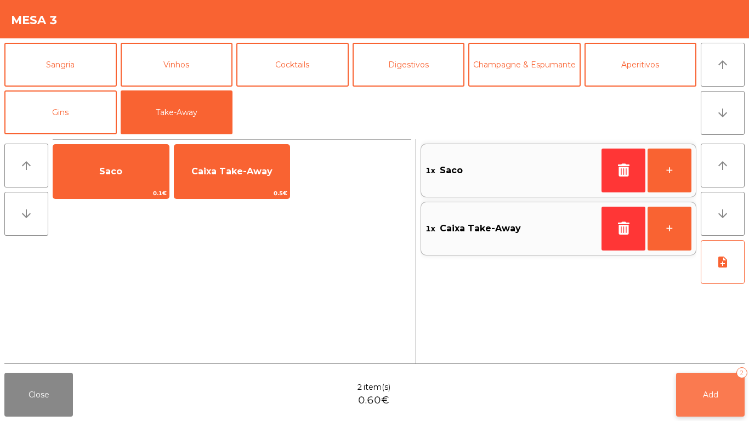
click at [699, 403] on button "Add 2" at bounding box center [710, 395] width 69 height 44
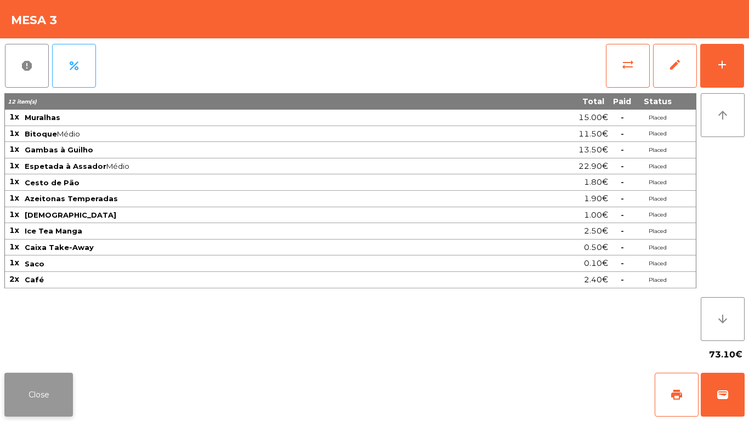
click at [24, 385] on button "Close" at bounding box center [38, 395] width 69 height 44
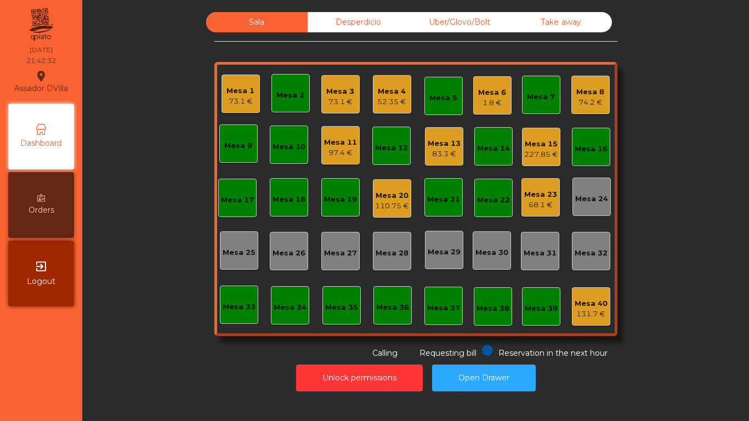
click at [377, 93] on div "Mesa 4" at bounding box center [391, 91] width 29 height 11
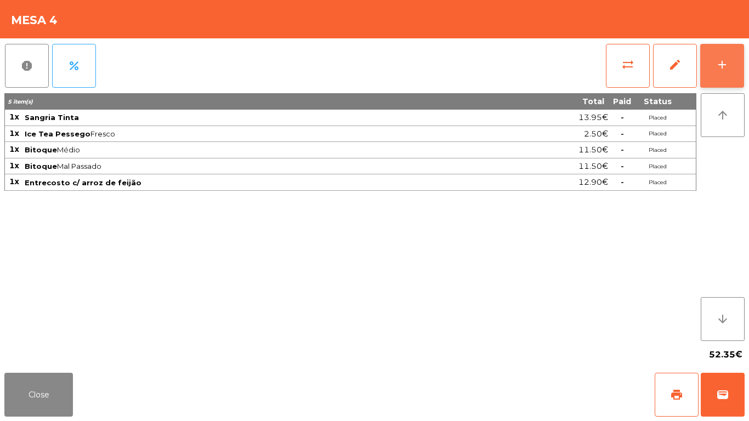
click at [734, 67] on button "add" at bounding box center [722, 66] width 44 height 44
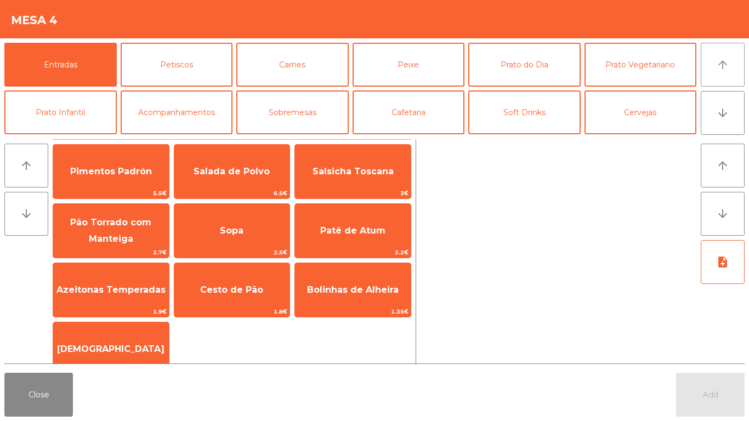
click at [720, 47] on button "arrow_upward" at bounding box center [723, 65] width 44 height 44
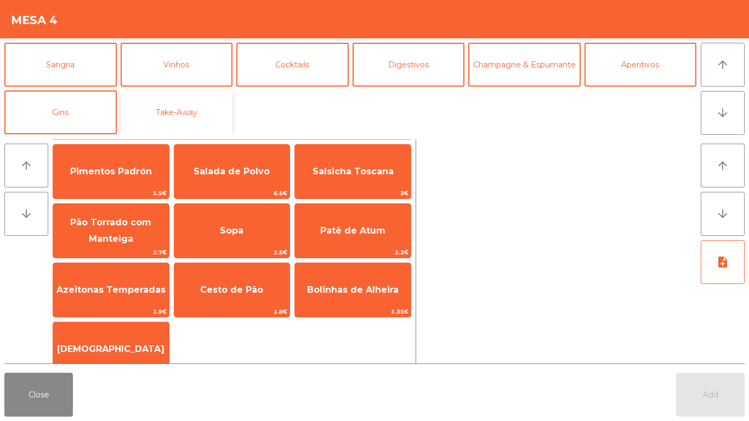
click at [180, 101] on button "Take-Away" at bounding box center [177, 112] width 112 height 44
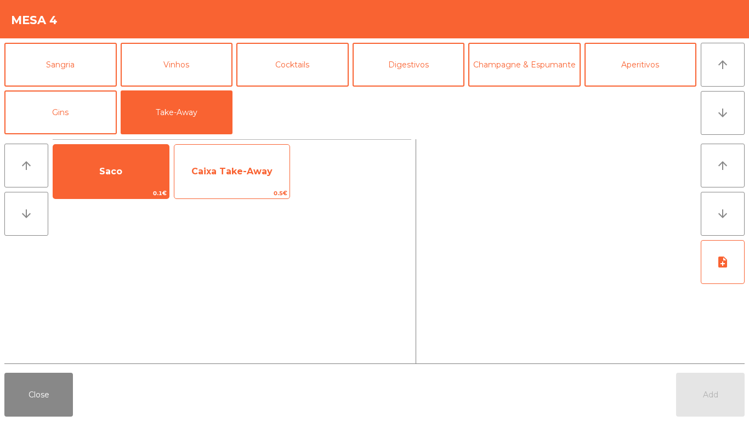
click at [235, 177] on span "Caixa Take-Away" at bounding box center [232, 172] width 116 height 30
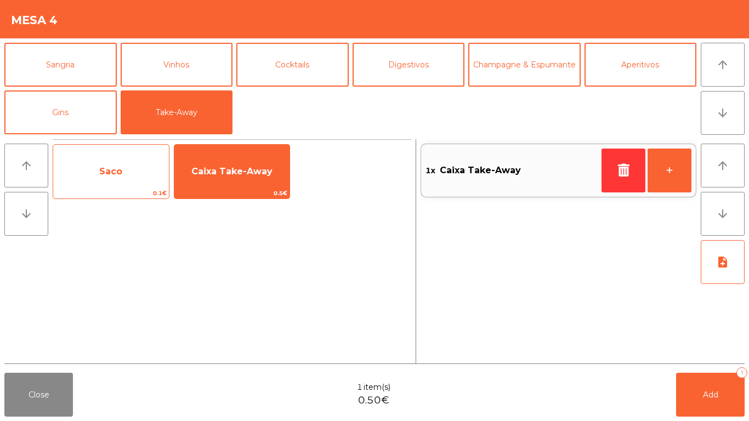
click at [100, 172] on span "Saco" at bounding box center [110, 171] width 23 height 10
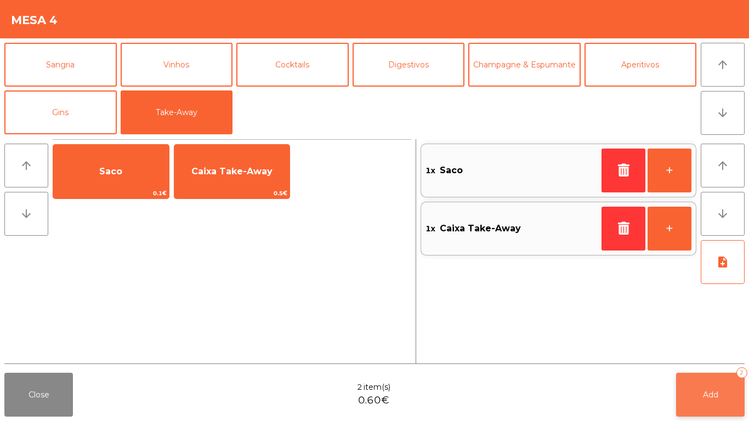
click at [709, 397] on span "Add" at bounding box center [710, 395] width 15 height 10
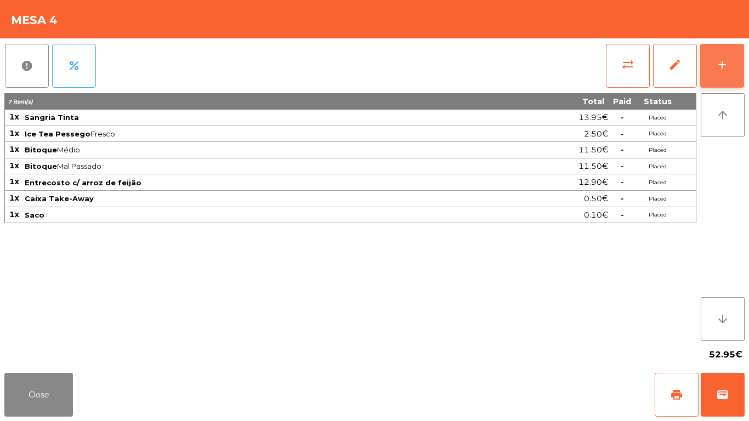
click at [736, 67] on button "add" at bounding box center [722, 66] width 44 height 44
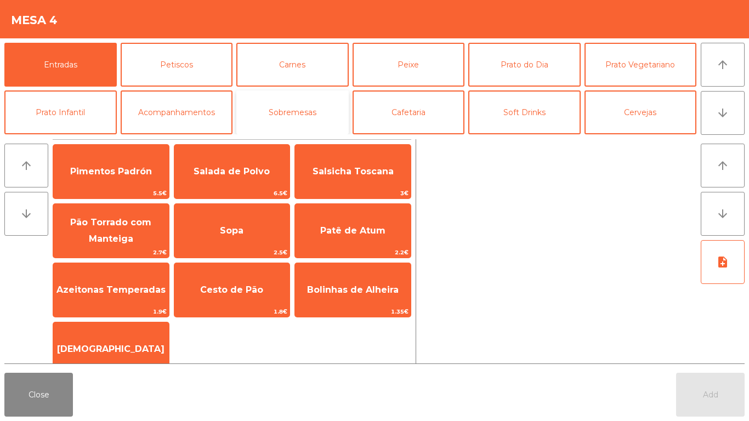
click at [293, 116] on button "Sobremesas" at bounding box center [292, 112] width 112 height 44
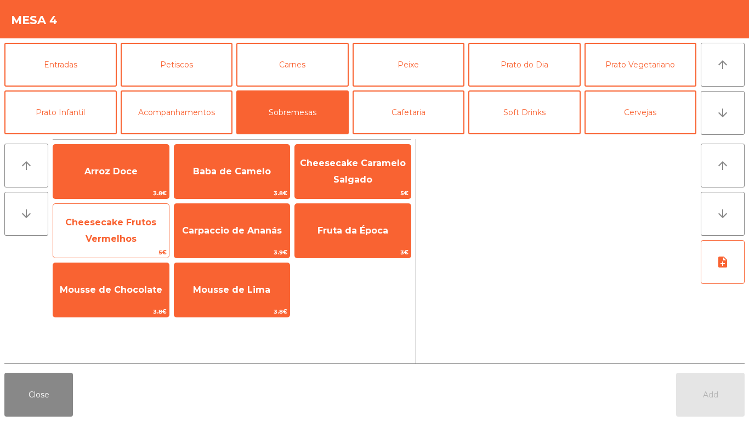
click at [123, 257] on span "5€" at bounding box center [111, 252] width 116 height 10
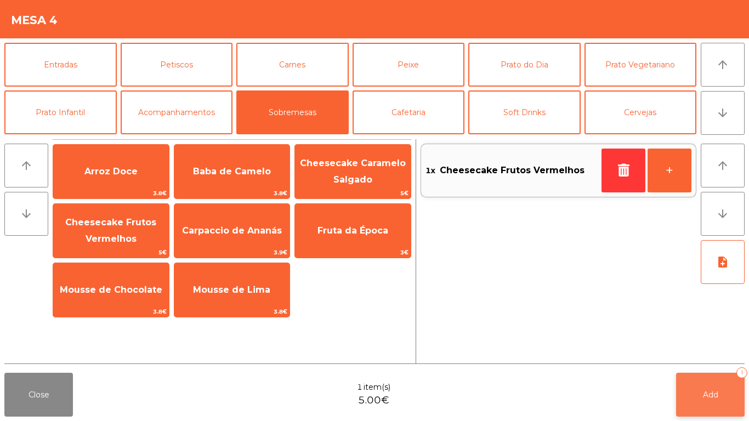
click at [736, 390] on button "Add 1" at bounding box center [710, 395] width 69 height 44
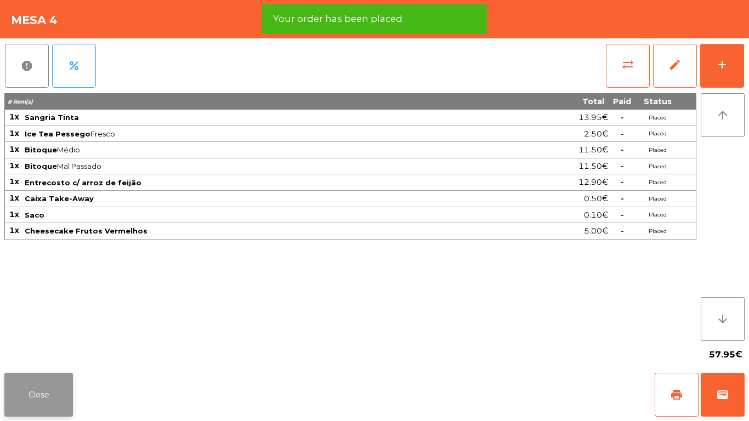
click at [53, 397] on button "Close" at bounding box center [38, 395] width 69 height 44
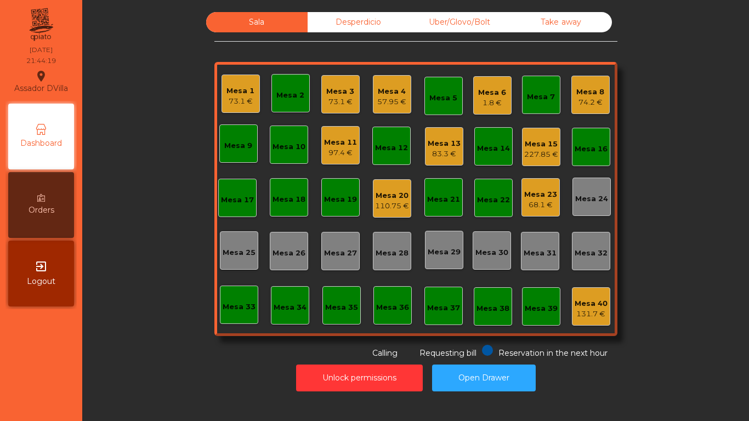
click at [373, 87] on div "Mesa 4 57.95 €" at bounding box center [392, 94] width 38 height 38
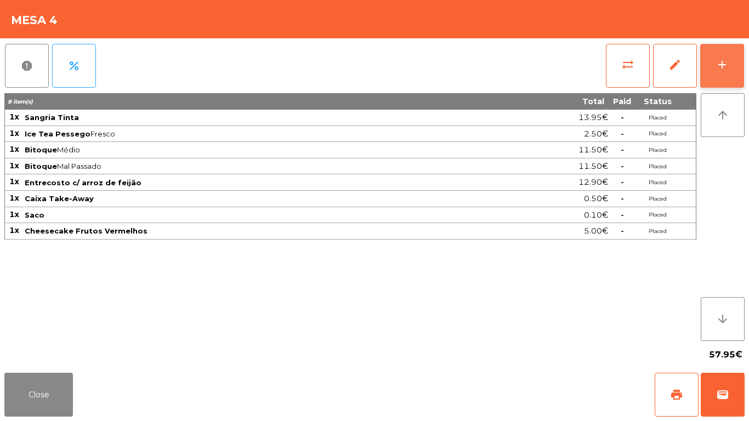
click at [729, 60] on button "add" at bounding box center [722, 66] width 44 height 44
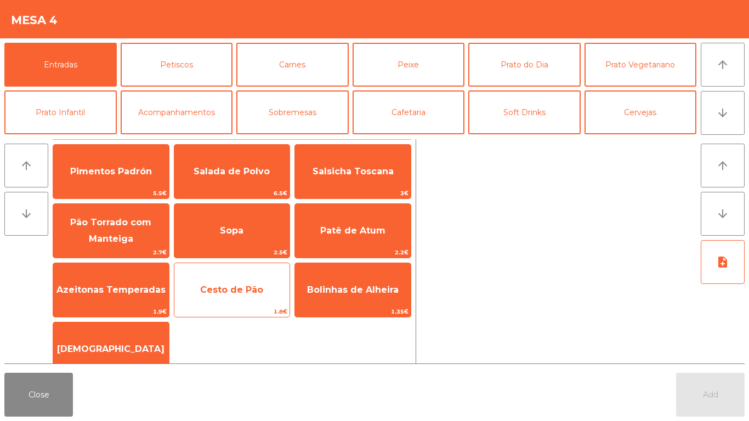
click at [230, 283] on span "Cesto de Pão" at bounding box center [232, 290] width 116 height 30
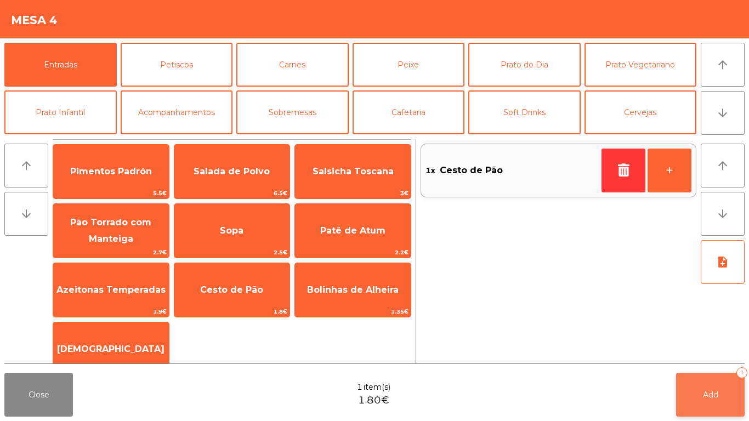
click at [726, 395] on button "Add 1" at bounding box center [710, 395] width 69 height 44
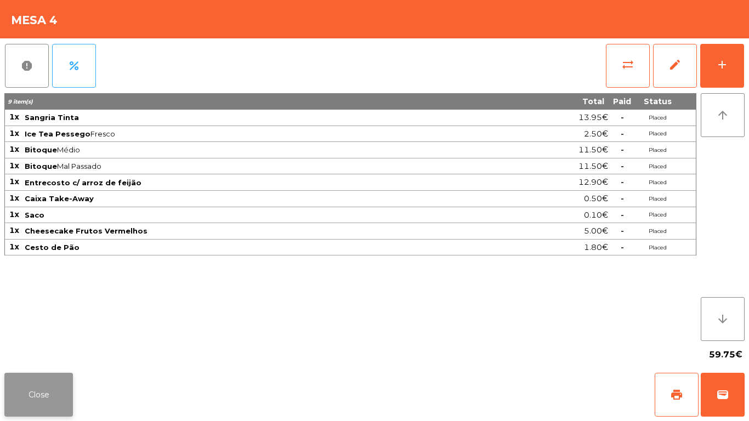
click at [42, 392] on button "Close" at bounding box center [38, 395] width 69 height 44
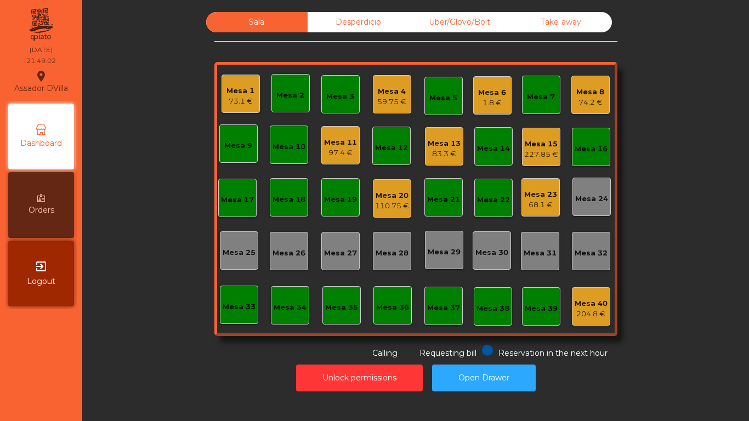
click at [441, 145] on div "Mesa 13" at bounding box center [444, 143] width 33 height 11
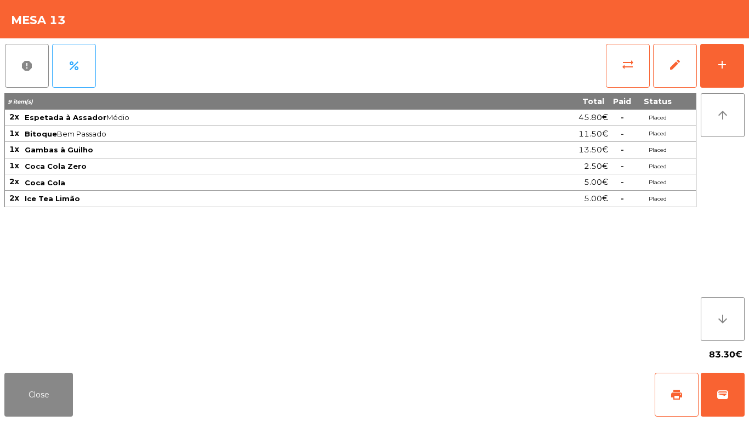
click at [744, 57] on div "report percent sync_alt edit add 9 item(s) Total Paid Status 2x Espetada à Assa…" at bounding box center [374, 203] width 749 height 330
click at [740, 61] on button "add" at bounding box center [722, 66] width 44 height 44
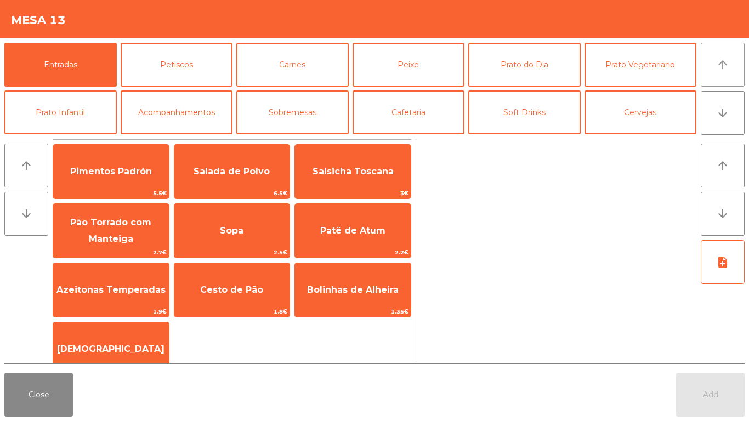
click at [729, 65] on button "arrow_upward" at bounding box center [723, 65] width 44 height 44
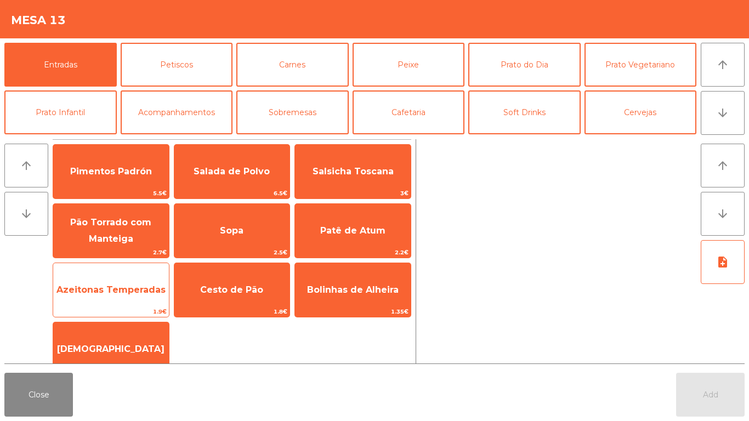
click at [112, 285] on span "Azeitonas Temperadas" at bounding box center [110, 290] width 109 height 10
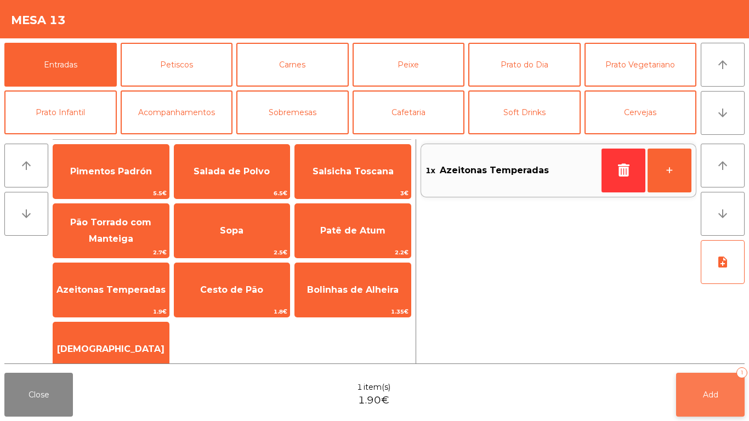
click at [719, 386] on button "Add 1" at bounding box center [710, 395] width 69 height 44
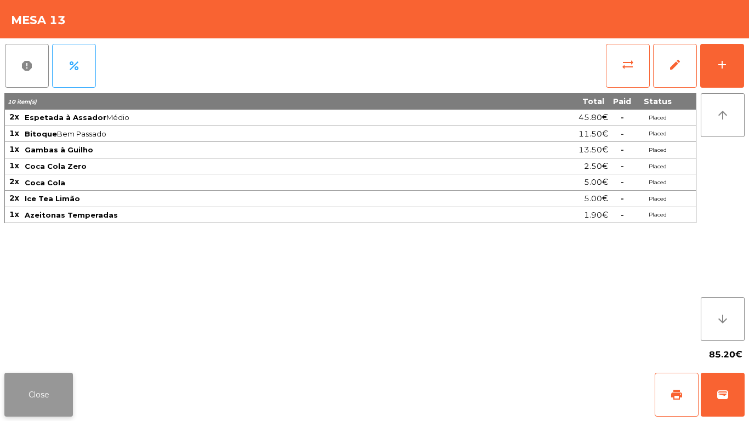
click at [34, 405] on button "Close" at bounding box center [38, 395] width 69 height 44
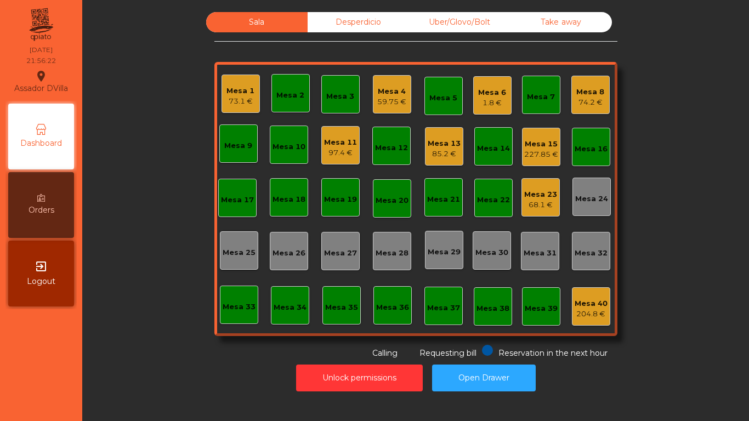
click at [226, 89] on div "Mesa 1" at bounding box center [240, 91] width 28 height 11
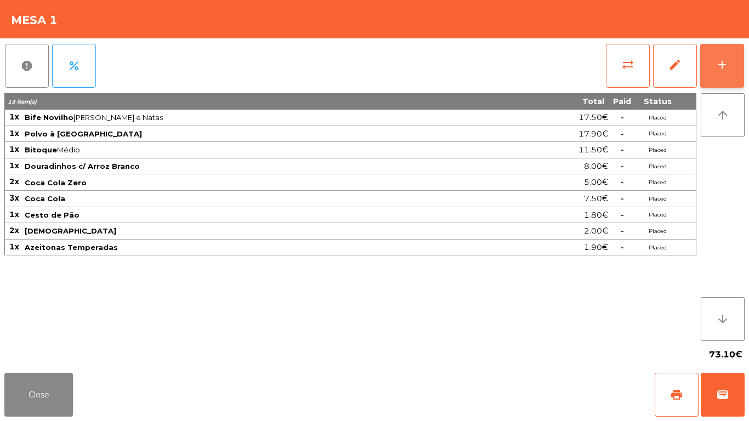
click at [732, 57] on button "add" at bounding box center [722, 66] width 44 height 44
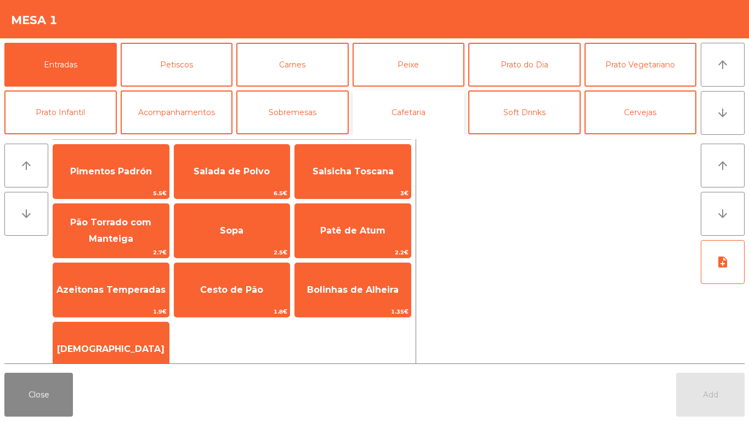
click at [425, 117] on button "Cafetaria" at bounding box center [408, 112] width 112 height 44
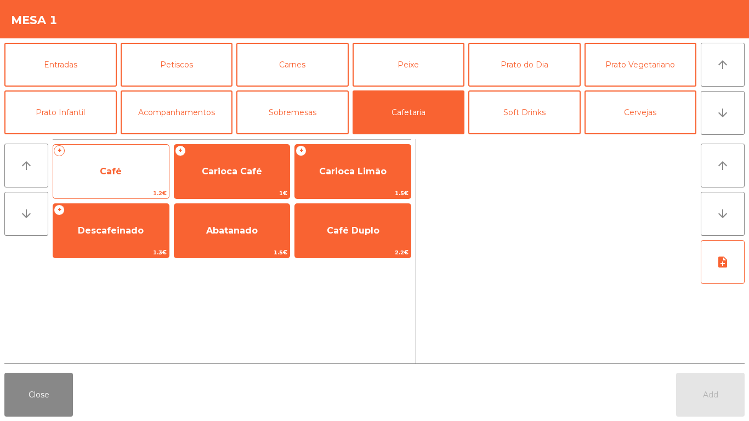
click at [123, 167] on span "Café" at bounding box center [111, 172] width 116 height 30
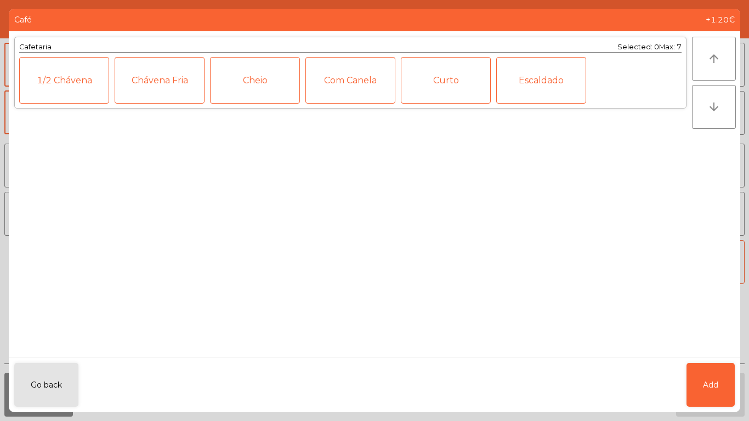
click at [453, 72] on div "Curto" at bounding box center [446, 80] width 90 height 47
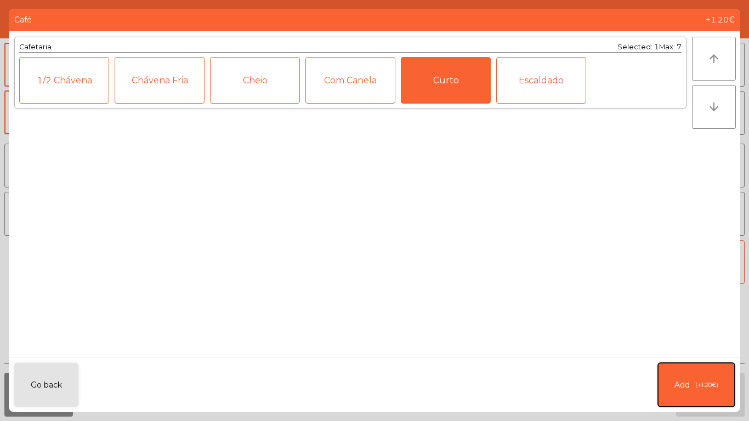
click at [697, 391] on button "Add (+1.20€)" at bounding box center [696, 385] width 77 height 44
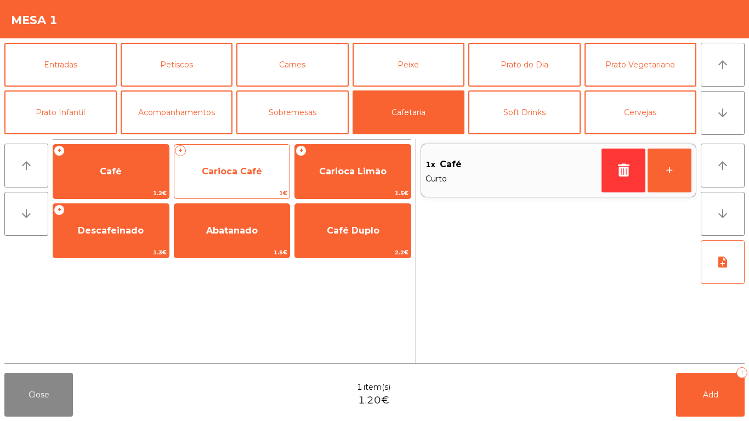
click at [226, 175] on span "Carioca Café" at bounding box center [232, 171] width 60 height 10
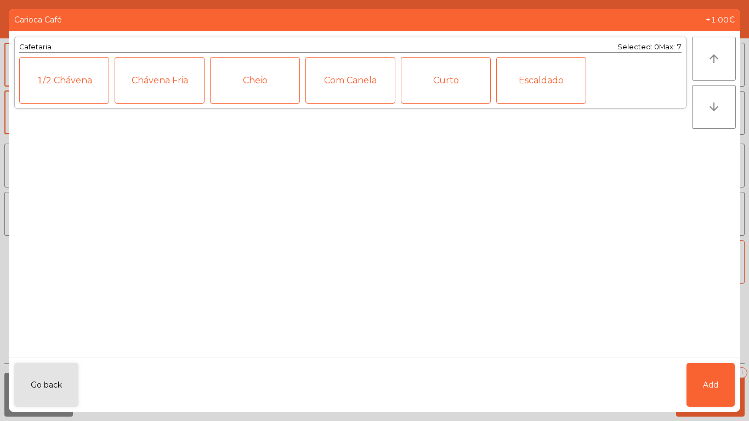
click at [444, 84] on div "Curto" at bounding box center [446, 80] width 90 height 47
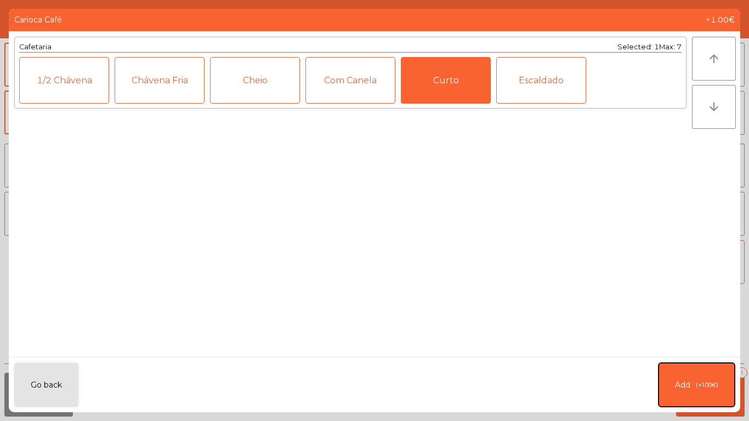
click at [695, 378] on button "Add (+1.00€)" at bounding box center [696, 385] width 76 height 44
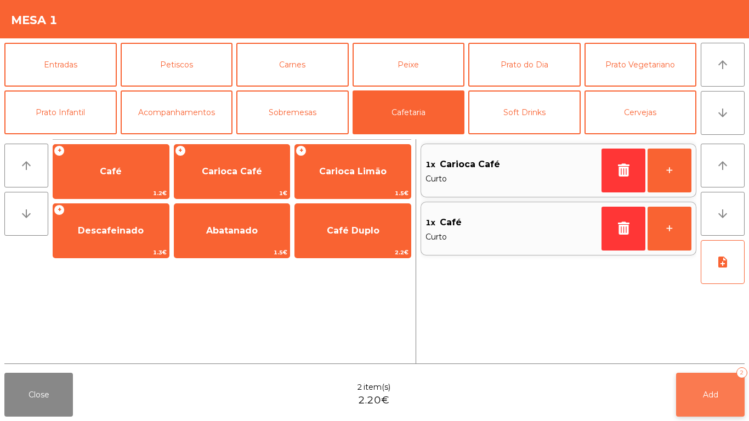
click at [709, 390] on span "Add" at bounding box center [710, 395] width 15 height 10
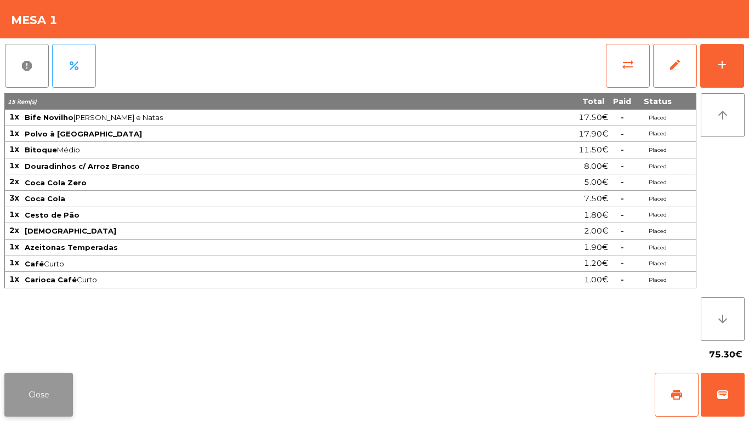
click at [21, 409] on button "Close" at bounding box center [38, 395] width 69 height 44
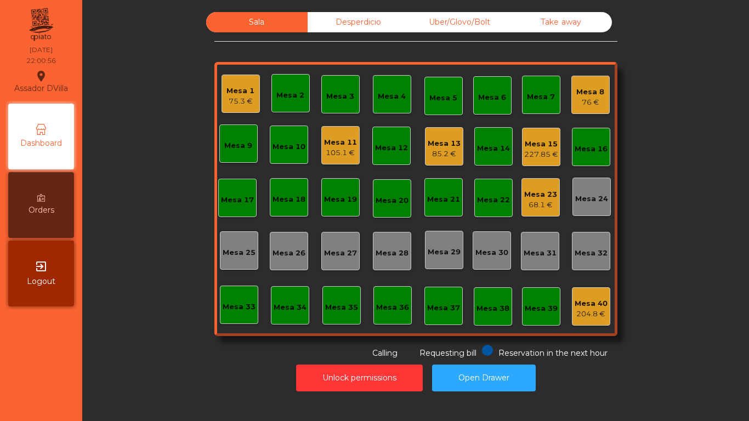
click at [231, 82] on div "Mesa 1 75.3 €" at bounding box center [240, 94] width 28 height 26
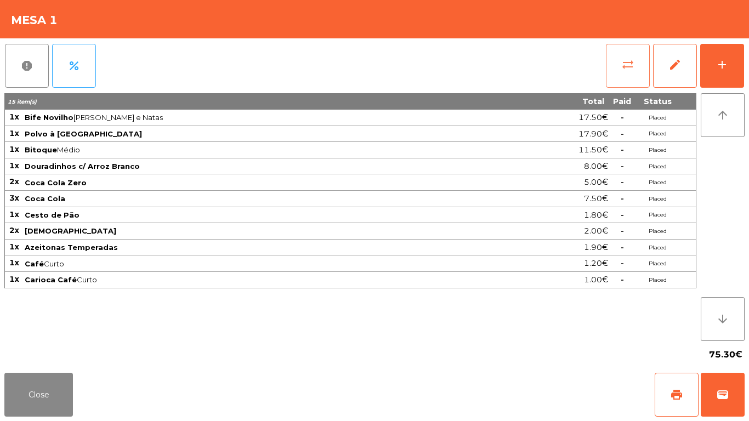
click at [635, 48] on button "sync_alt" at bounding box center [628, 66] width 44 height 44
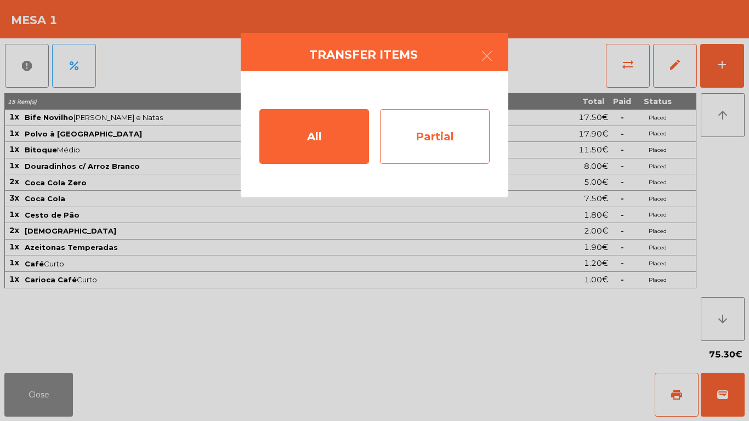
click at [436, 122] on div "Partial" at bounding box center [435, 136] width 110 height 55
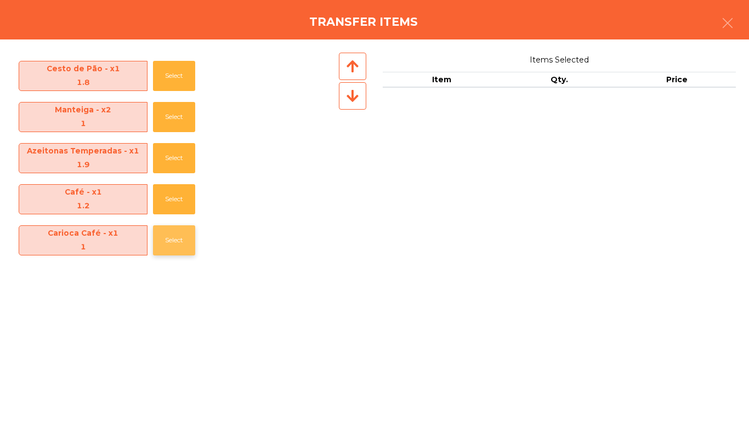
click at [155, 229] on button "Select" at bounding box center [174, 240] width 42 height 30
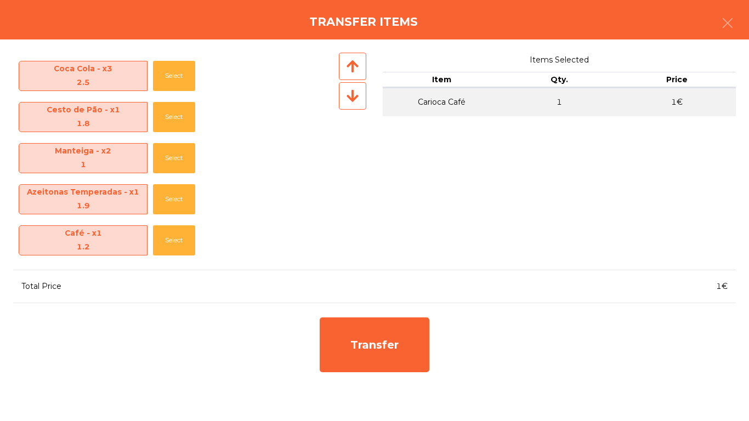
scroll to position [203, 0]
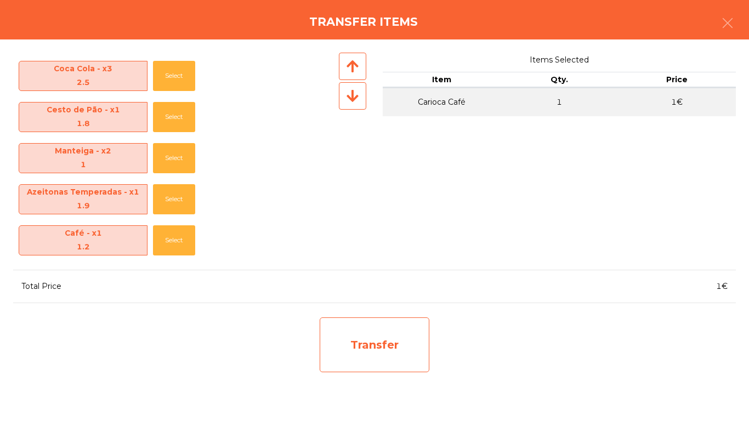
click at [333, 340] on div "Transfer" at bounding box center [375, 344] width 110 height 55
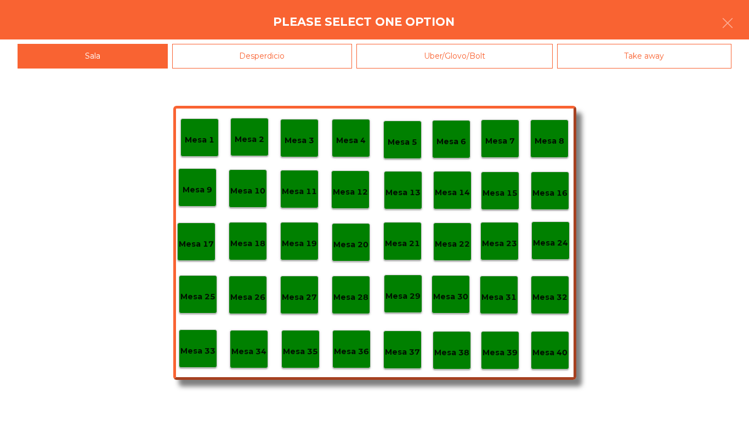
click at [312, 47] on div "Desperdicio" at bounding box center [262, 56] width 180 height 25
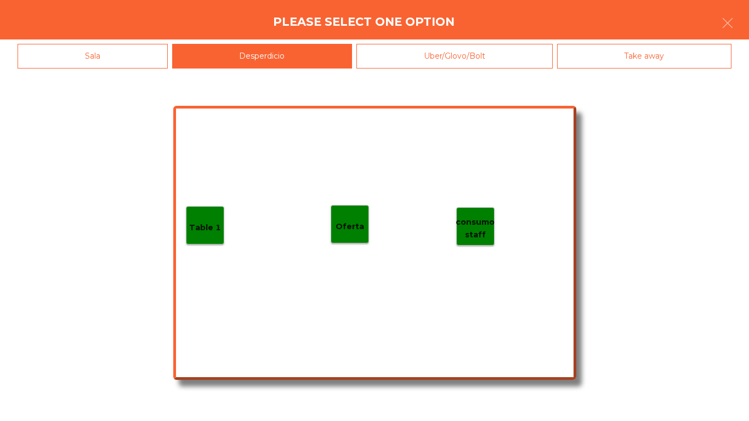
click at [219, 227] on p "Table 1" at bounding box center [205, 227] width 32 height 13
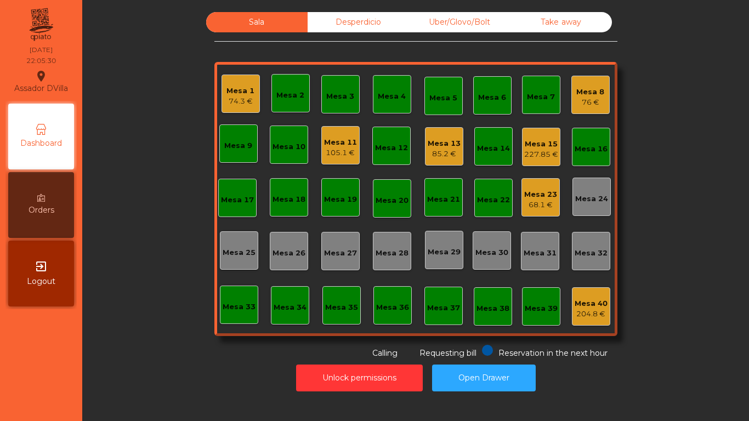
click at [521, 186] on div "Mesa 23 68.1 €" at bounding box center [540, 197] width 38 height 38
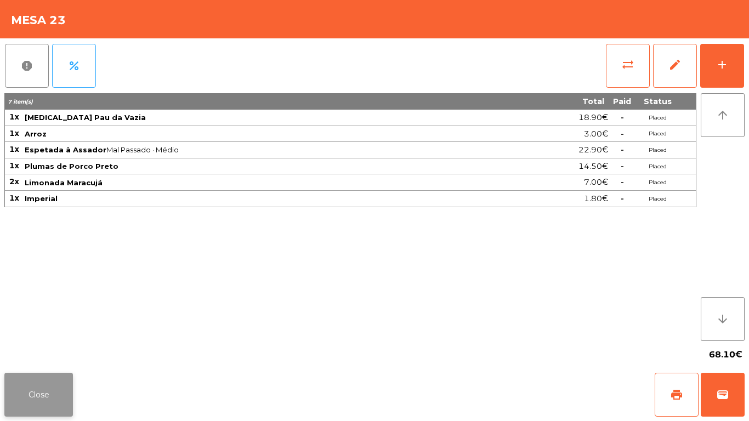
click at [49, 389] on button "Close" at bounding box center [38, 395] width 69 height 44
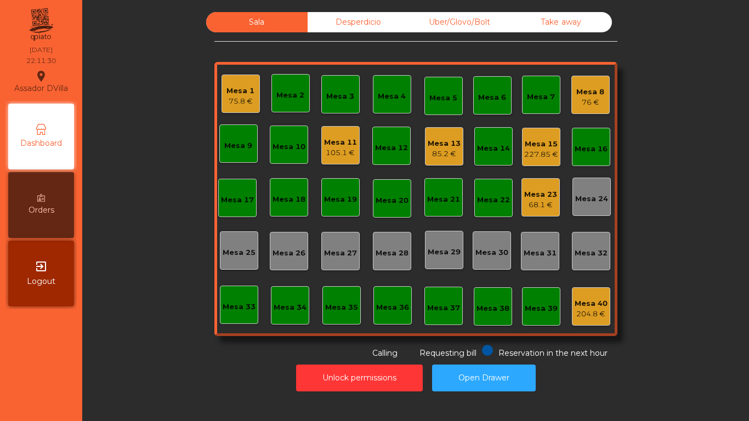
click at [542, 188] on div "Mesa 23 68.1 €" at bounding box center [540, 198] width 33 height 26
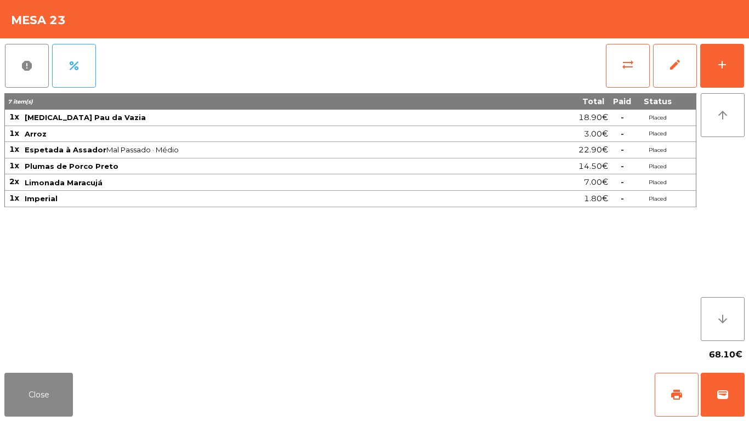
click at [745, 61] on div "report percent sync_alt edit add 7 item(s) Total Paid Status 1x Pica Pau da Vaz…" at bounding box center [374, 203] width 749 height 330
click at [734, 56] on button "add" at bounding box center [722, 66] width 44 height 44
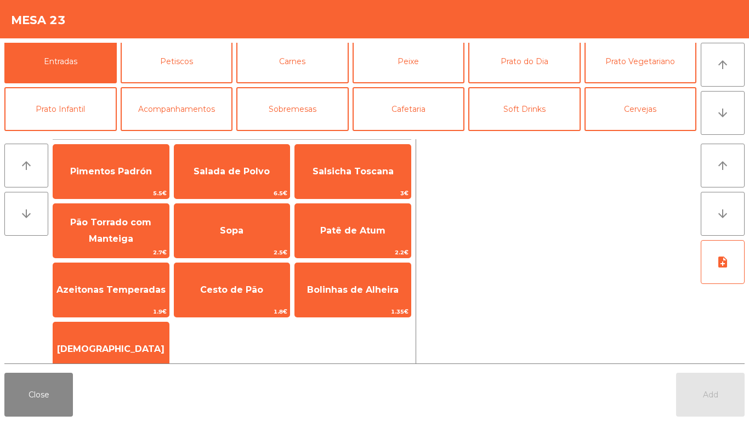
scroll to position [95, 0]
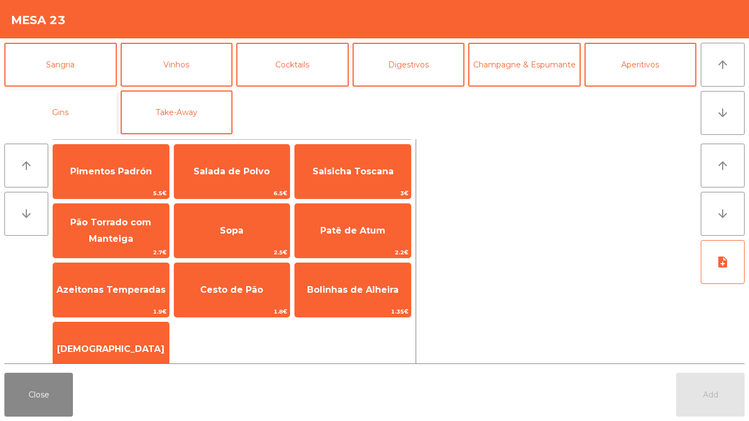
click at [67, 113] on button "Gins" at bounding box center [60, 112] width 112 height 44
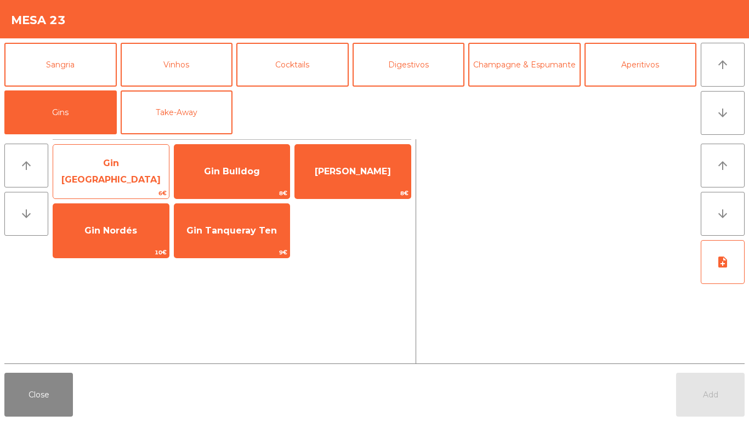
click at [116, 169] on span "Gin Bombay" at bounding box center [110, 171] width 99 height 27
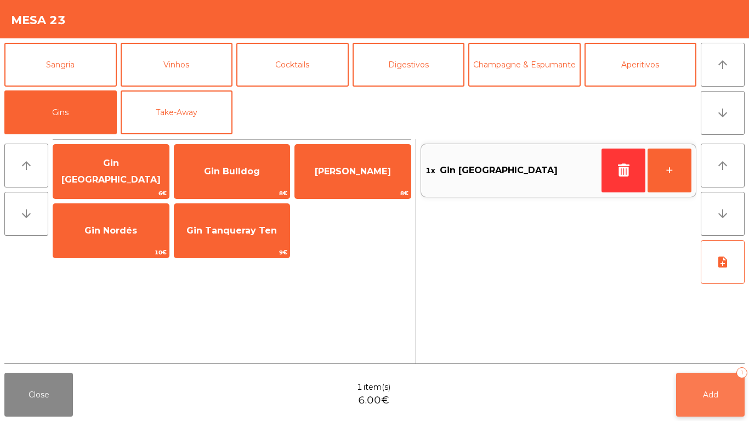
click at [718, 385] on button "Add 1" at bounding box center [710, 395] width 69 height 44
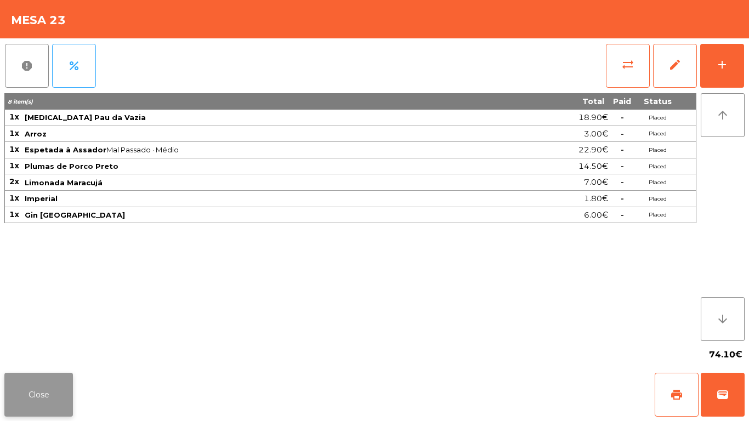
click at [19, 393] on button "Close" at bounding box center [38, 395] width 69 height 44
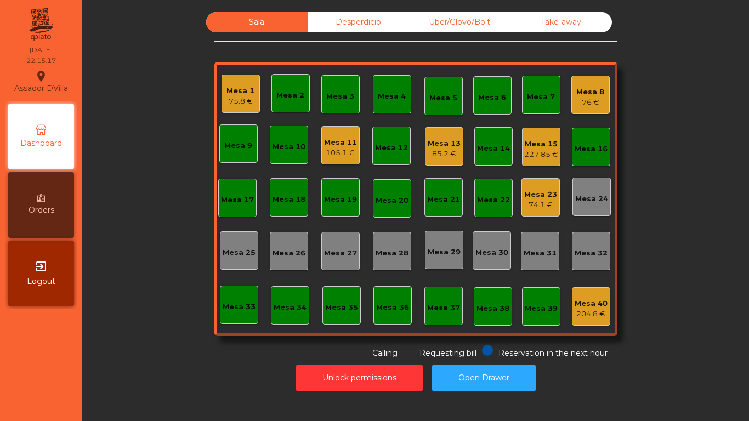
click at [591, 96] on div "Mesa 8" at bounding box center [590, 92] width 28 height 11
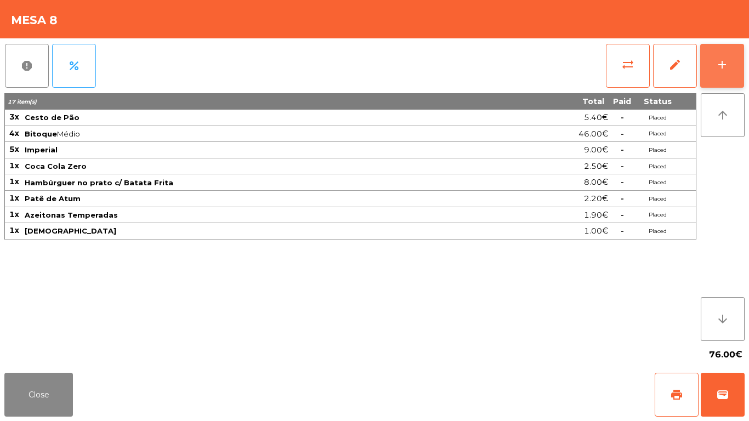
click at [736, 61] on button "add" at bounding box center [722, 66] width 44 height 44
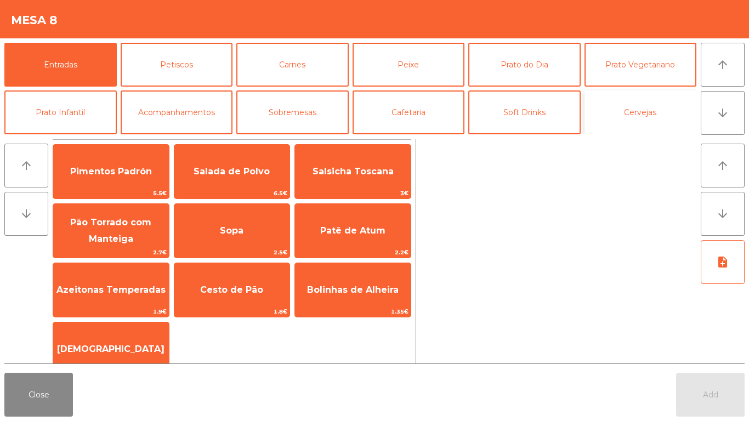
click at [644, 133] on button "Cervejas" at bounding box center [640, 112] width 112 height 44
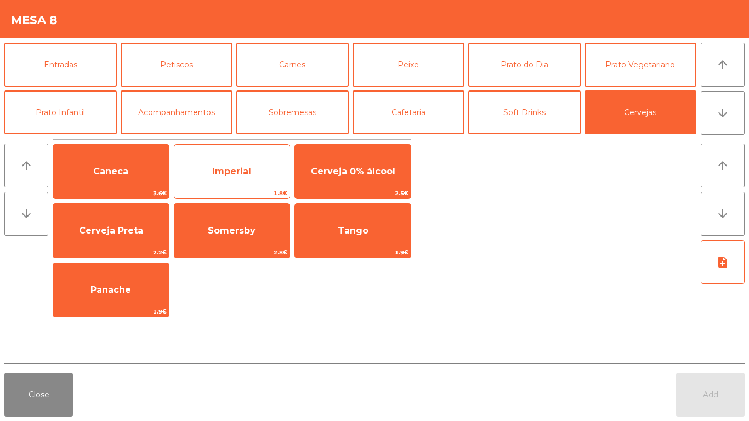
click at [232, 181] on span "Imperial" at bounding box center [232, 172] width 116 height 30
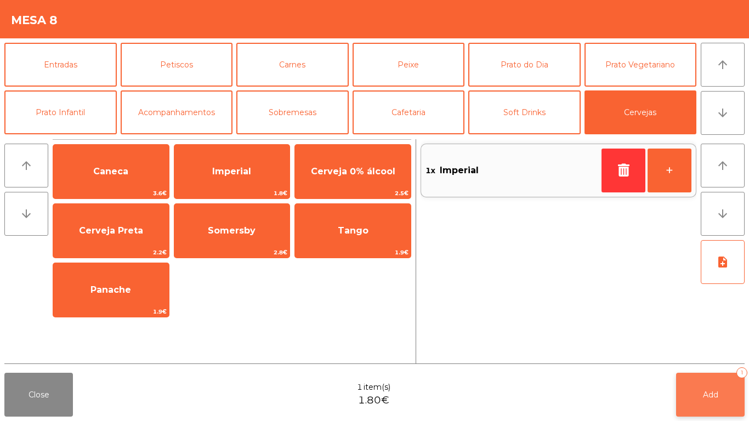
click at [720, 394] on button "Add 1" at bounding box center [710, 395] width 69 height 44
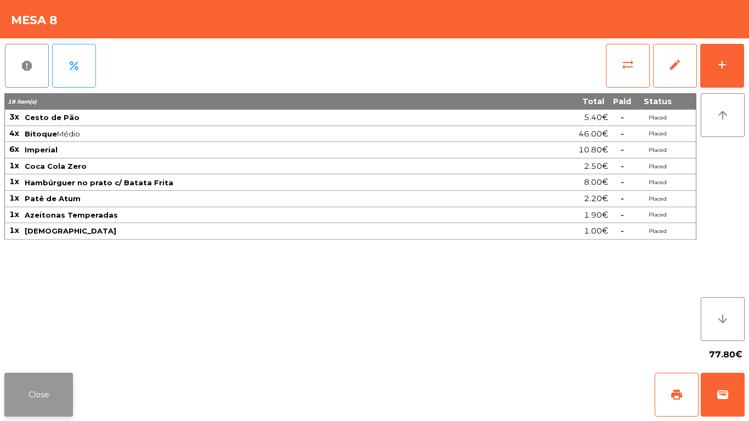
click at [19, 397] on button "Close" at bounding box center [38, 395] width 69 height 44
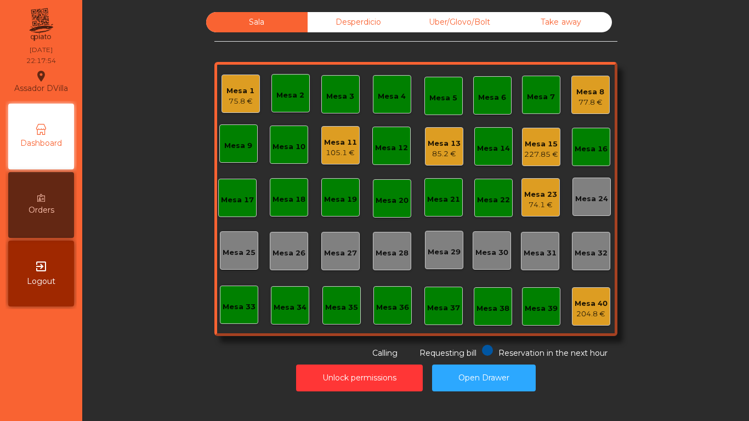
click at [437, 155] on div "85.2 €" at bounding box center [444, 154] width 33 height 11
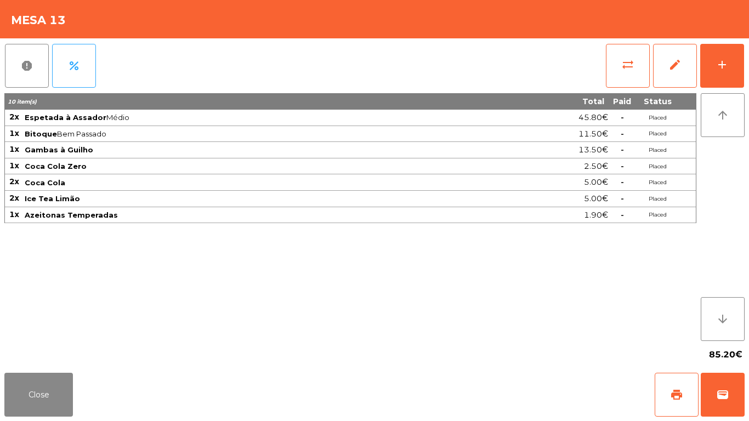
click at [748, 53] on div "report percent sync_alt edit add 10 item(s) Total Paid Status 2x Espetada à Ass…" at bounding box center [374, 203] width 749 height 330
click at [738, 66] on button "add" at bounding box center [722, 66] width 44 height 44
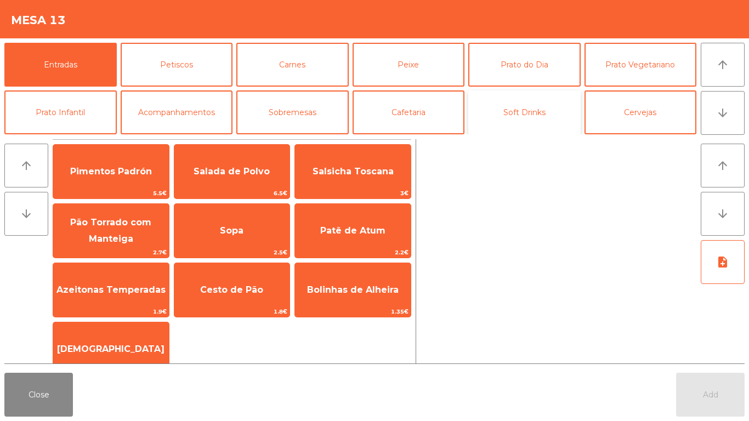
click at [546, 109] on button "Soft Drinks" at bounding box center [524, 112] width 112 height 44
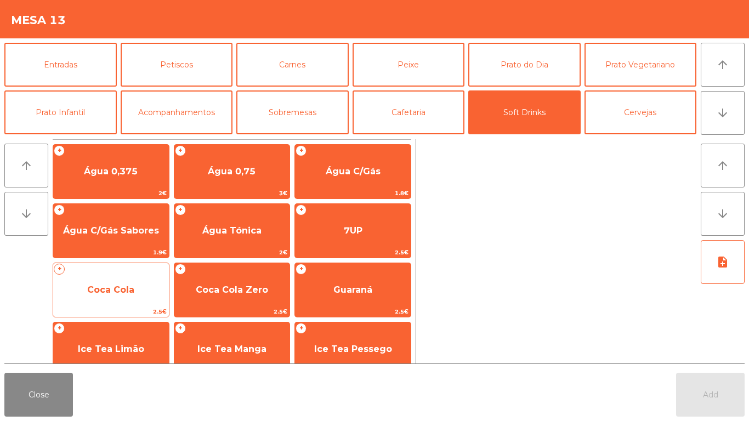
click at [119, 285] on span "Coca Cola" at bounding box center [110, 290] width 47 height 10
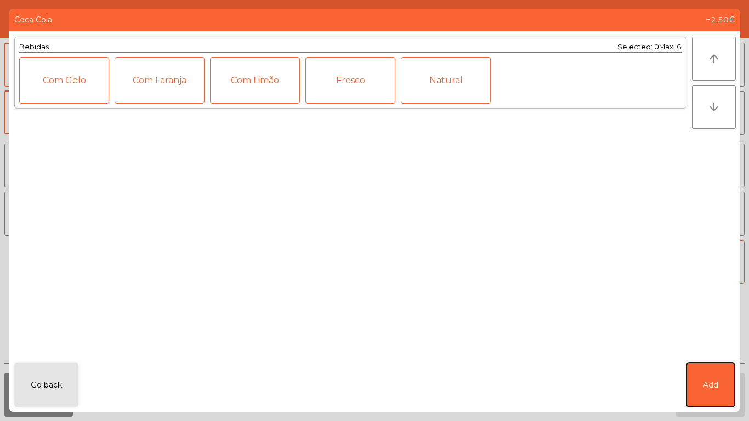
click at [720, 388] on button "Add" at bounding box center [710, 385] width 48 height 44
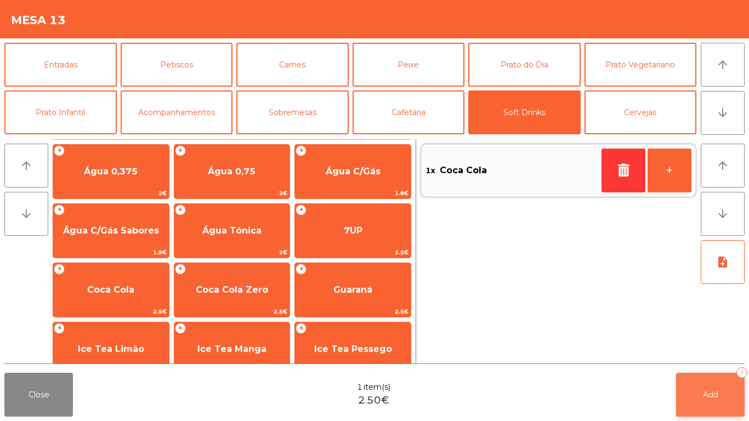
click at [709, 385] on button "Add 1" at bounding box center [710, 395] width 69 height 44
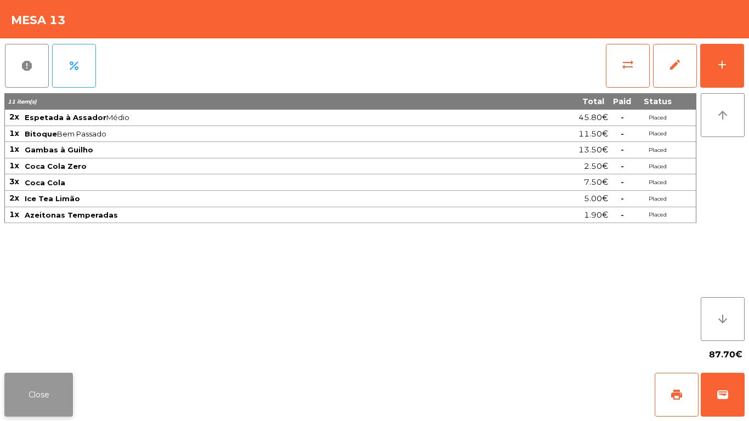
click at [35, 373] on button "Close" at bounding box center [38, 395] width 69 height 44
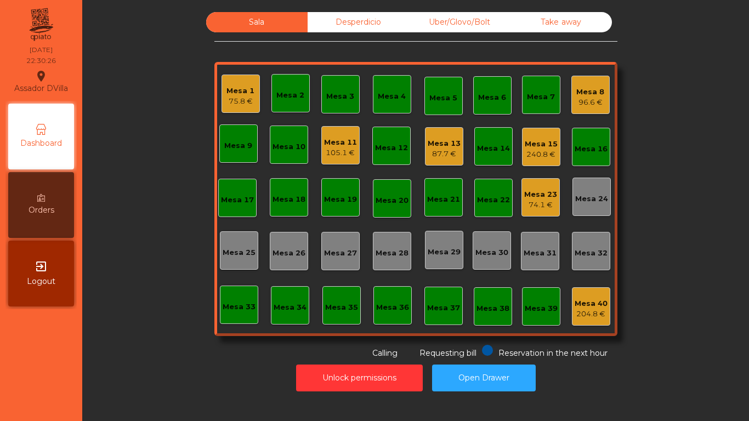
click at [331, 139] on div "Mesa 11" at bounding box center [340, 142] width 33 height 11
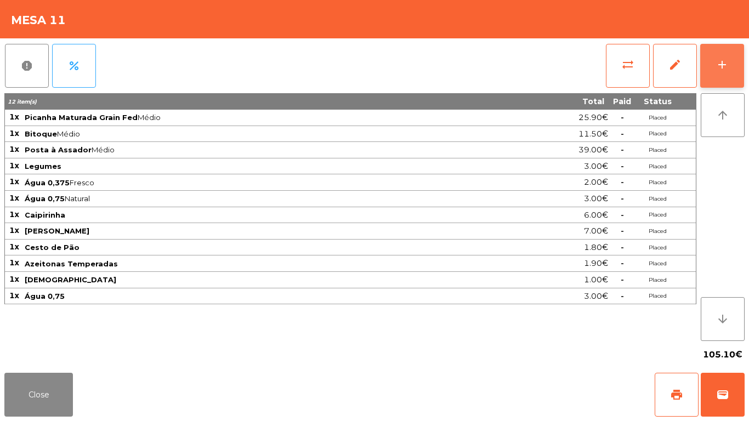
click at [740, 47] on button "add" at bounding box center [722, 66] width 44 height 44
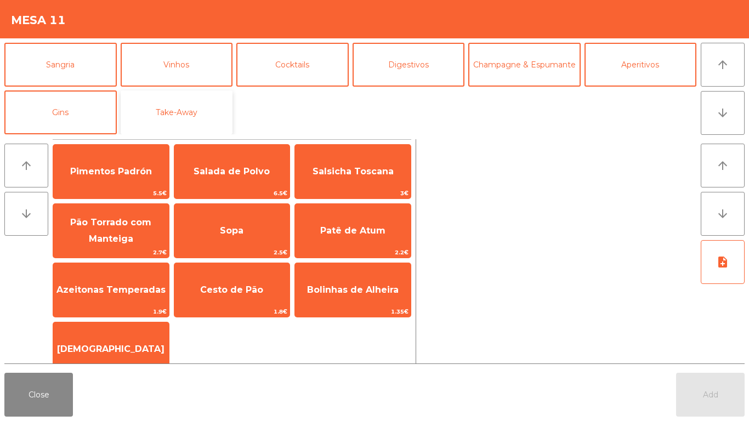
click at [173, 107] on button "Take-Away" at bounding box center [177, 112] width 112 height 44
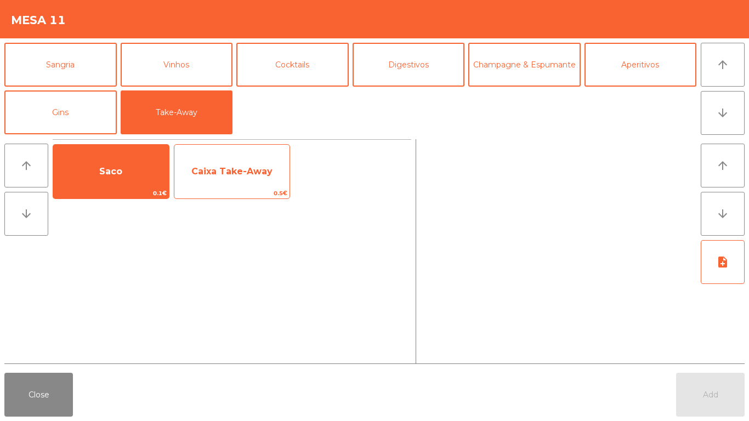
click at [206, 177] on span "Caixa Take-Away" at bounding box center [232, 172] width 116 height 30
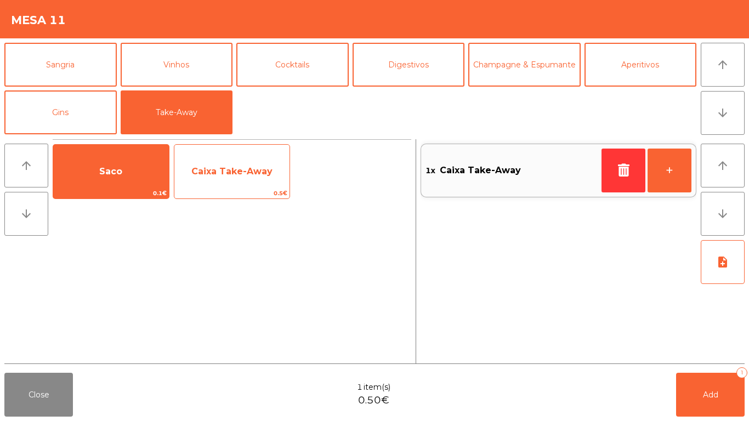
click at [213, 172] on span "Caixa Take-Away" at bounding box center [231, 171] width 81 height 10
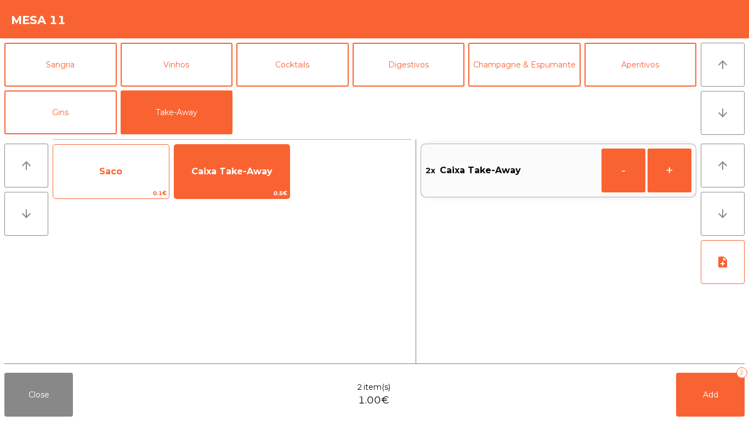
click at [120, 182] on span "Saco" at bounding box center [111, 172] width 116 height 30
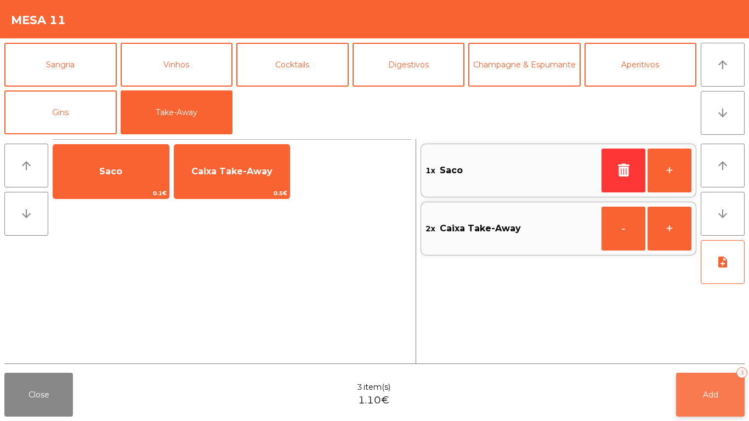
click at [736, 402] on button "Add 3" at bounding box center [710, 395] width 69 height 44
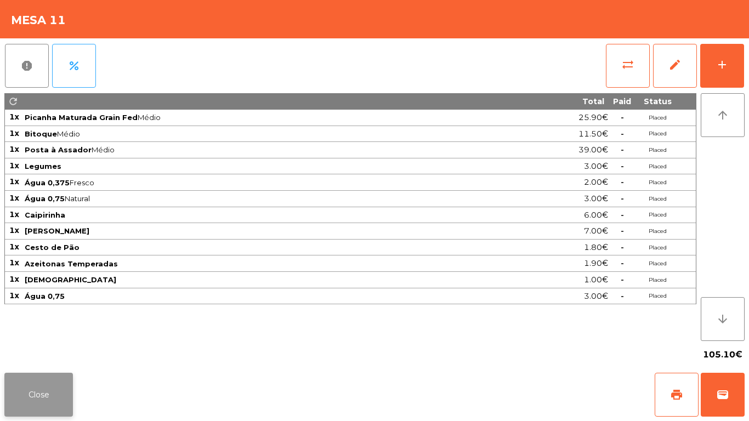
click at [38, 384] on button "Close" at bounding box center [38, 395] width 69 height 44
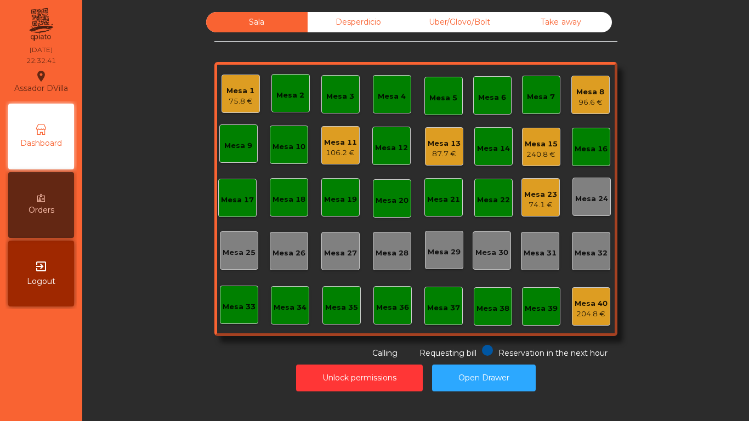
click at [550, 141] on div "Mesa 15" at bounding box center [541, 144] width 33 height 11
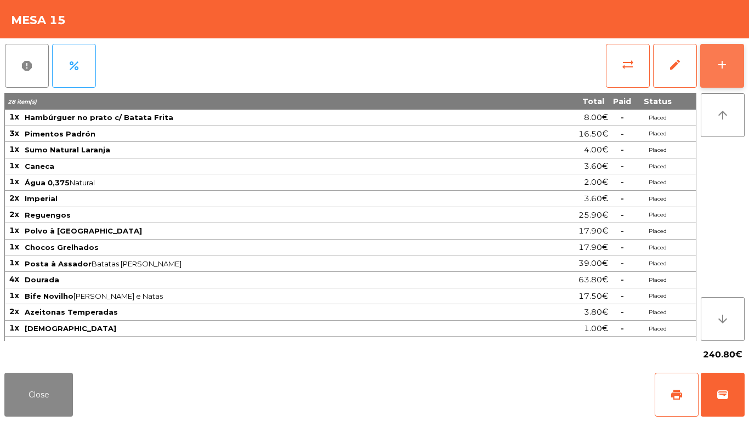
click at [730, 60] on button "add" at bounding box center [722, 66] width 44 height 44
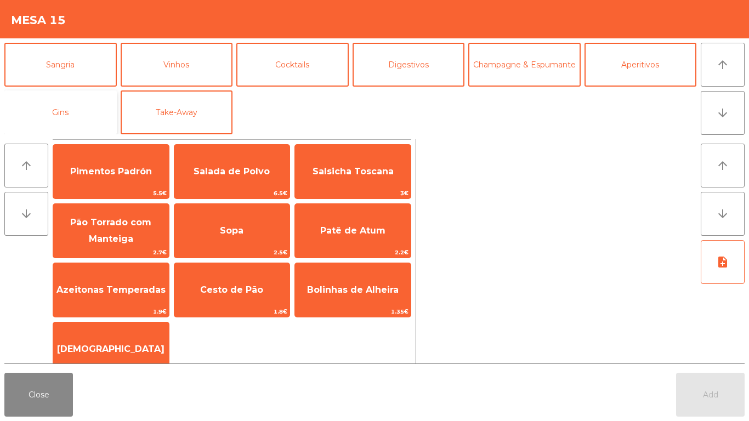
click at [89, 123] on button "Gins" at bounding box center [60, 112] width 112 height 44
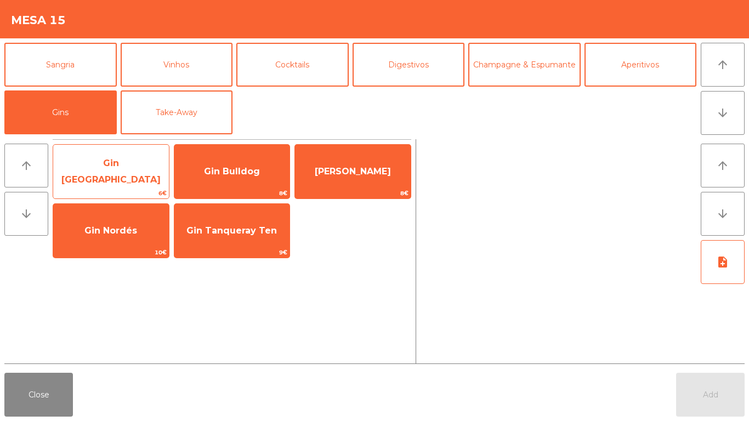
click at [151, 176] on span "Gin Bombay" at bounding box center [111, 172] width 116 height 47
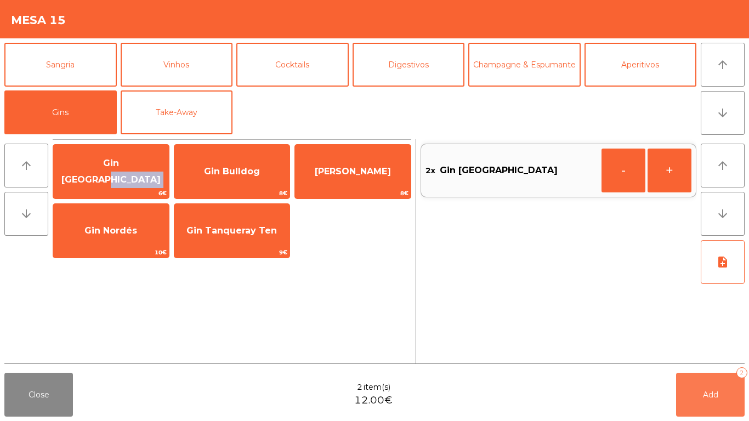
drag, startPoint x: 711, startPoint y: 397, endPoint x: 692, endPoint y: 395, distance: 18.8
click at [712, 397] on span "Add" at bounding box center [710, 395] width 15 height 10
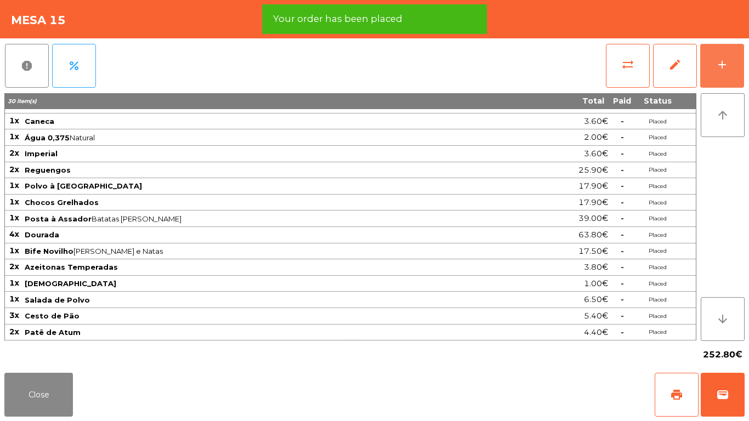
scroll to position [61, 0]
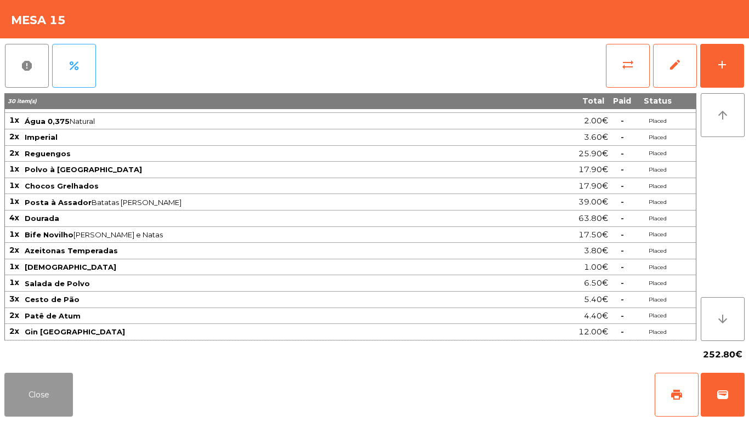
click at [44, 399] on button "Close" at bounding box center [38, 395] width 69 height 44
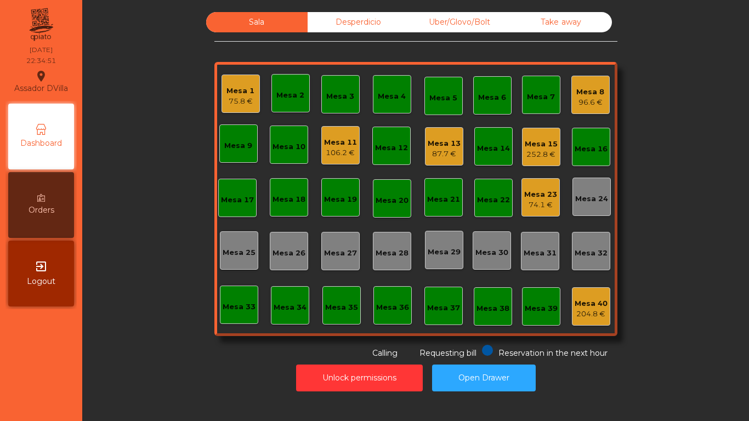
click at [620, 93] on div "Sala Desperdicio Uber/Glovo/Bolt Take away Mesa 1 75.8 € Mesa 2 Mesa 3 Mesa 4 M…" at bounding box center [415, 185] width 637 height 347
click at [588, 102] on div "96.6 €" at bounding box center [590, 102] width 28 height 11
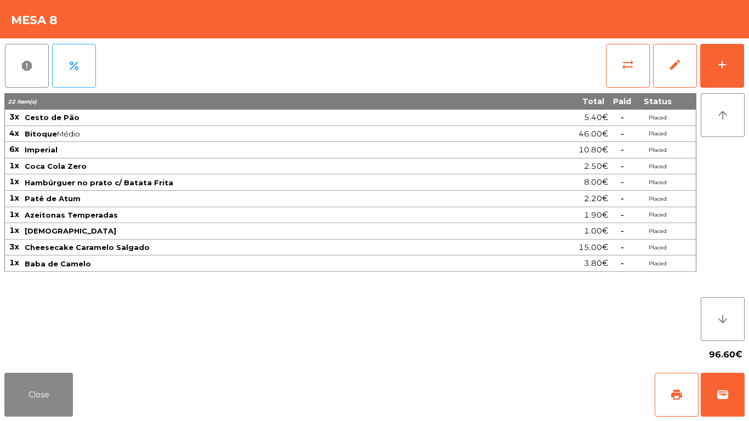
click at [748, 54] on div "report percent sync_alt edit add 22 item(s) Total Paid Status 3x Cesto de Pão 5…" at bounding box center [374, 203] width 749 height 330
click at [748, 52] on div "report percent sync_alt edit add 22 item(s) Total Paid Status 3x Cesto de Pão 5…" at bounding box center [374, 203] width 749 height 330
click at [745, 68] on div "report percent sync_alt edit add 22 item(s) Total Paid Status 3x Cesto de Pão 5…" at bounding box center [374, 203] width 749 height 330
click at [727, 75] on button "add" at bounding box center [722, 66] width 44 height 44
click at [45, 394] on button "Close" at bounding box center [38, 395] width 69 height 44
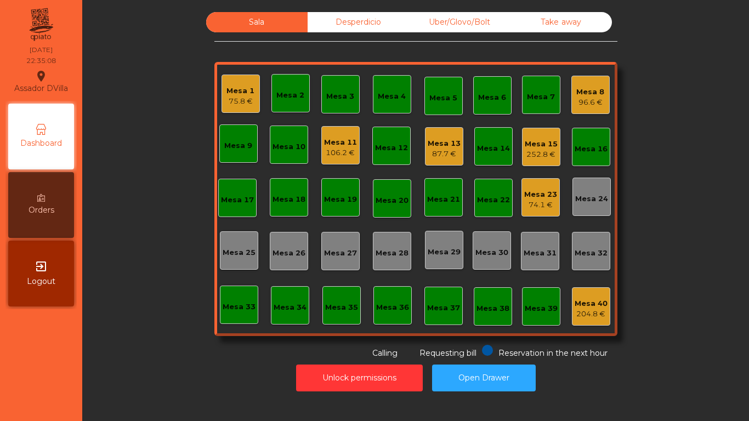
click at [576, 89] on div "Mesa 8" at bounding box center [590, 92] width 28 height 11
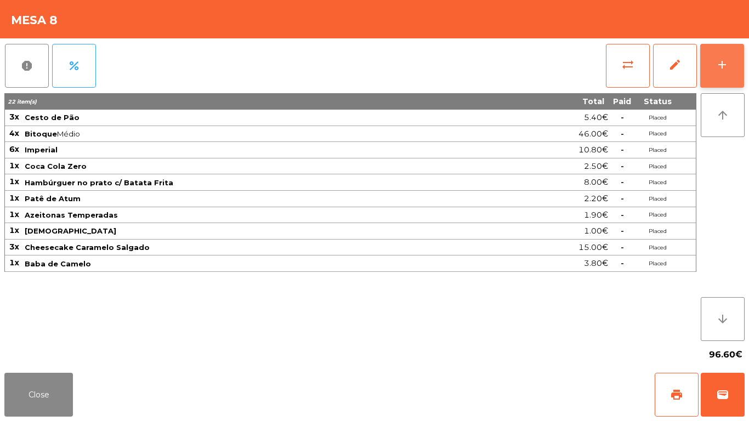
click at [729, 77] on button "add" at bounding box center [722, 66] width 44 height 44
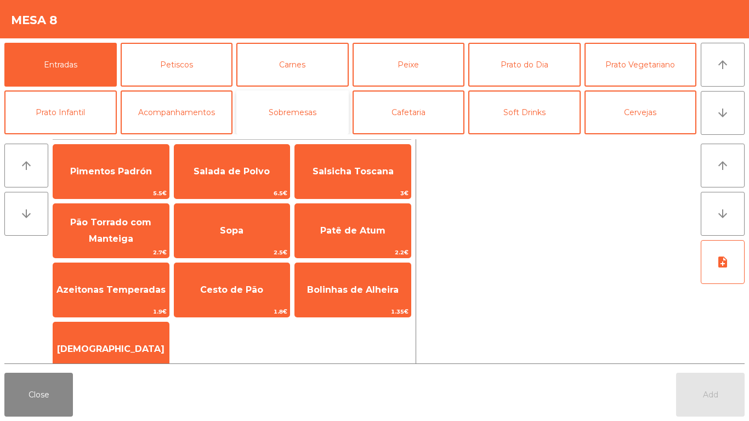
click at [325, 104] on button "Sobremesas" at bounding box center [292, 112] width 112 height 44
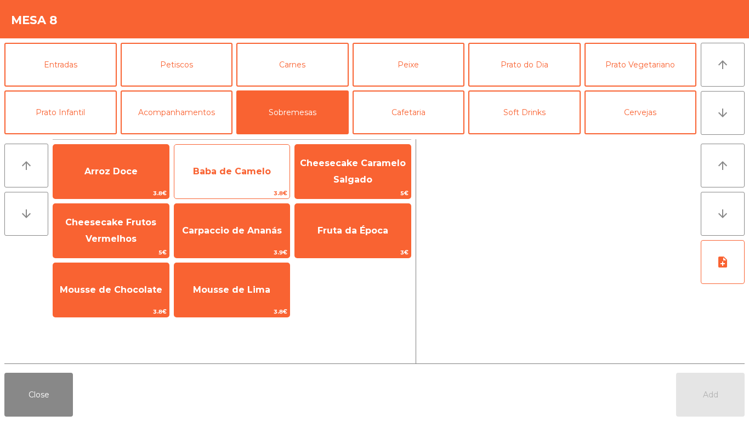
click at [224, 170] on span "Baba de Camelo" at bounding box center [232, 171] width 78 height 10
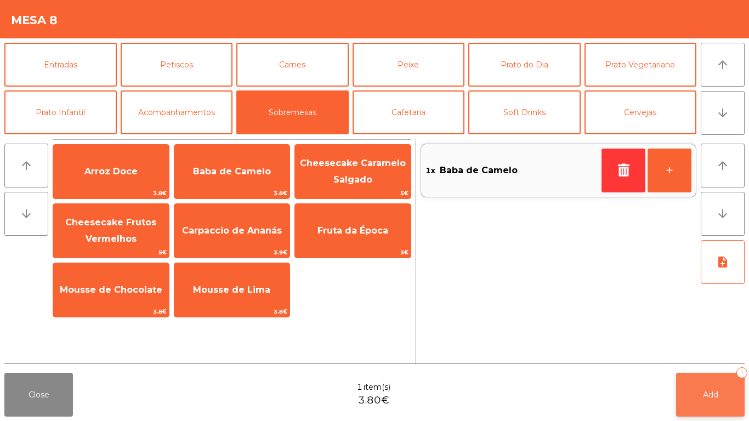
click at [712, 408] on button "Add 1" at bounding box center [710, 395] width 69 height 44
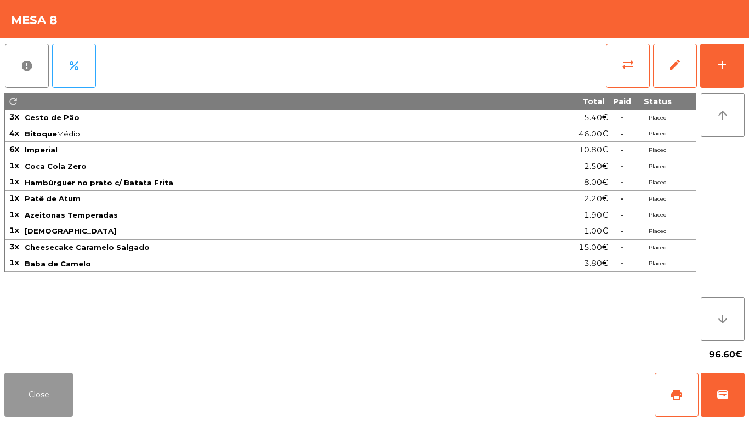
click at [32, 386] on button "Close" at bounding box center [38, 395] width 69 height 44
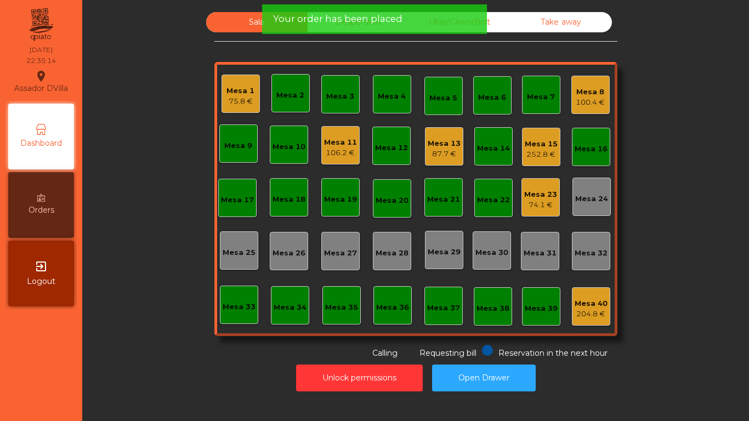
click at [442, 147] on div "Mesa 13" at bounding box center [444, 143] width 33 height 11
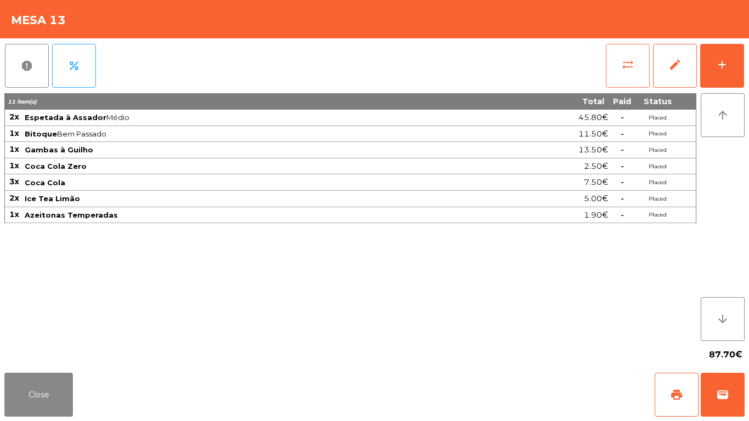
click at [633, 57] on button "sync_alt" at bounding box center [628, 66] width 44 height 44
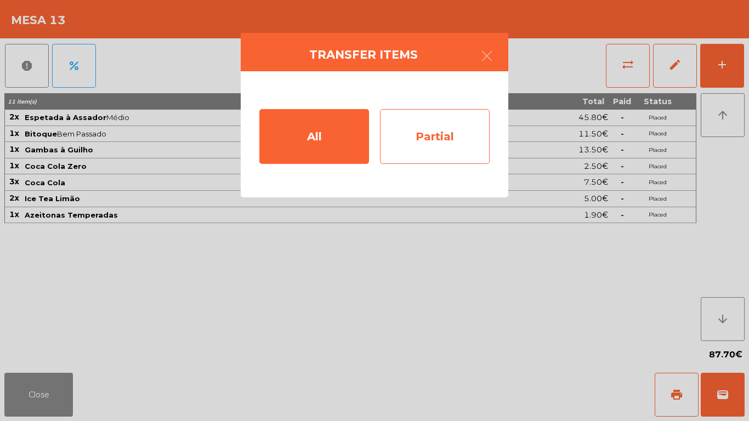
click at [390, 145] on div "Partial" at bounding box center [435, 136] width 110 height 55
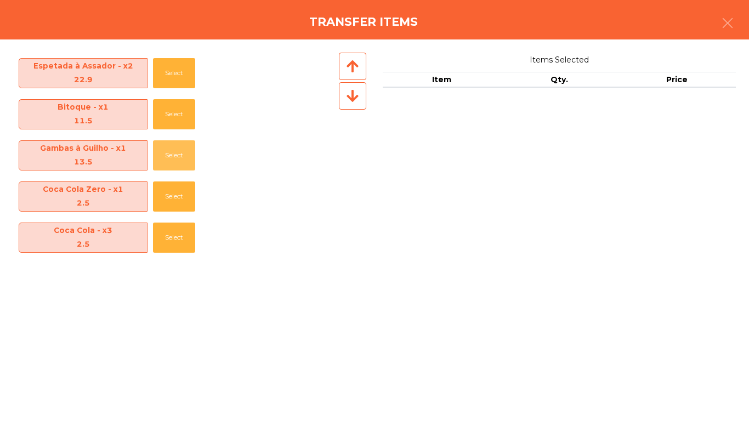
drag, startPoint x: 163, startPoint y: 152, endPoint x: 181, endPoint y: 271, distance: 120.8
click at [164, 152] on button "Select" at bounding box center [174, 155] width 42 height 30
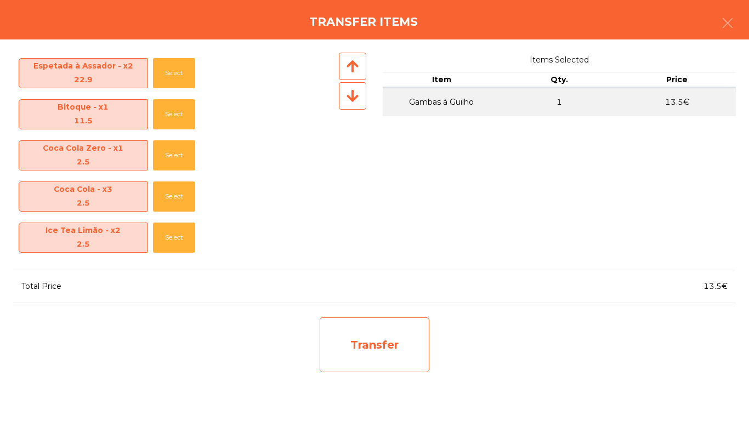
click at [345, 335] on div "Transfer" at bounding box center [375, 344] width 110 height 55
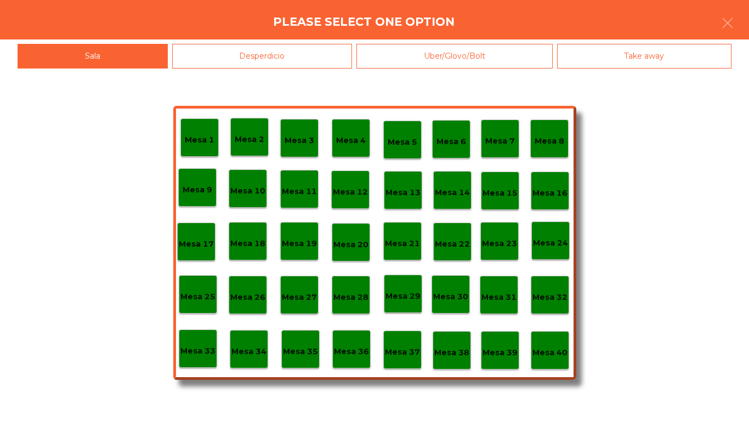
click at [337, 61] on div "Desperdicio" at bounding box center [262, 56] width 180 height 25
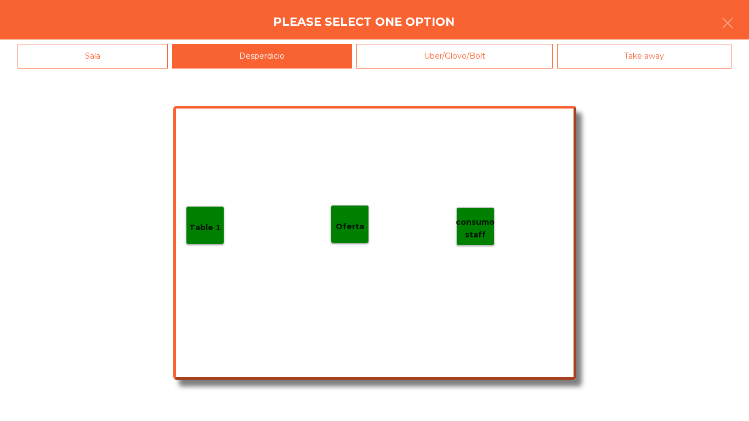
click at [352, 231] on p "Oferta" at bounding box center [349, 226] width 29 height 13
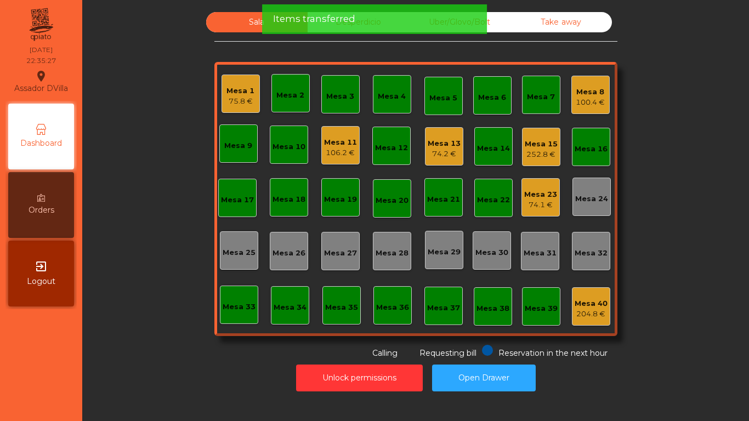
click at [367, 24] on div "Items transferred" at bounding box center [374, 19] width 203 height 14
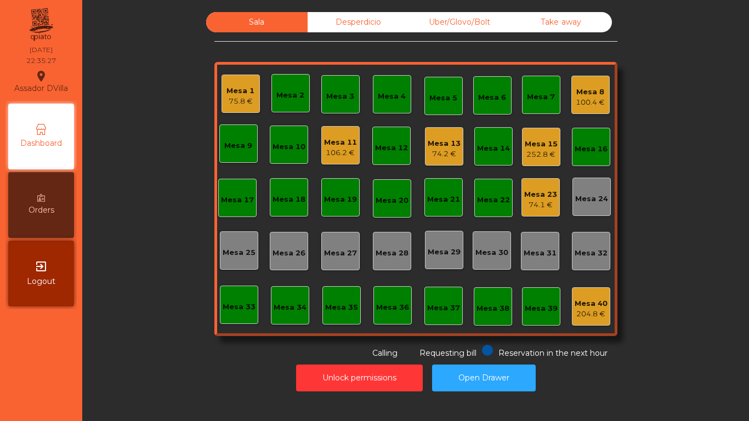
click at [367, 24] on div "Items transferred" at bounding box center [374, 19] width 203 height 14
click at [367, 24] on div "Desperdicio" at bounding box center [358, 22] width 101 height 20
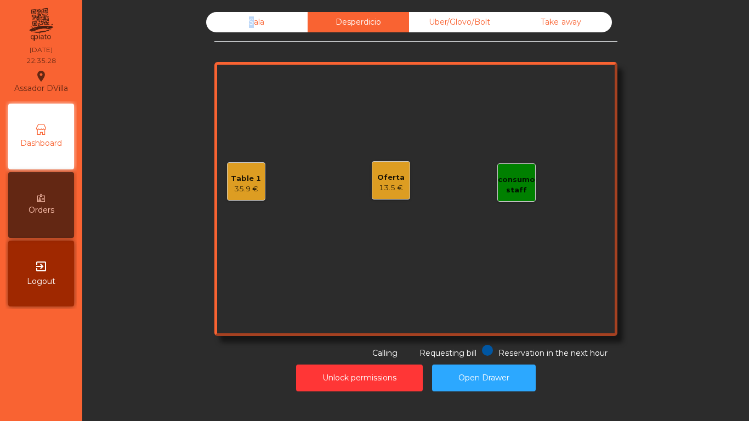
click at [269, 24] on div "Sala" at bounding box center [256, 22] width 101 height 20
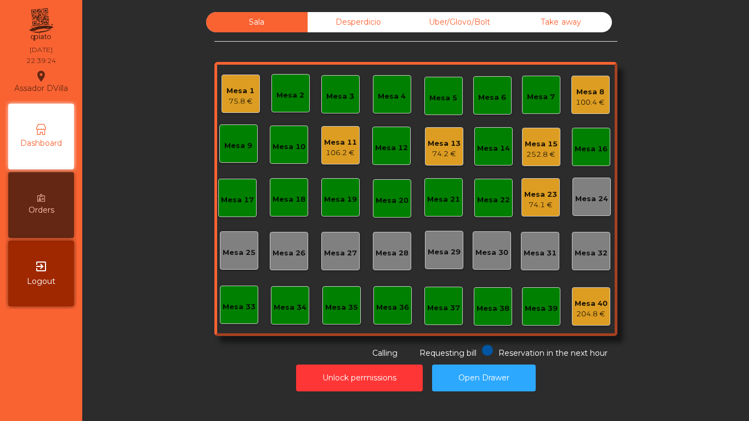
click at [542, 150] on div "252.8 €" at bounding box center [541, 154] width 33 height 11
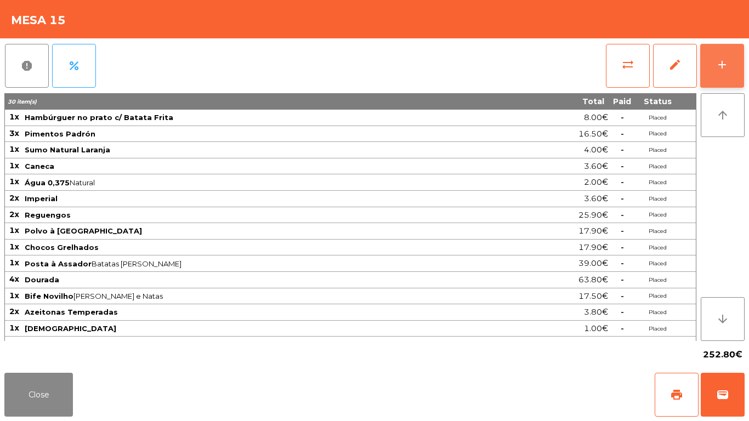
click at [726, 72] on button "add" at bounding box center [722, 66] width 44 height 44
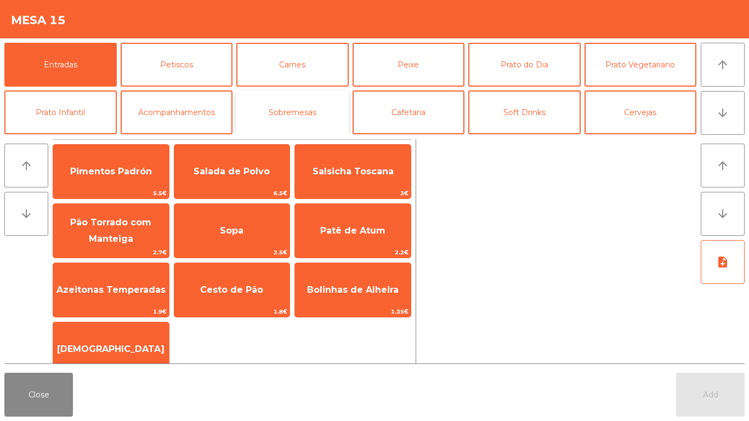
click at [277, 104] on button "Sobremesas" at bounding box center [292, 112] width 112 height 44
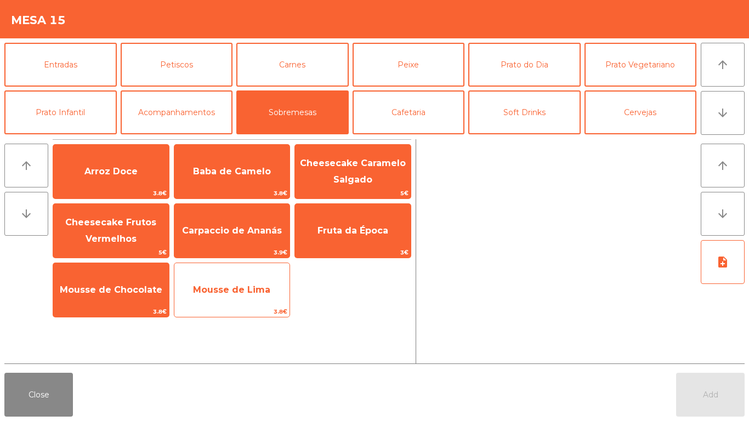
click at [242, 287] on span "Mousse de Lima" at bounding box center [231, 290] width 77 height 10
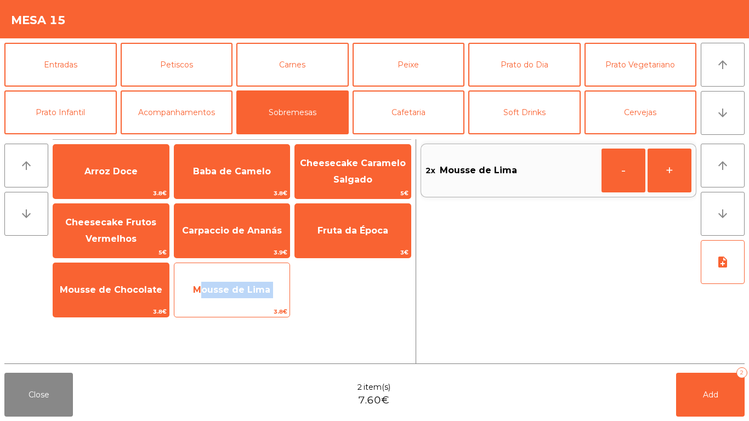
click at [242, 287] on span "Mousse de Lima" at bounding box center [231, 290] width 77 height 10
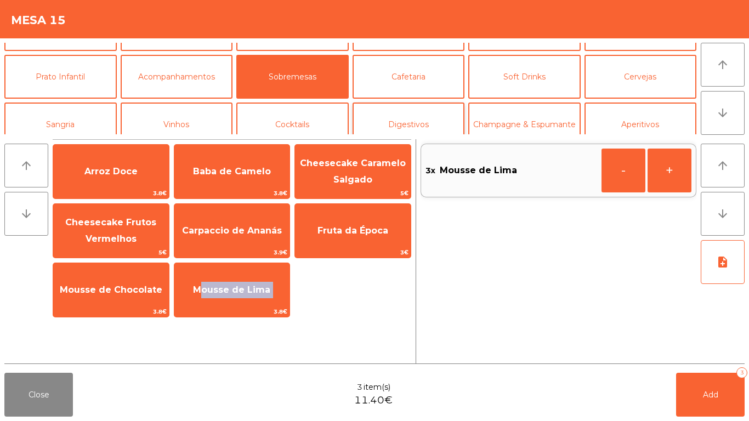
scroll to position [55, 0]
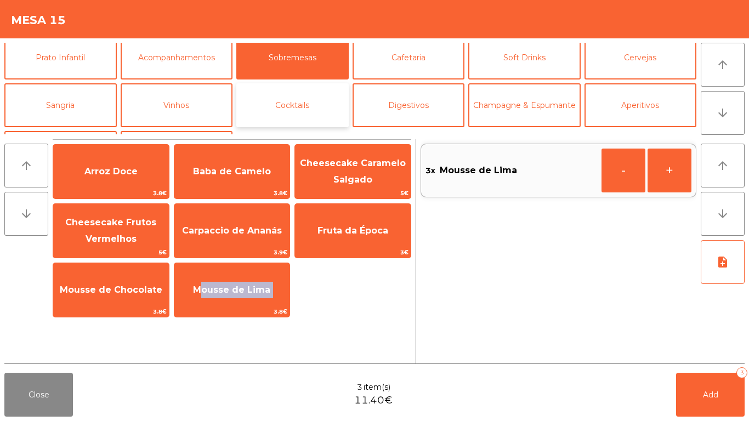
click at [305, 110] on button "Cocktails" at bounding box center [292, 105] width 112 height 44
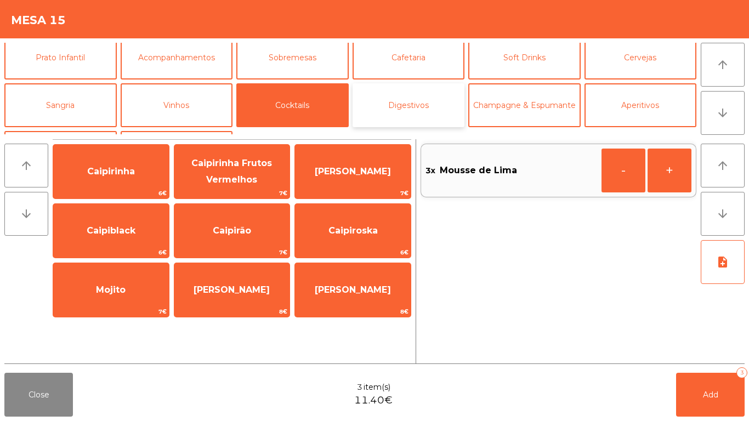
click at [367, 116] on button "Digestivos" at bounding box center [408, 105] width 112 height 44
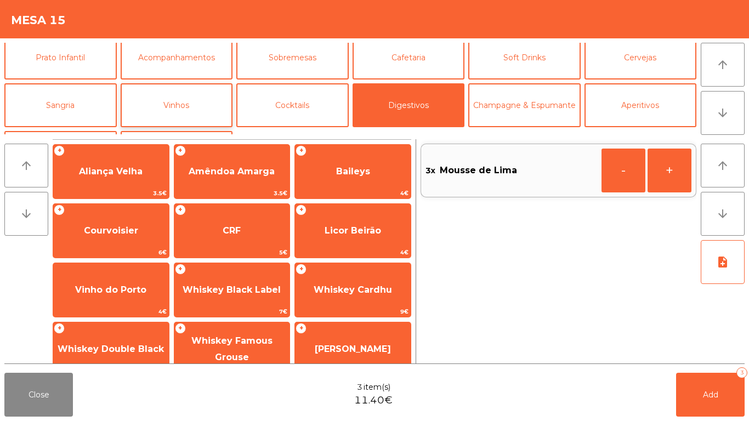
scroll to position [95, 0]
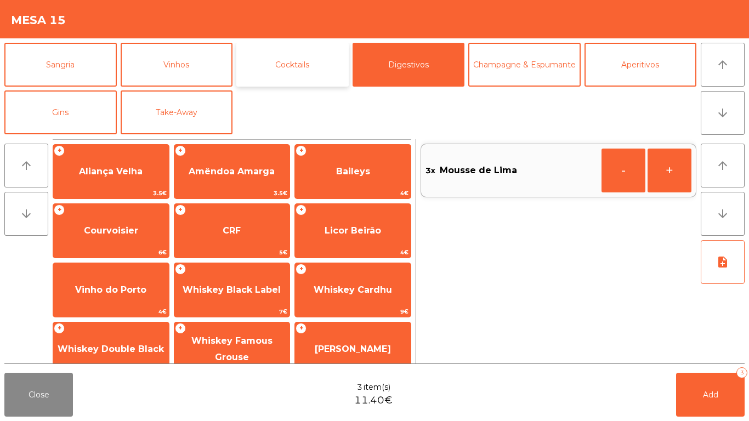
click at [275, 74] on button "Cocktails" at bounding box center [292, 65] width 112 height 44
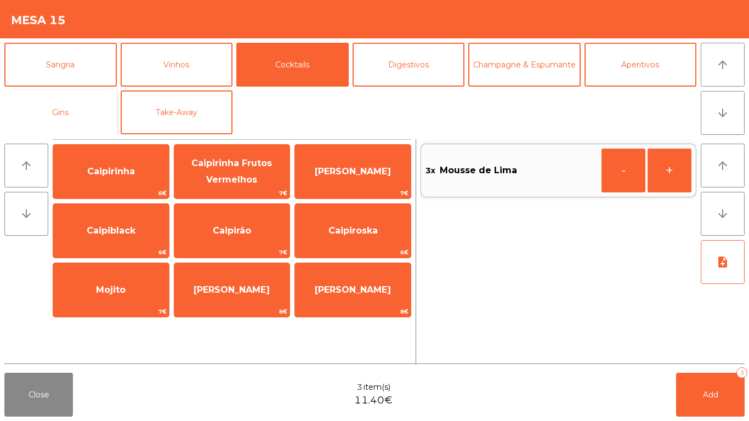
click at [72, 109] on button "Gins" at bounding box center [60, 112] width 112 height 44
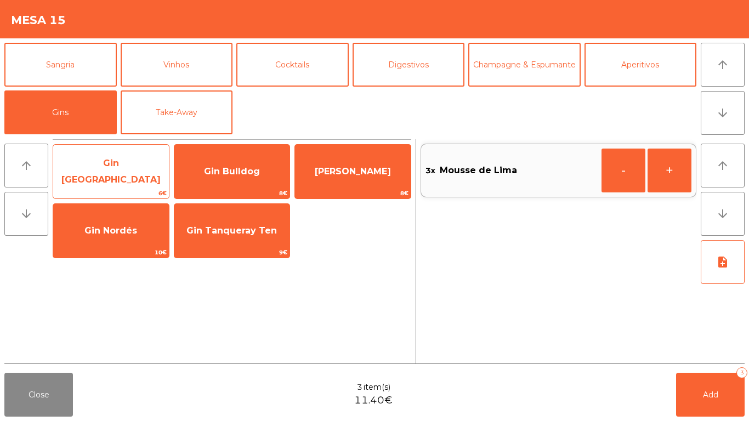
click at [113, 178] on span "Gin Bombay" at bounding box center [111, 172] width 116 height 47
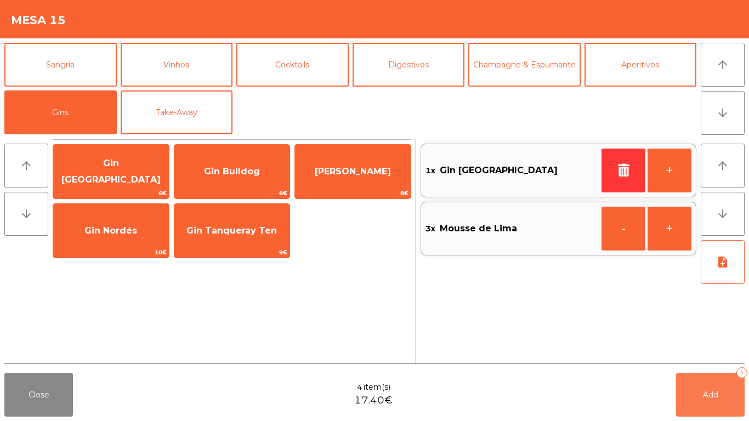
click at [732, 395] on button "Add 4" at bounding box center [710, 395] width 69 height 44
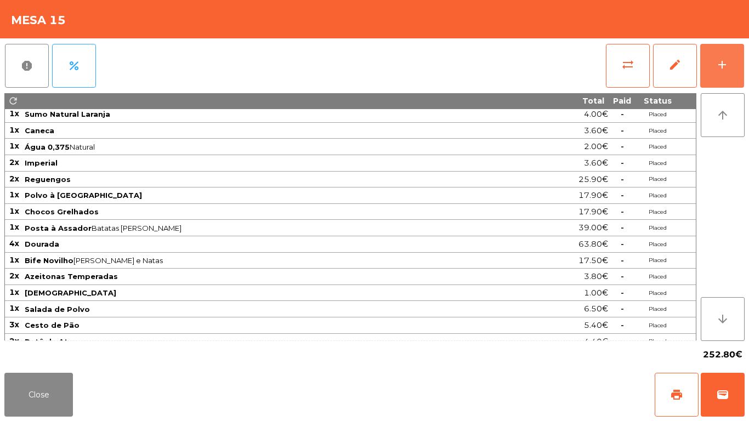
scroll to position [61, 0]
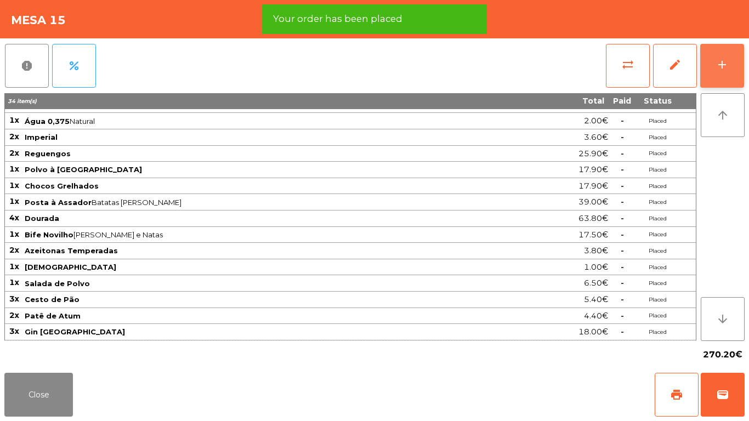
click at [734, 78] on button "add" at bounding box center [722, 66] width 44 height 44
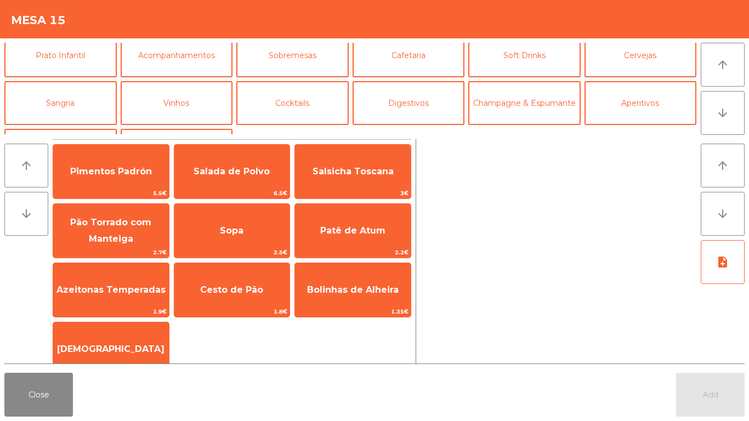
scroll to position [95, 0]
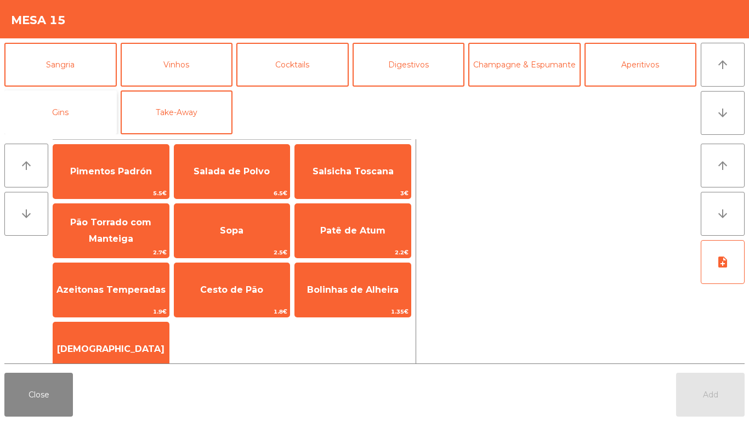
click at [104, 105] on button "Gins" at bounding box center [60, 112] width 112 height 44
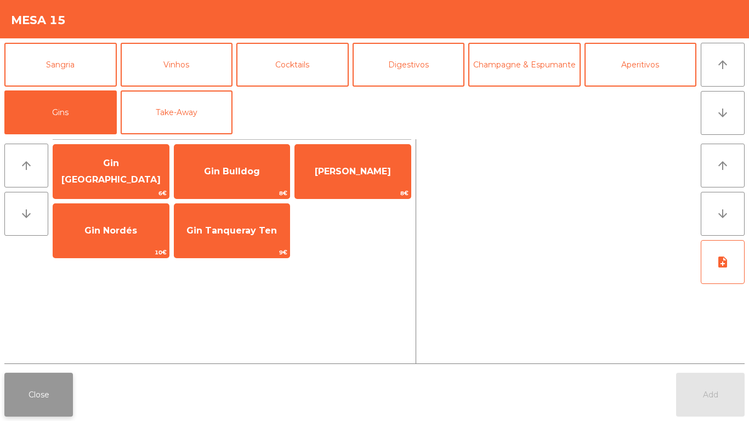
click at [32, 397] on button "Close" at bounding box center [38, 395] width 69 height 44
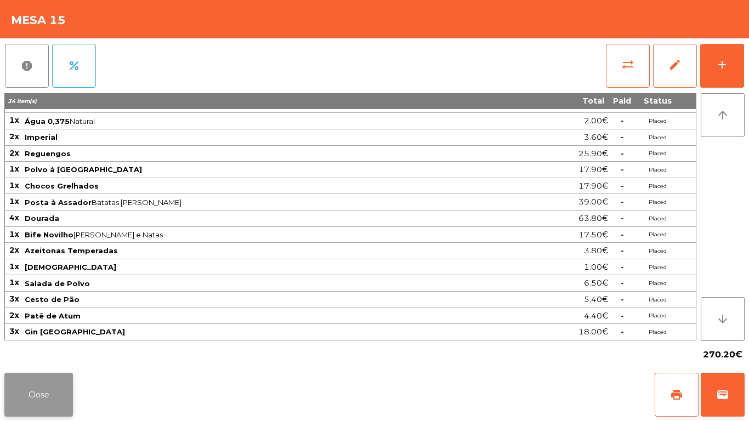
click at [44, 390] on button "Close" at bounding box center [38, 395] width 69 height 44
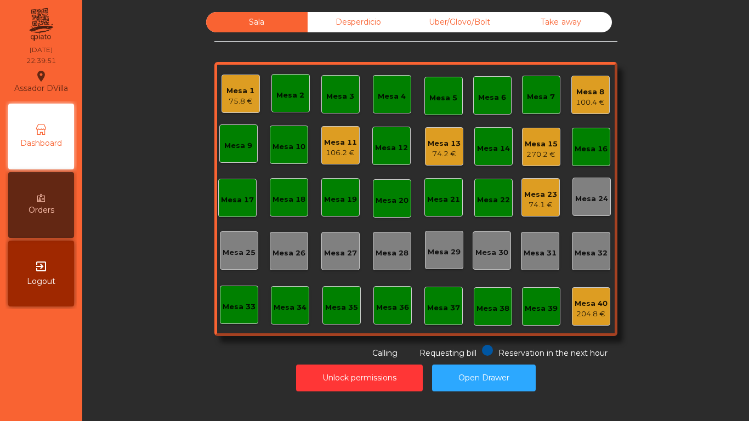
click at [227, 102] on div "75.8 €" at bounding box center [240, 101] width 28 height 11
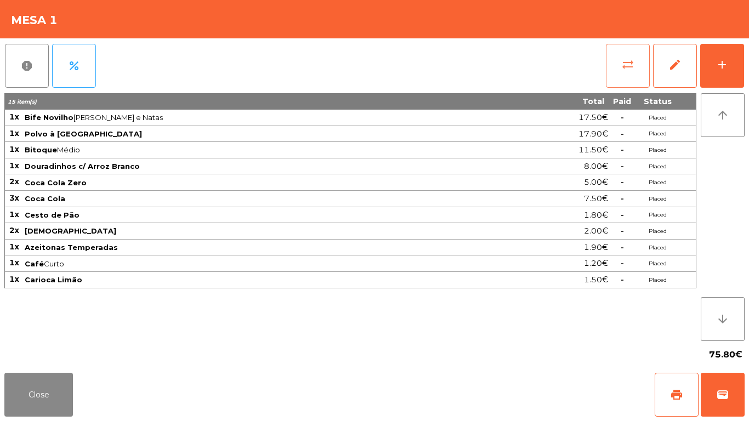
click at [616, 66] on button "sync_alt" at bounding box center [628, 66] width 44 height 44
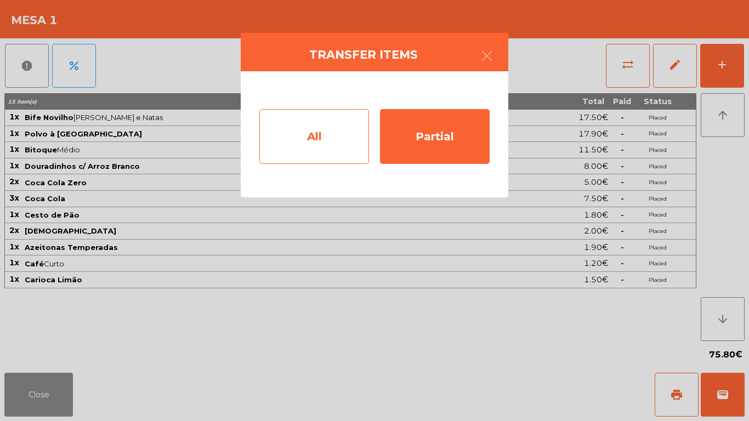
click at [316, 140] on div "All" at bounding box center [314, 136] width 110 height 55
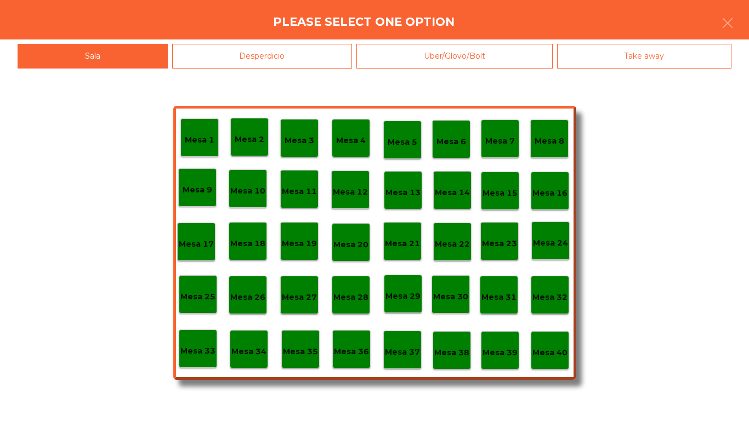
click at [548, 359] on div "Mesa 40" at bounding box center [550, 350] width 38 height 38
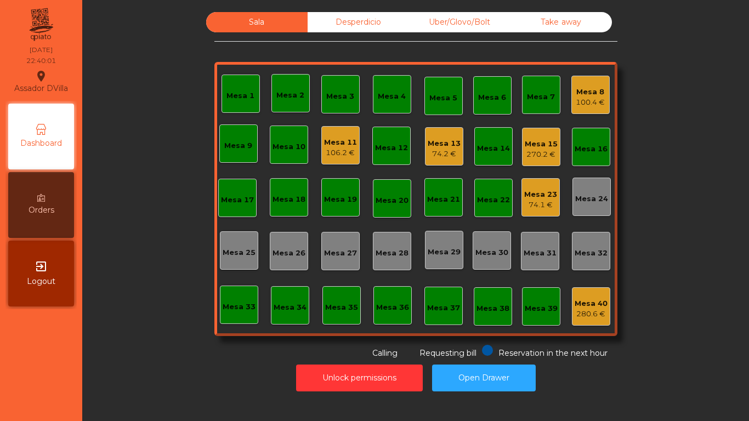
click at [539, 147] on div "Mesa 15" at bounding box center [541, 144] width 33 height 11
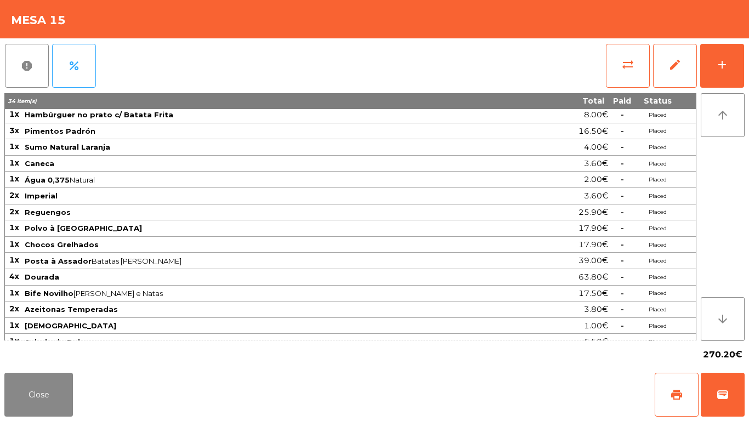
scroll to position [0, 0]
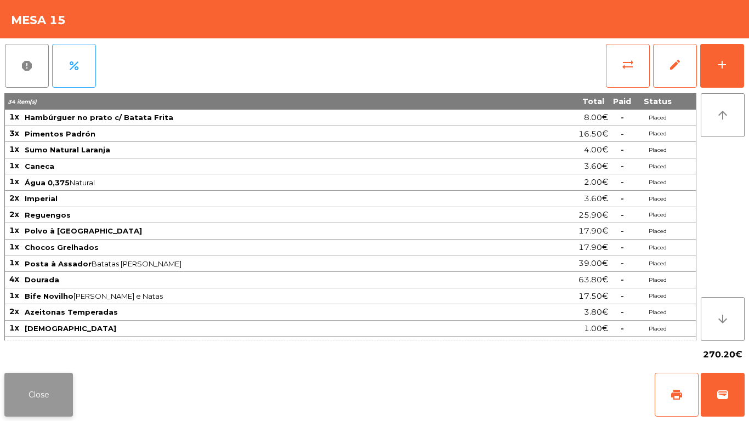
click at [55, 400] on button "Close" at bounding box center [38, 395] width 69 height 44
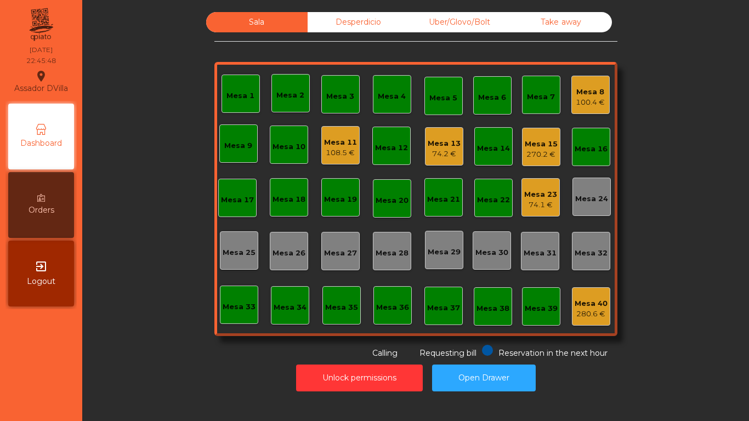
click at [534, 145] on div "Mesa 15" at bounding box center [541, 144] width 33 height 11
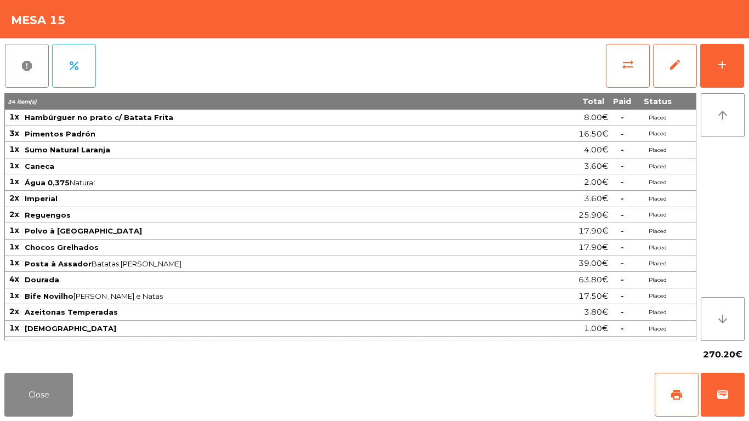
scroll to position [77, 0]
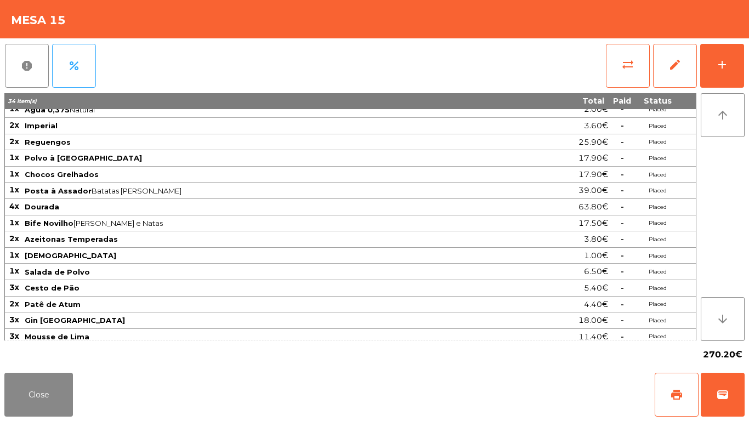
click at [62, 205] on span "Dourada" at bounding box center [269, 206] width 488 height 9
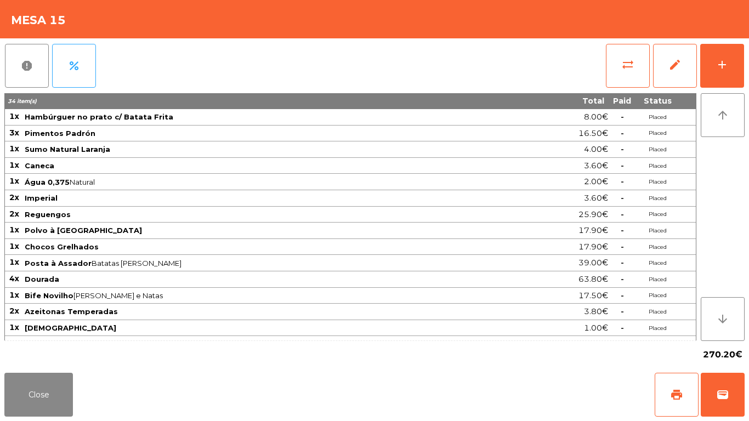
scroll to position [0, 0]
click at [9, 250] on span "1x" at bounding box center [14, 247] width 10 height 10
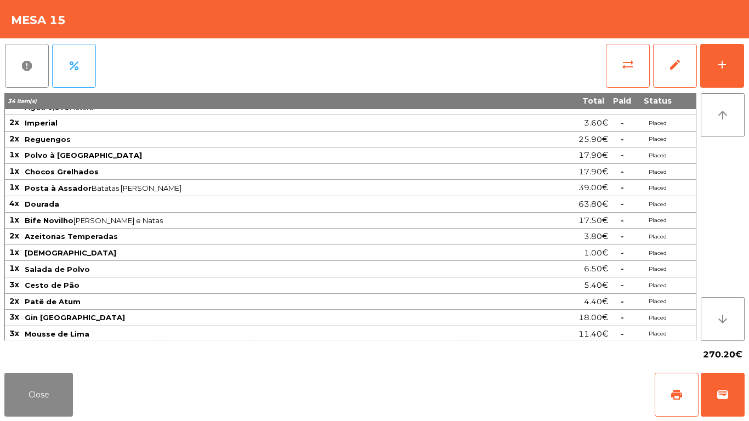
scroll to position [77, 0]
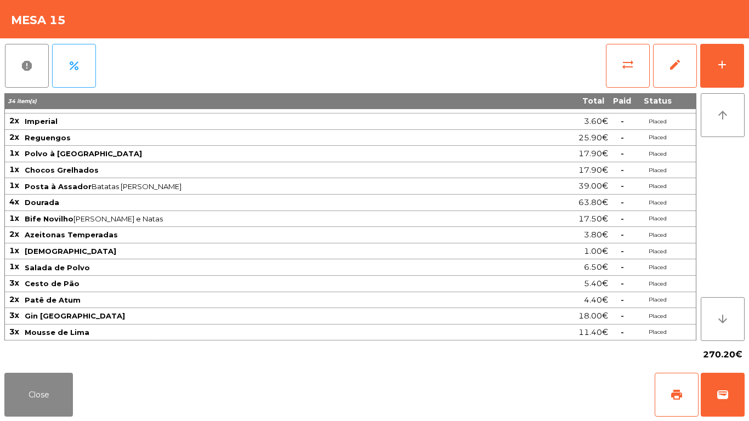
click at [35, 266] on span "Salada de Polvo" at bounding box center [57, 267] width 65 height 9
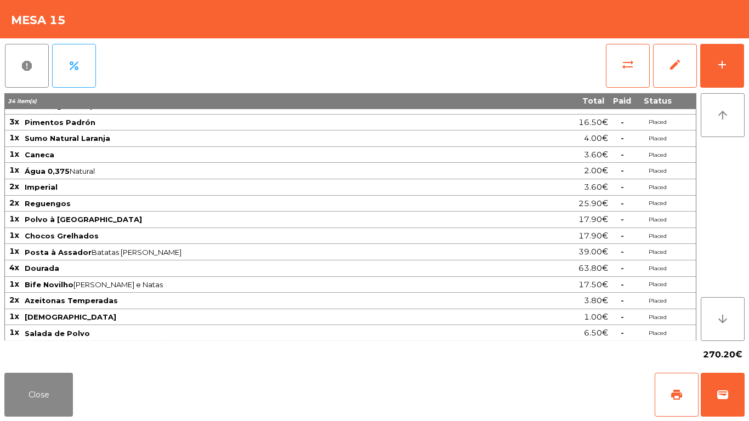
scroll to position [0, 0]
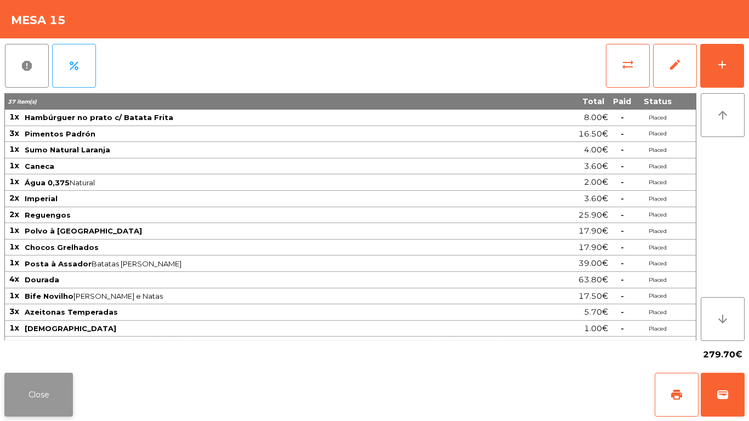
click at [35, 385] on button "Close" at bounding box center [38, 395] width 69 height 44
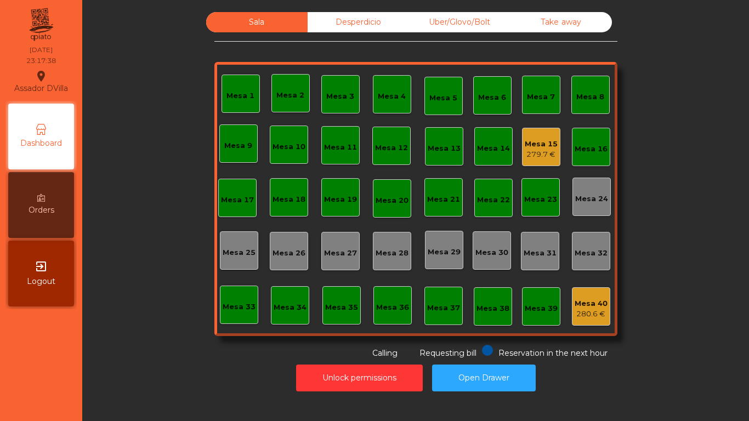
click at [536, 129] on div "Mesa 15 279.7 €" at bounding box center [541, 147] width 38 height 38
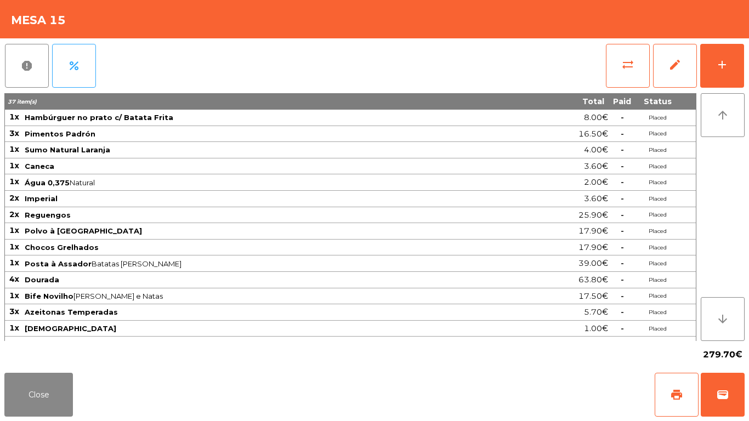
click at [745, 59] on div "report percent sync_alt edit add 37 item(s) Total Paid Status 1x Hambúrguer no …" at bounding box center [374, 203] width 749 height 330
click at [738, 62] on button "add" at bounding box center [722, 66] width 44 height 44
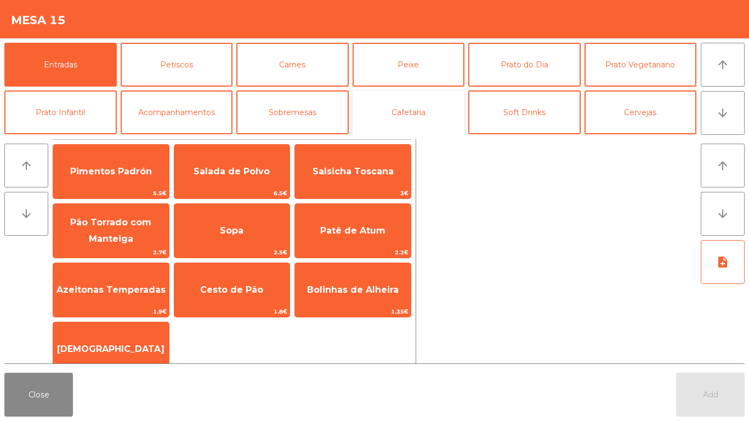
click at [415, 118] on button "Cafetaria" at bounding box center [408, 112] width 112 height 44
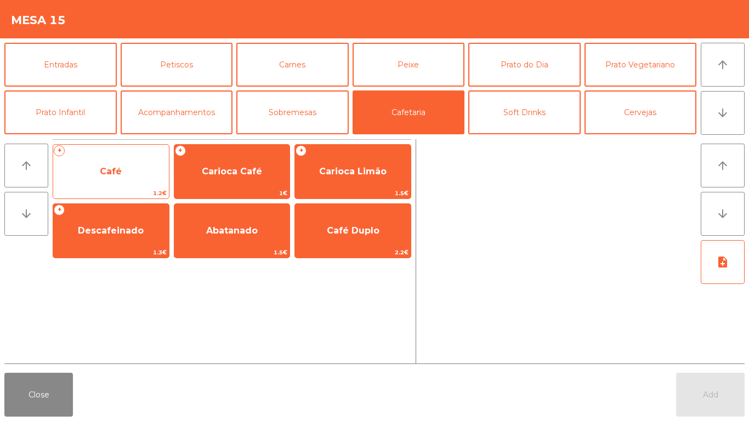
click at [114, 164] on span "Café" at bounding box center [111, 172] width 116 height 30
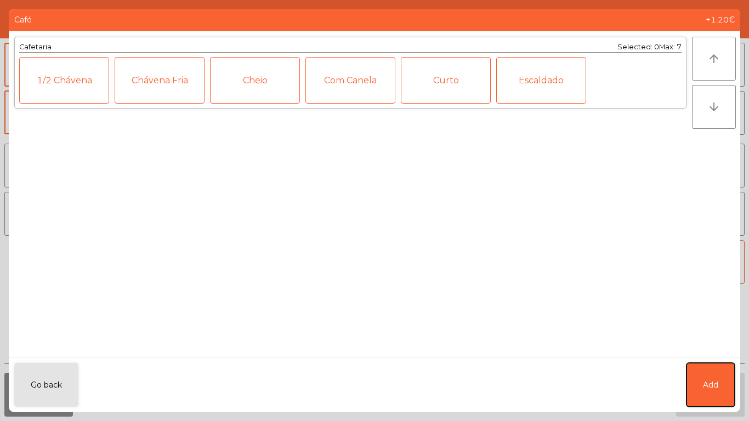
click at [724, 378] on button "Add" at bounding box center [710, 385] width 48 height 44
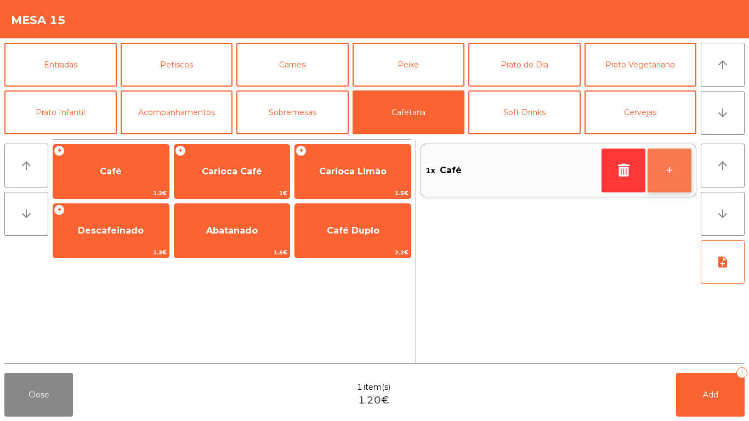
click at [680, 167] on button "+" at bounding box center [669, 171] width 44 height 44
click at [678, 174] on button "+" at bounding box center [669, 171] width 44 height 44
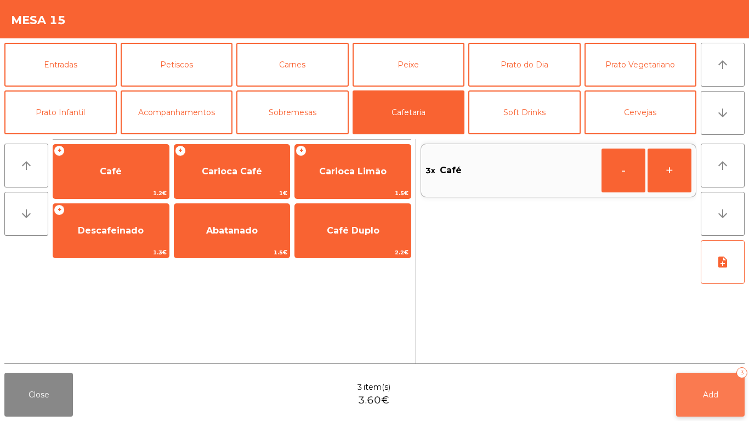
click at [721, 385] on button "Add 3" at bounding box center [710, 395] width 69 height 44
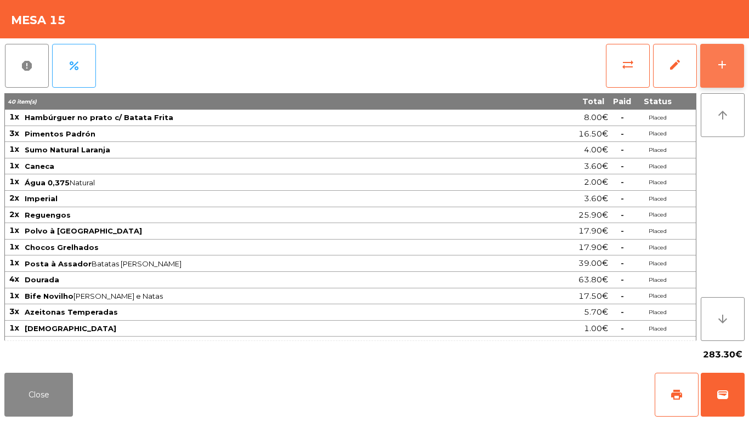
click at [736, 55] on button "add" at bounding box center [722, 66] width 44 height 44
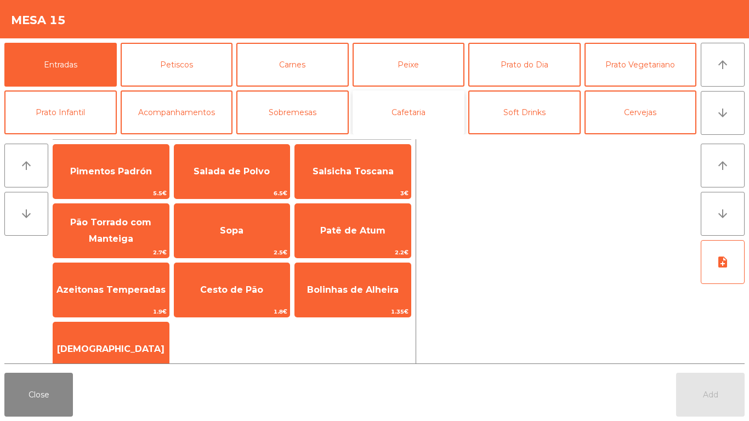
click at [417, 123] on button "Cafetaria" at bounding box center [408, 112] width 112 height 44
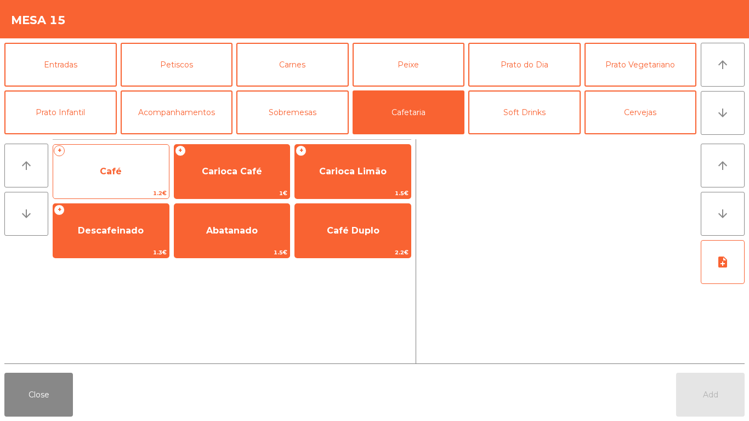
click at [110, 164] on span "Café" at bounding box center [111, 172] width 116 height 30
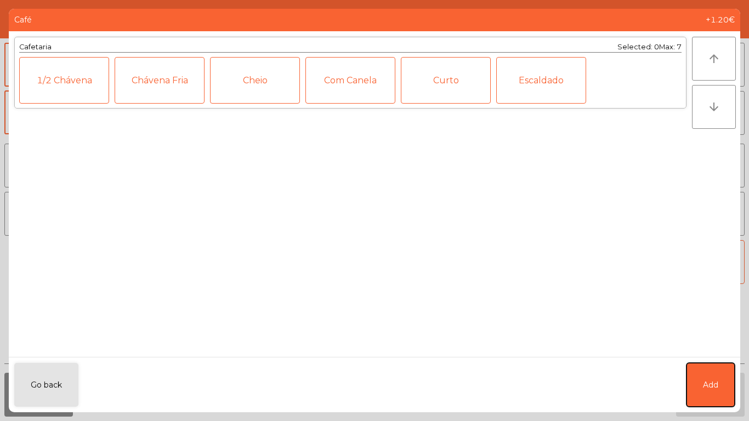
click at [714, 390] on span "Add" at bounding box center [710, 385] width 15 height 12
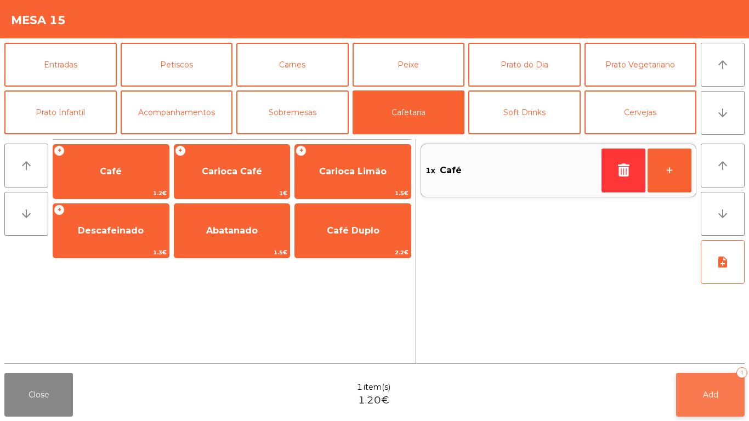
click at [718, 391] on span "Add" at bounding box center [710, 395] width 15 height 10
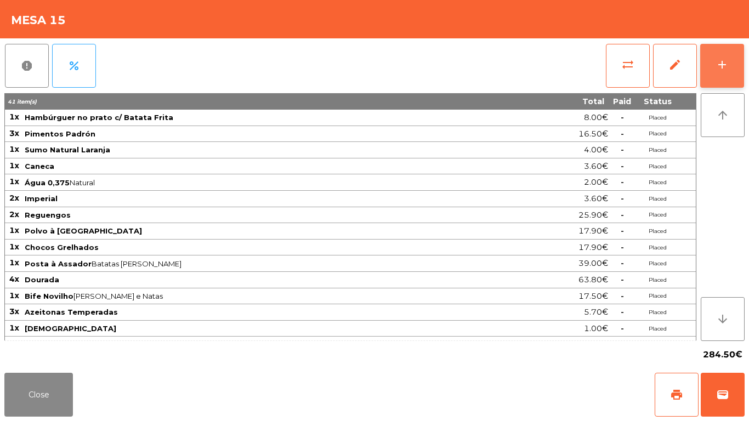
click at [723, 57] on button "add" at bounding box center [722, 66] width 44 height 44
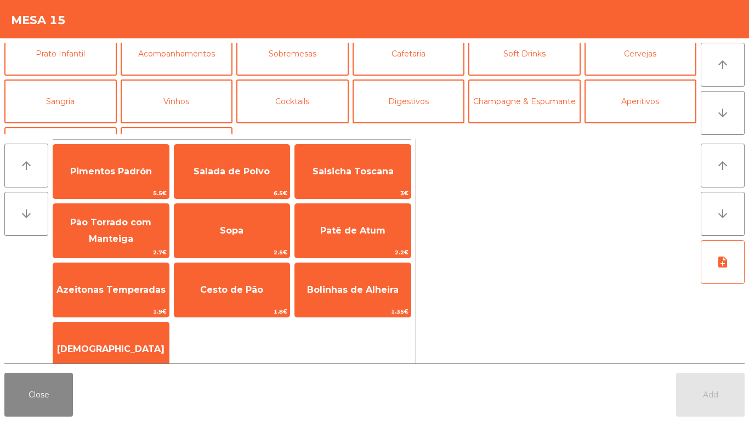
scroll to position [58, 0]
click at [177, 105] on button "Vinhos" at bounding box center [177, 102] width 112 height 44
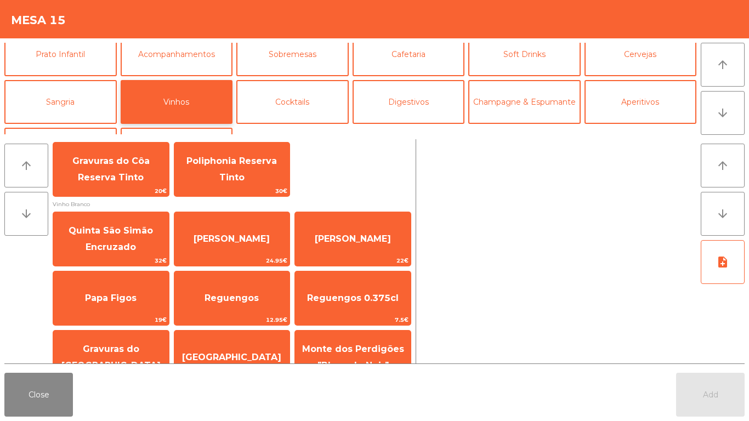
scroll to position [320, 0]
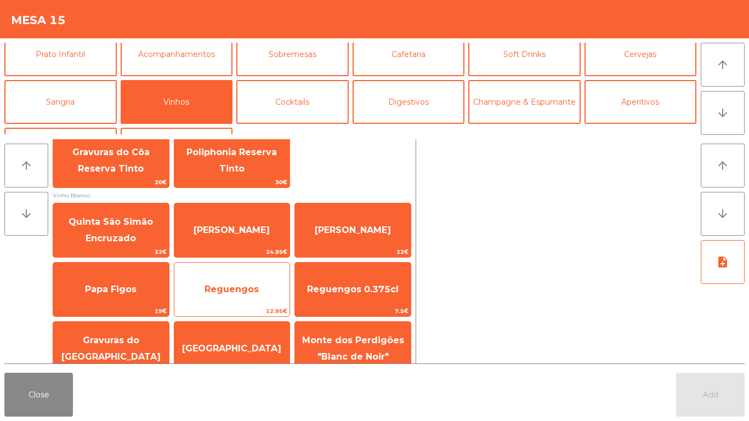
click at [219, 283] on span "Reguengos" at bounding box center [232, 290] width 116 height 30
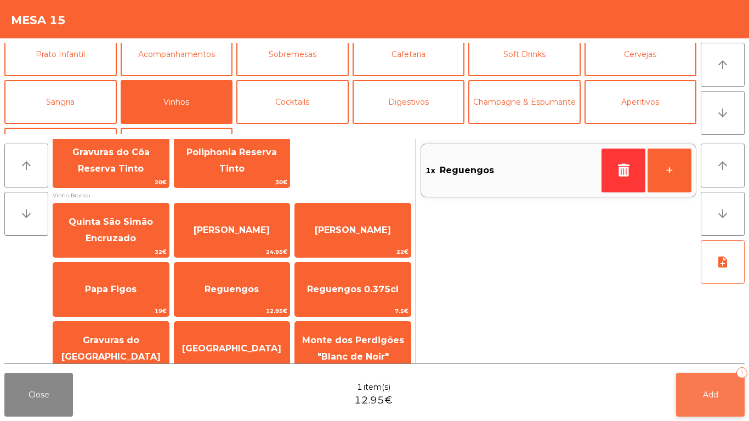
click at [705, 392] on span "Add" at bounding box center [710, 395] width 15 height 10
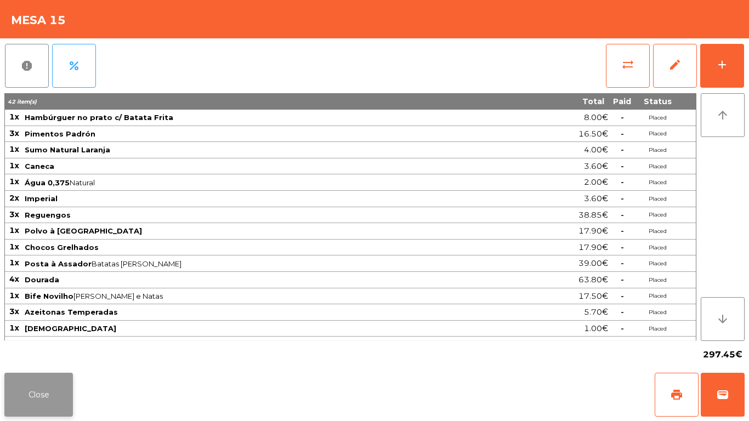
click at [57, 394] on button "Close" at bounding box center [38, 395] width 69 height 44
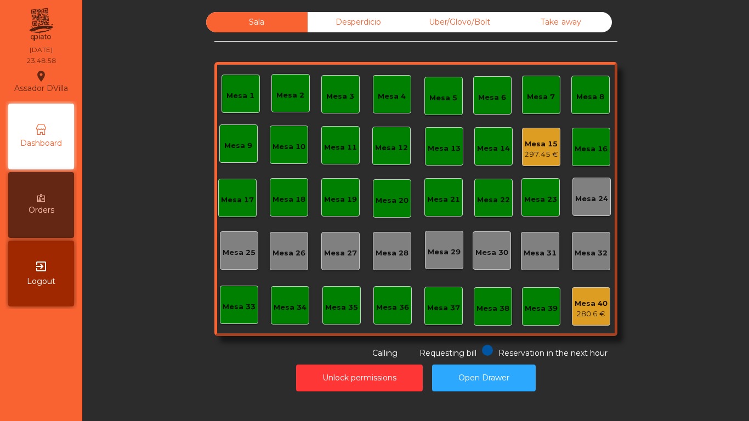
click at [79, 400] on nav "Assador DVilla location_on 05/09/2025 23:48:58 Dashboard Orders exit_to_app Log…" at bounding box center [41, 210] width 82 height 421
click at [356, 359] on div "Calling" at bounding box center [377, 352] width 42 height 14
click at [348, 369] on button "Unlock permissions" at bounding box center [359, 378] width 127 height 27
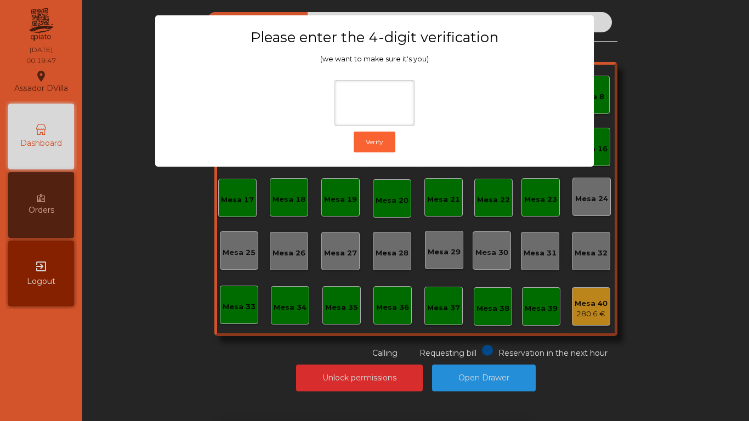
click at [607, 388] on div "1 2 3 keyboard_backspace 4 5 6 . - 7 8 9 keyboard_return 0" at bounding box center [374, 365] width 749 height 112
click at [519, 370] on ngb-modal-window "Please enter the 4-digit verification (we want to make sure it's you) Verify" at bounding box center [375, 210] width 712 height 421
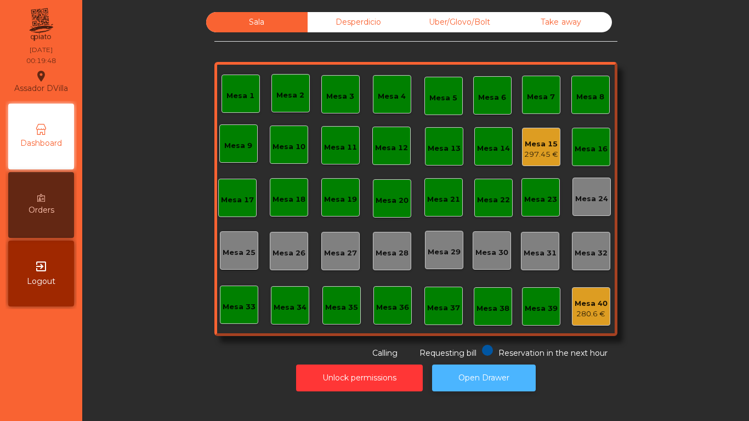
click at [514, 370] on button "Open Drawer" at bounding box center [484, 378] width 104 height 27
click at [507, 366] on button "Open Drawer" at bounding box center [484, 378] width 104 height 27
click at [492, 25] on div "Uber/Glovo/Bolt" at bounding box center [459, 22] width 101 height 20
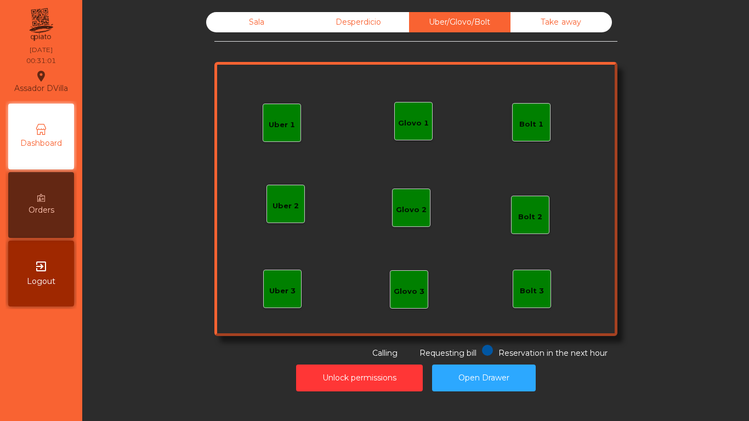
click at [556, 31] on div "Take away" at bounding box center [560, 22] width 101 height 20
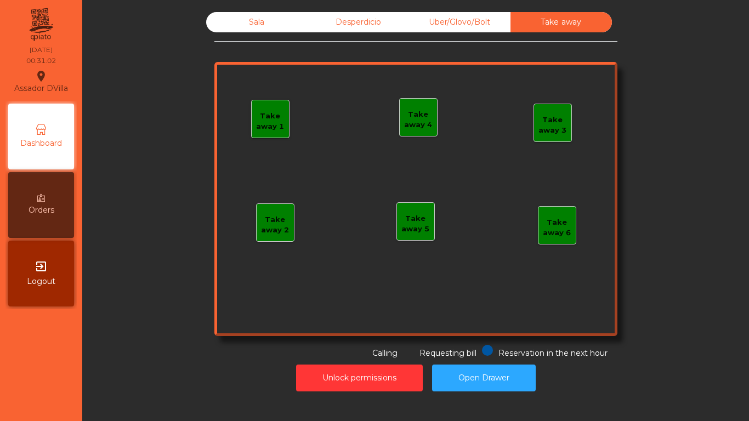
click at [232, 28] on div "Sala" at bounding box center [256, 22] width 101 height 20
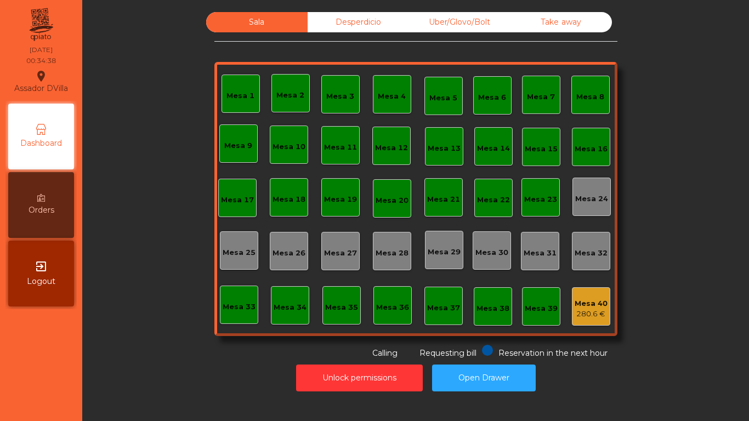
drag, startPoint x: 48, startPoint y: 193, endPoint x: 82, endPoint y: 198, distance: 33.8
click at [49, 193] on div "Orders" at bounding box center [41, 205] width 66 height 66
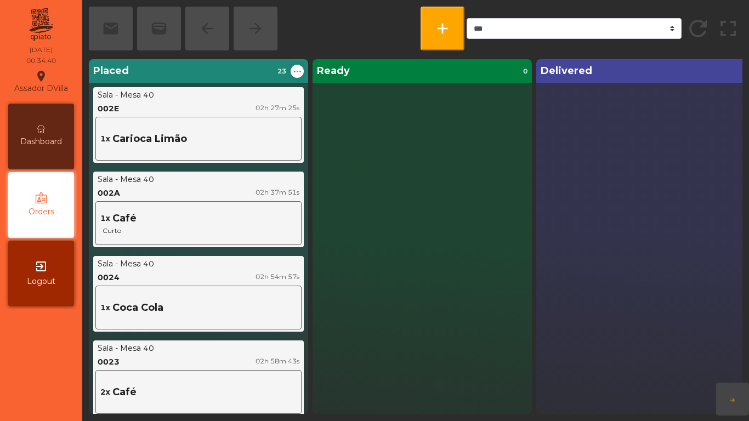
click at [32, 143] on span "Dashboard" at bounding box center [41, 142] width 42 height 12
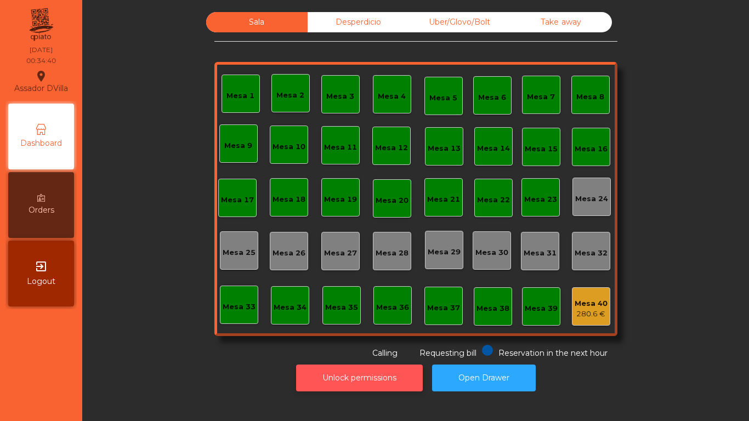
click at [310, 373] on button "Unlock permissions" at bounding box center [359, 378] width 127 height 27
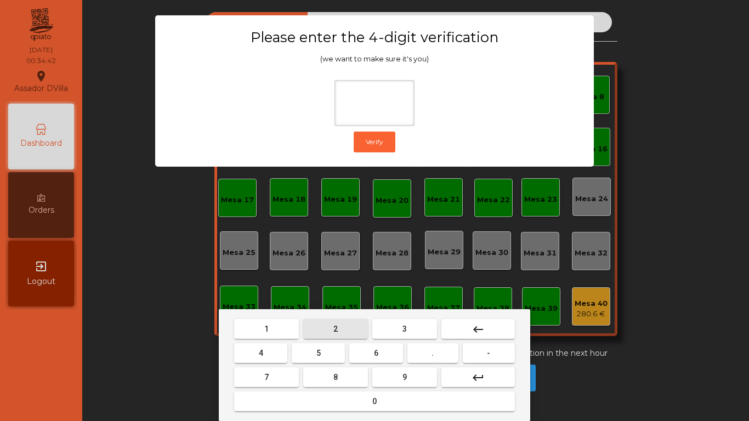
click at [328, 329] on button "2" at bounding box center [335, 329] width 65 height 20
drag, startPoint x: 258, startPoint y: 351, endPoint x: 359, endPoint y: 360, distance: 101.8
click at [258, 351] on button "4" at bounding box center [260, 353] width 53 height 20
drag, startPoint x: 362, startPoint y: 355, endPoint x: 373, endPoint y: 361, distance: 12.0
click at [365, 355] on button "6" at bounding box center [375, 353] width 53 height 20
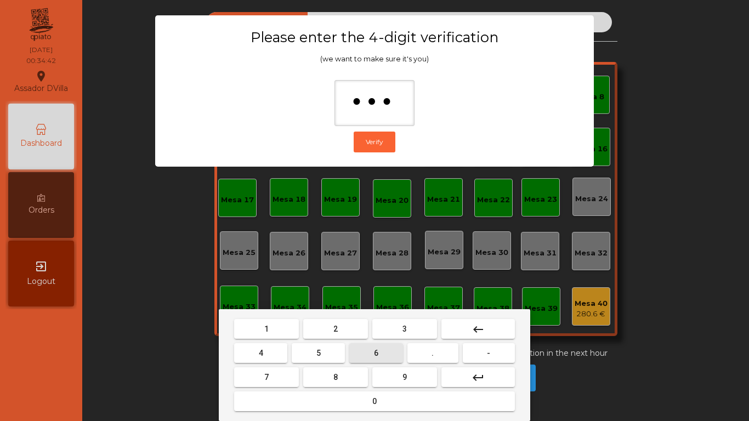
click at [394, 372] on button "9" at bounding box center [404, 377] width 65 height 20
type input "****"
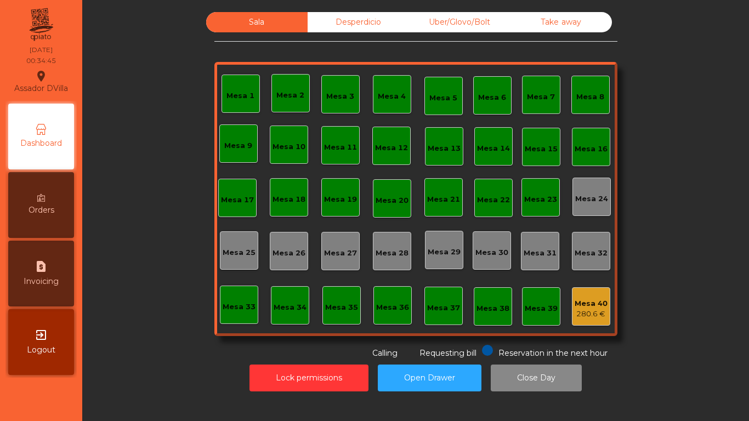
click at [71, 280] on div "request_page Invoicing" at bounding box center [41, 274] width 66 height 66
select select "*"
select select "****"
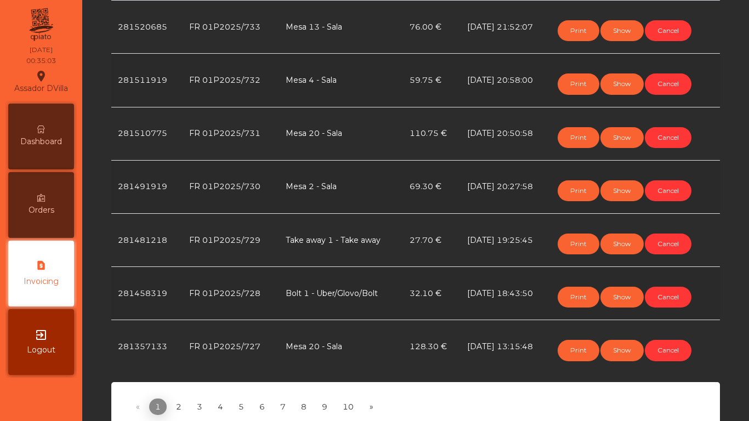
scroll to position [493, 0]
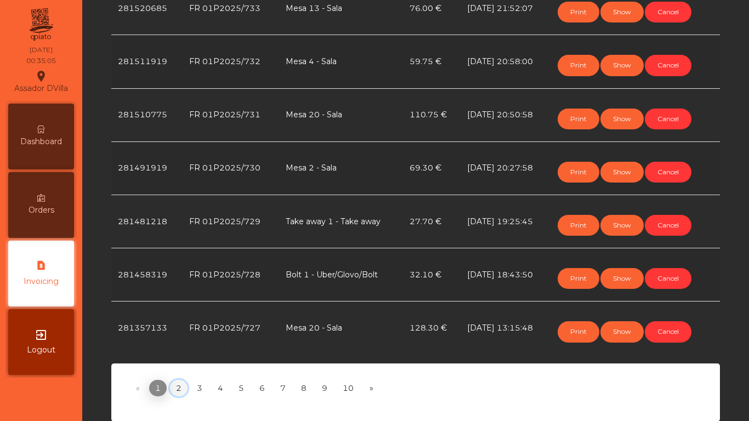
click at [175, 394] on link "2" at bounding box center [179, 388] width 18 height 16
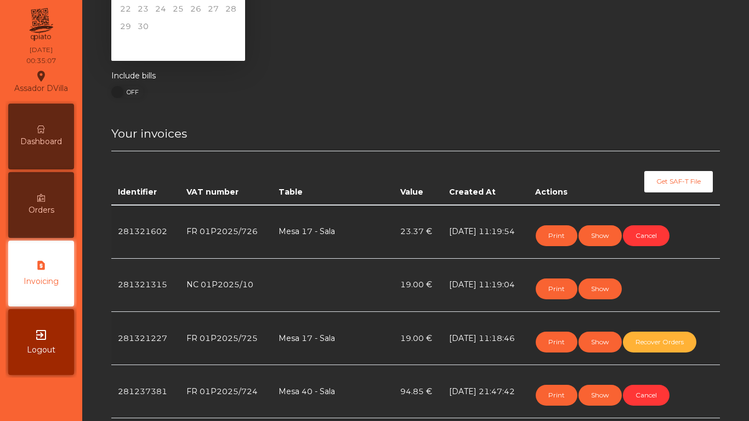
scroll to position [110, 0]
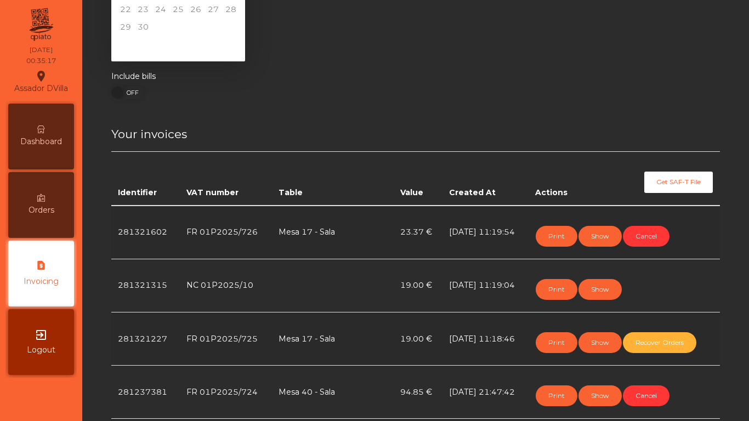
click at [211, 291] on td "NC 01P2025/10" at bounding box center [226, 285] width 92 height 53
click at [539, 285] on button "Print" at bounding box center [557, 289] width 42 height 21
click at [26, 127] on div "Dashboard" at bounding box center [41, 137] width 66 height 66
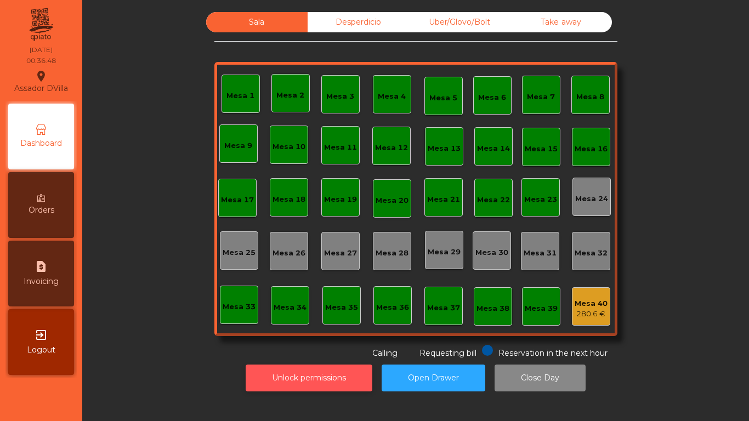
click at [326, 379] on button "Unlock permissions" at bounding box center [309, 378] width 127 height 27
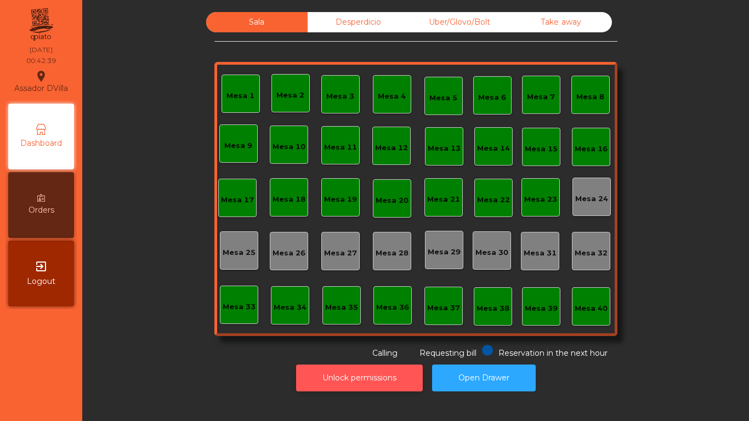
click at [331, 376] on button "Unlock permissions" at bounding box center [359, 378] width 127 height 27
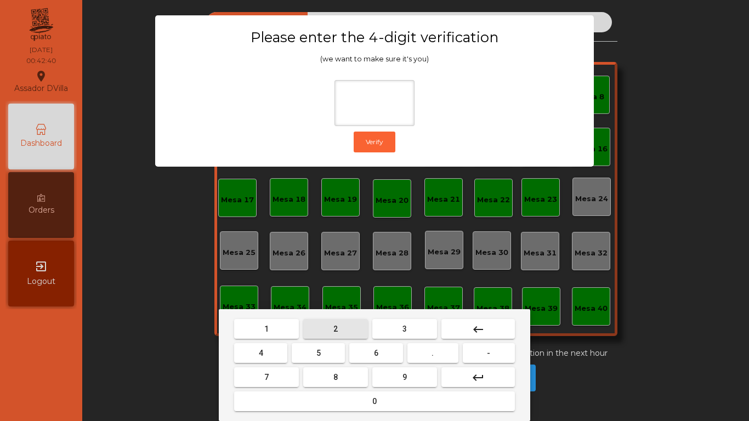
click at [344, 333] on button "2" at bounding box center [335, 329] width 65 height 20
click at [278, 352] on button "4" at bounding box center [260, 353] width 53 height 20
drag, startPoint x: 382, startPoint y: 356, endPoint x: 397, endPoint y: 372, distance: 22.1
click at [384, 357] on button "6" at bounding box center [375, 353] width 53 height 20
click at [400, 375] on button "9" at bounding box center [404, 377] width 65 height 20
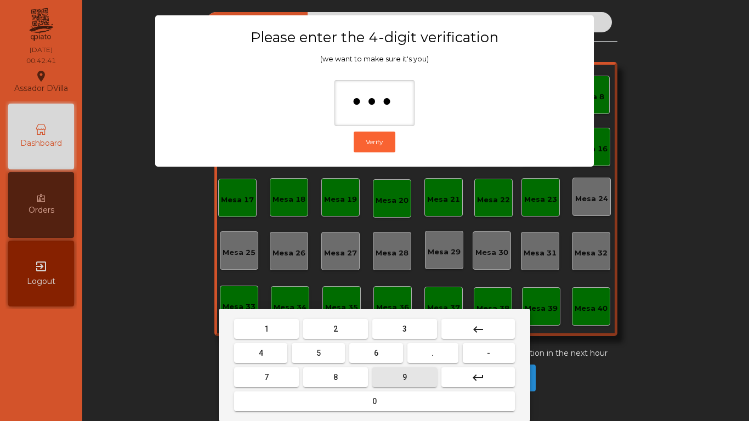
type input "****"
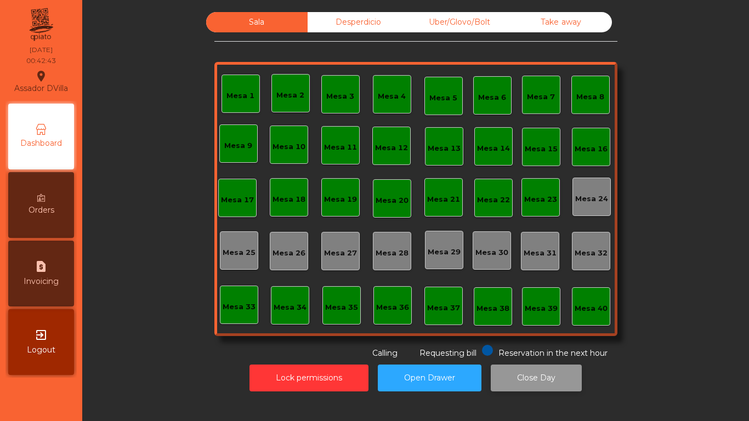
click at [500, 383] on button "Close Day" at bounding box center [536, 378] width 91 height 27
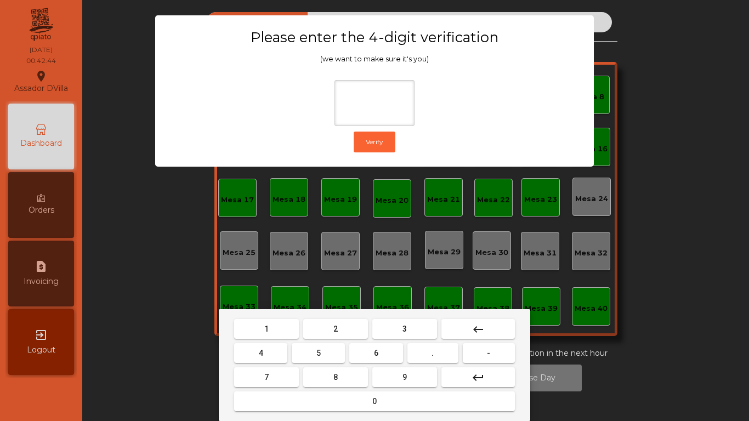
click at [346, 330] on button "2" at bounding box center [335, 329] width 65 height 20
drag, startPoint x: 265, startPoint y: 348, endPoint x: 338, endPoint y: 367, distance: 75.8
click at [267, 348] on button "4" at bounding box center [260, 353] width 53 height 20
drag, startPoint x: 366, startPoint y: 357, endPoint x: 374, endPoint y: 358, distance: 7.8
click at [369, 357] on button "6" at bounding box center [375, 353] width 53 height 20
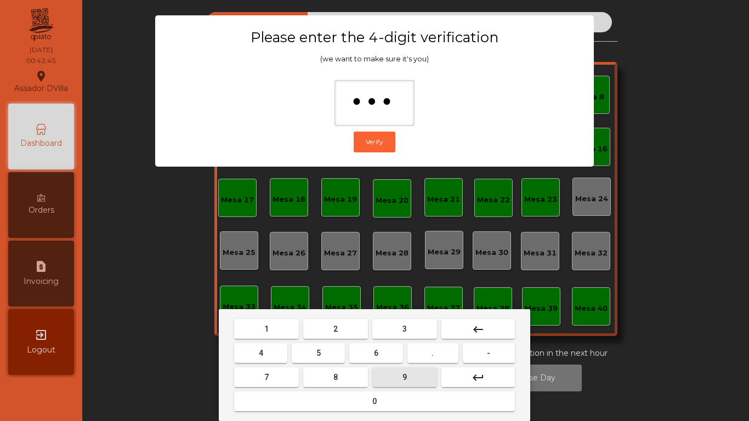
click at [424, 381] on button "9" at bounding box center [404, 377] width 65 height 20
type input "****"
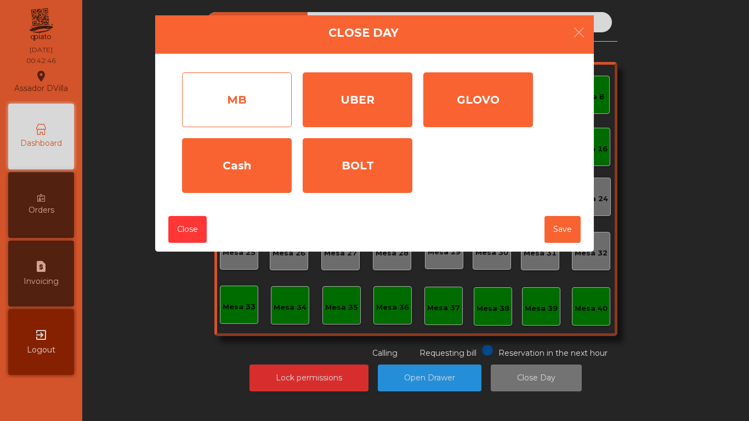
drag, startPoint x: 212, startPoint y: 87, endPoint x: 221, endPoint y: 94, distance: 12.5
click at [219, 92] on div "MB" at bounding box center [237, 99] width 110 height 55
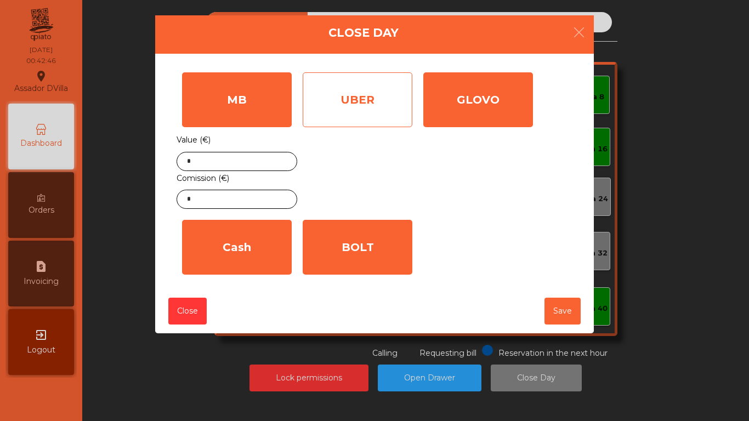
click at [351, 112] on div "UBER" at bounding box center [358, 99] width 110 height 55
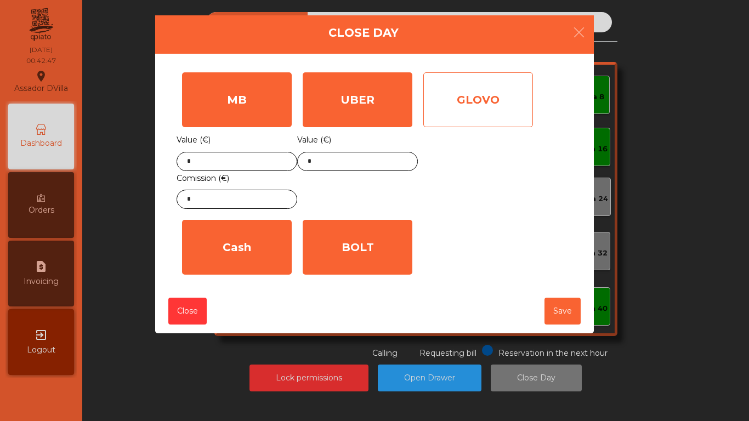
click at [445, 120] on div "GLOVO" at bounding box center [478, 99] width 110 height 55
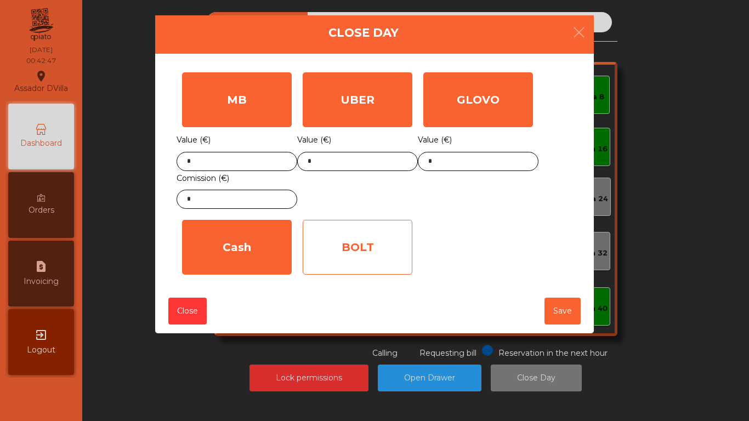
click at [378, 237] on div "BOLT" at bounding box center [358, 247] width 110 height 55
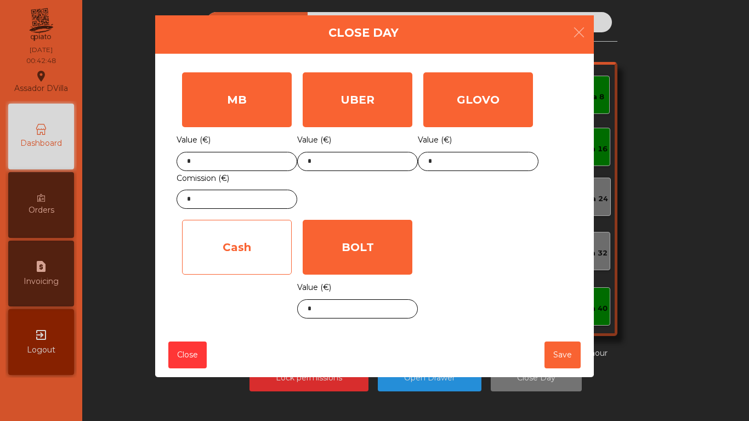
click at [282, 251] on div "Cash" at bounding box center [237, 247] width 110 height 55
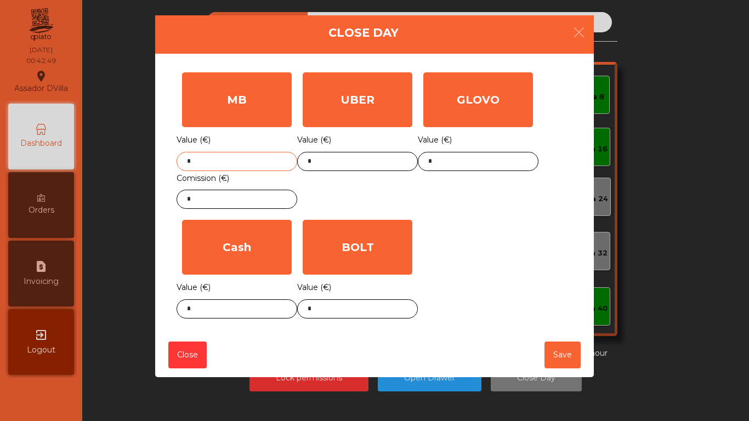
click at [221, 158] on input "*" at bounding box center [237, 161] width 121 height 19
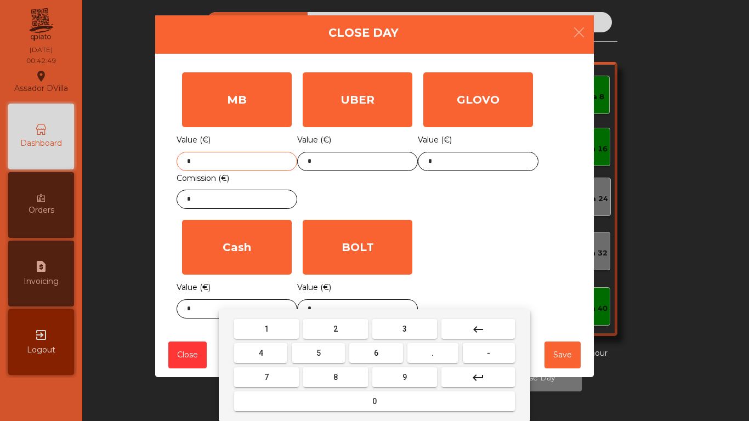
click at [221, 158] on input "*" at bounding box center [237, 161] width 121 height 19
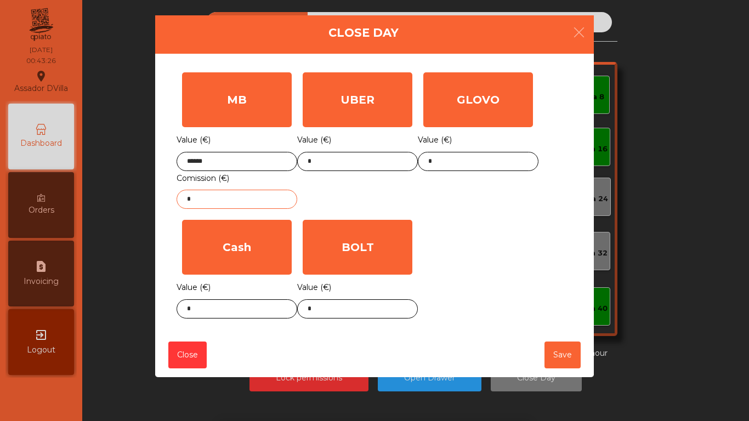
click at [276, 203] on input "*" at bounding box center [237, 199] width 121 height 19
click at [263, 167] on input "******" at bounding box center [237, 161] width 121 height 19
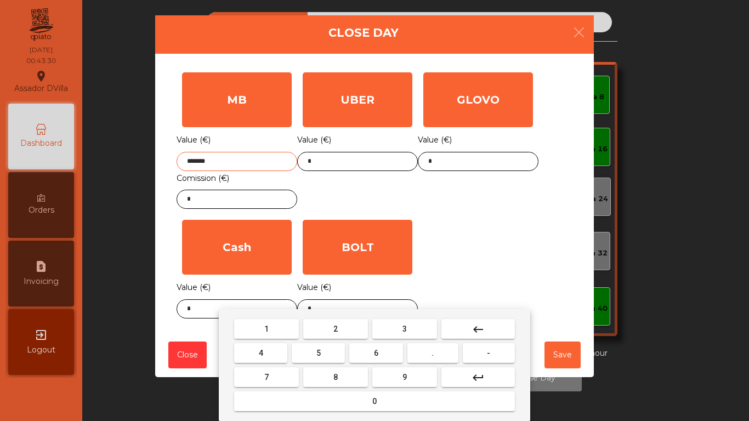
type input "*******"
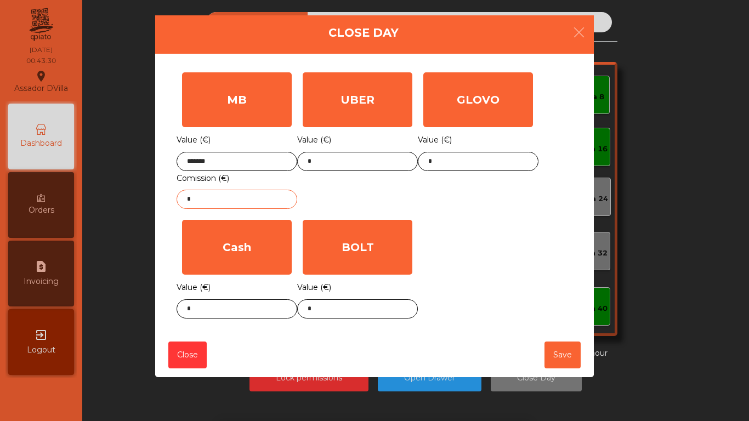
click at [240, 195] on input "*" at bounding box center [237, 199] width 121 height 19
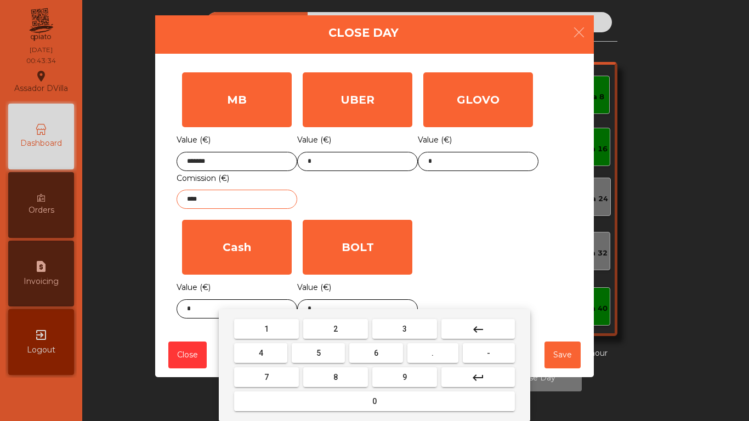
type input "****"
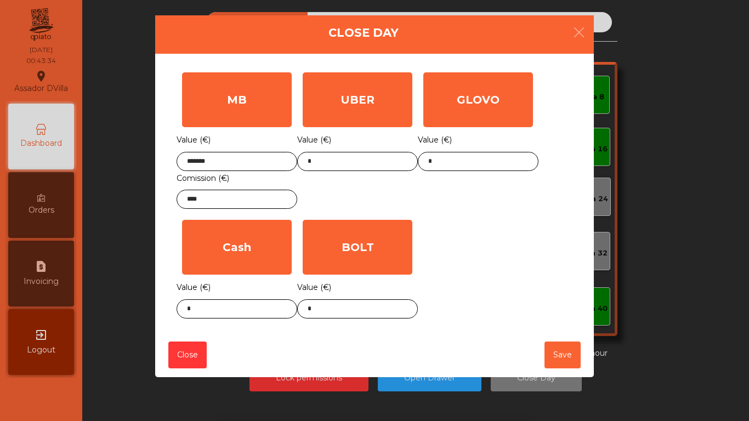
click at [487, 206] on div "GLOVO Value (€) *" at bounding box center [478, 140] width 121 height 147
click at [363, 312] on body "Assador DVilla location_on [DATE] 00:43:35 Dashboard Orders request_page Invoic…" at bounding box center [374, 210] width 749 height 421
click at [359, 309] on div "1 2 3 keyboard_backspace 4 5 6 . - 7 8 9 keyboard_return 0" at bounding box center [374, 365] width 749 height 112
click at [357, 309] on body "Assador DVilla location_on [DATE] 00:43:35 Dashboard Orders request_page Invoic…" at bounding box center [374, 210] width 749 height 421
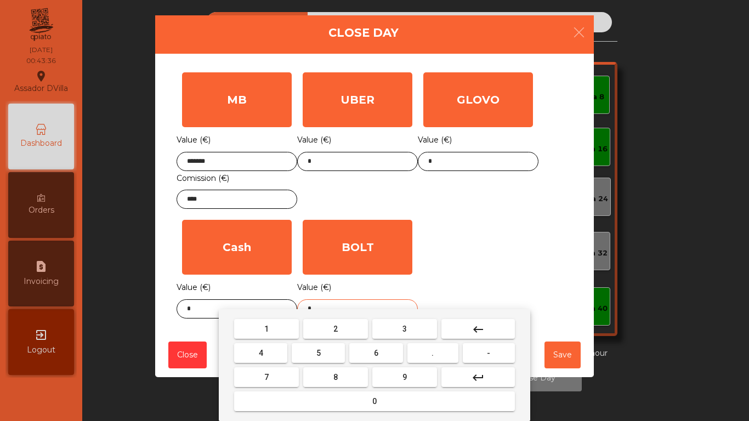
click at [322, 303] on input "*" at bounding box center [357, 308] width 121 height 19
click at [323, 303] on input "*" at bounding box center [357, 308] width 121 height 19
type input "*****"
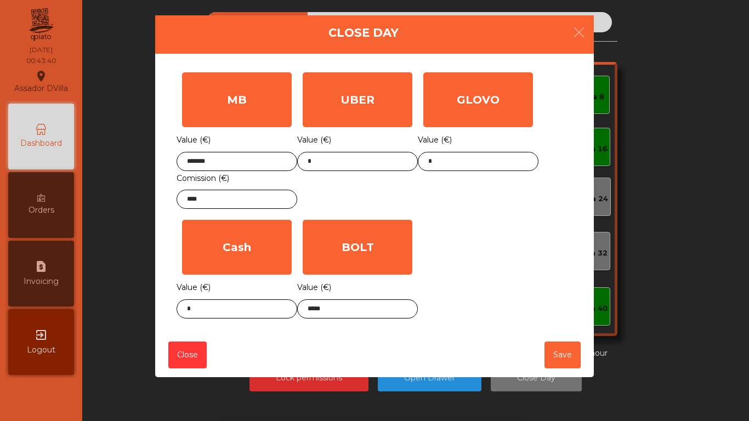
click at [206, 311] on div "1 2 3 keyboard_backspace 4 5 6 . - 7 8 9 keyboard_return 0" at bounding box center [374, 365] width 749 height 112
click at [205, 311] on div "1 2 3 keyboard_backspace 4 5 6 . - 7 8 9 keyboard_return 0" at bounding box center [374, 365] width 749 height 112
click at [205, 311] on body "Assador DVilla location_on [DATE] 00:43:40 Dashboard Orders request_page Invoic…" at bounding box center [374, 210] width 749 height 421
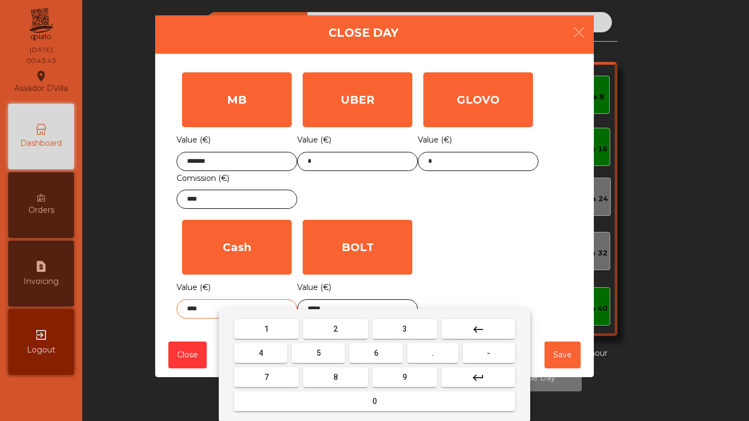
type input "****"
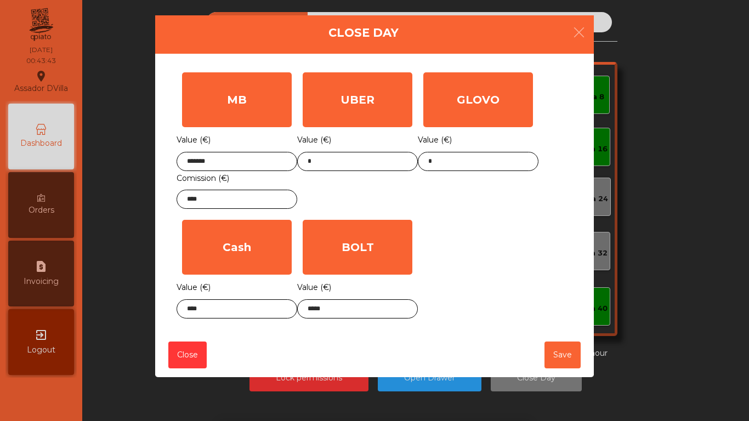
click at [504, 240] on div "MB Value (€) ******* Comission (€) **** UBER Value (€) * GLOVO Value (€) * Cash…" at bounding box center [375, 195] width 396 height 257
click at [561, 362] on button "Save" at bounding box center [562, 355] width 36 height 27
